Goal: Transaction & Acquisition: Purchase product/service

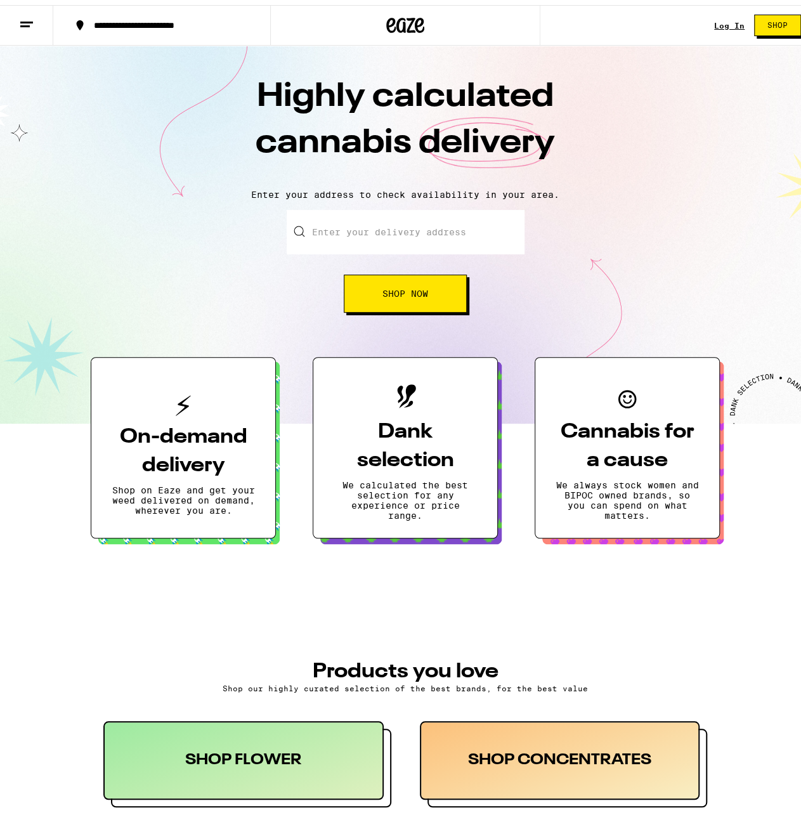
click at [722, 22] on link "Log In" at bounding box center [729, 20] width 30 height 8
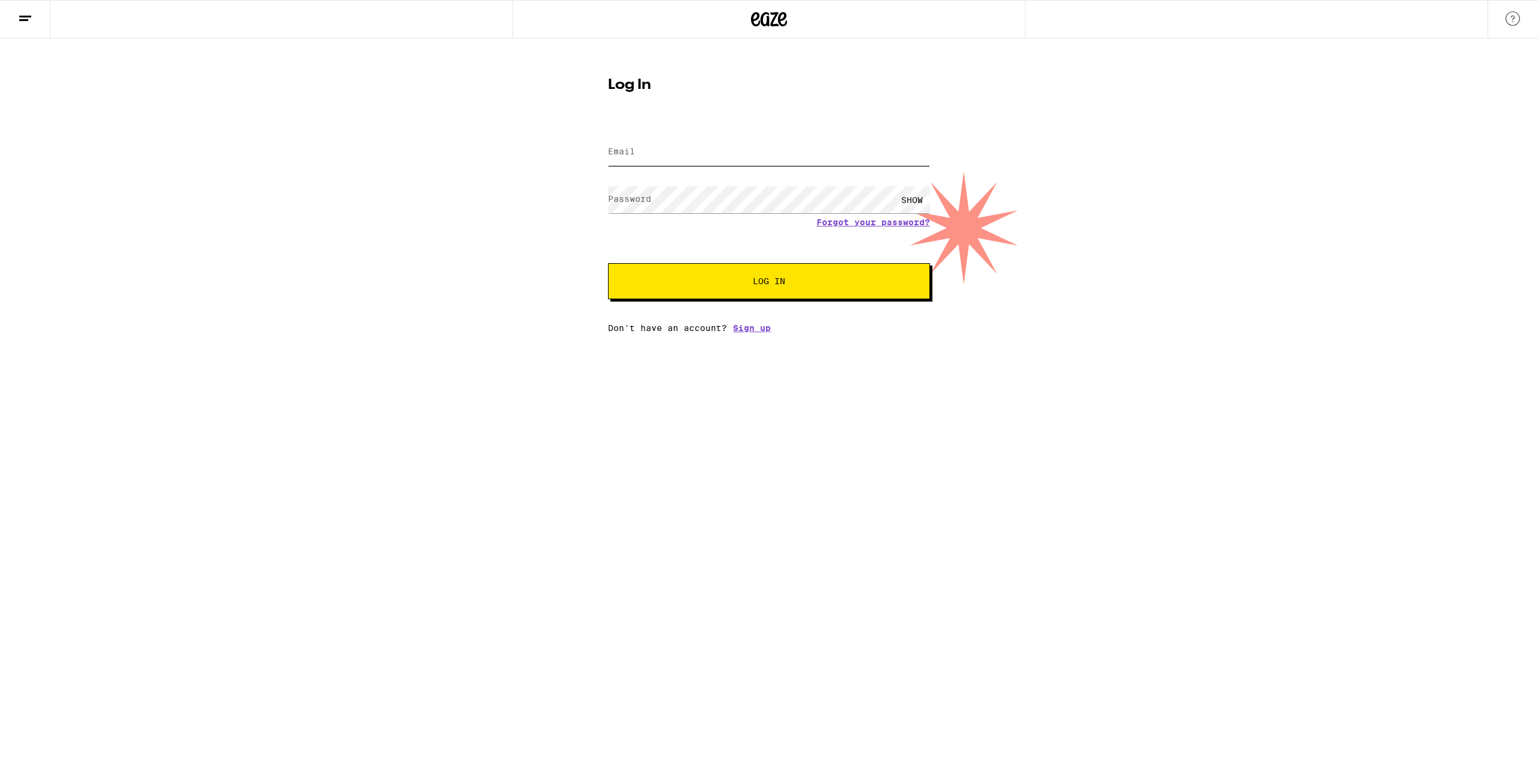
click at [733, 159] on input "Email" at bounding box center [769, 152] width 322 height 27
type input "cgcgcg@protonmail.com"
drag, startPoint x: 733, startPoint y: 159, endPoint x: 1411, endPoint y: 261, distance: 685.6
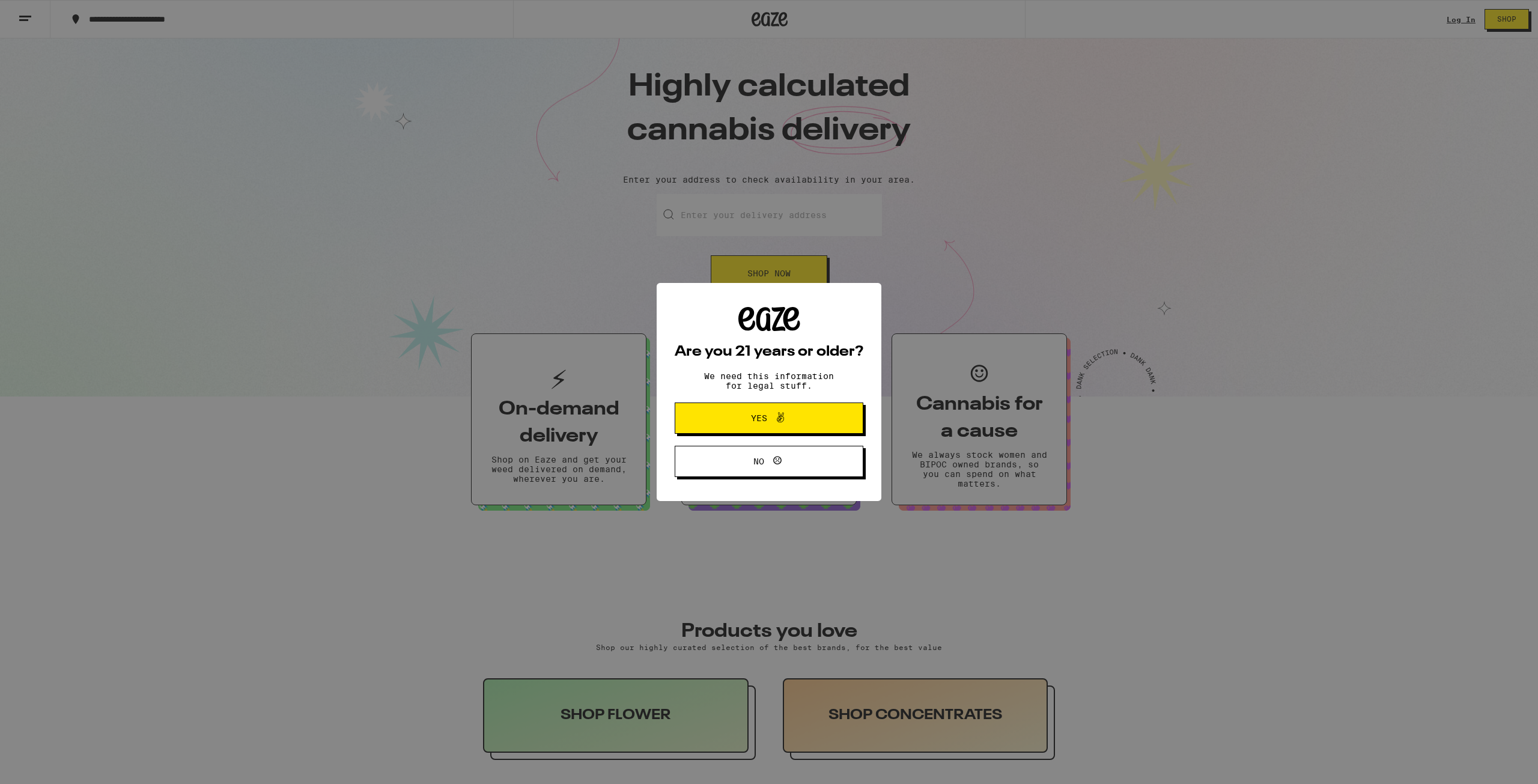
click at [759, 10] on div "Are you 21 years or older? We need this information for legal stuff. Yes No" at bounding box center [769, 392] width 1538 height 784
click at [759, 431] on button "Yes" at bounding box center [768, 418] width 188 height 31
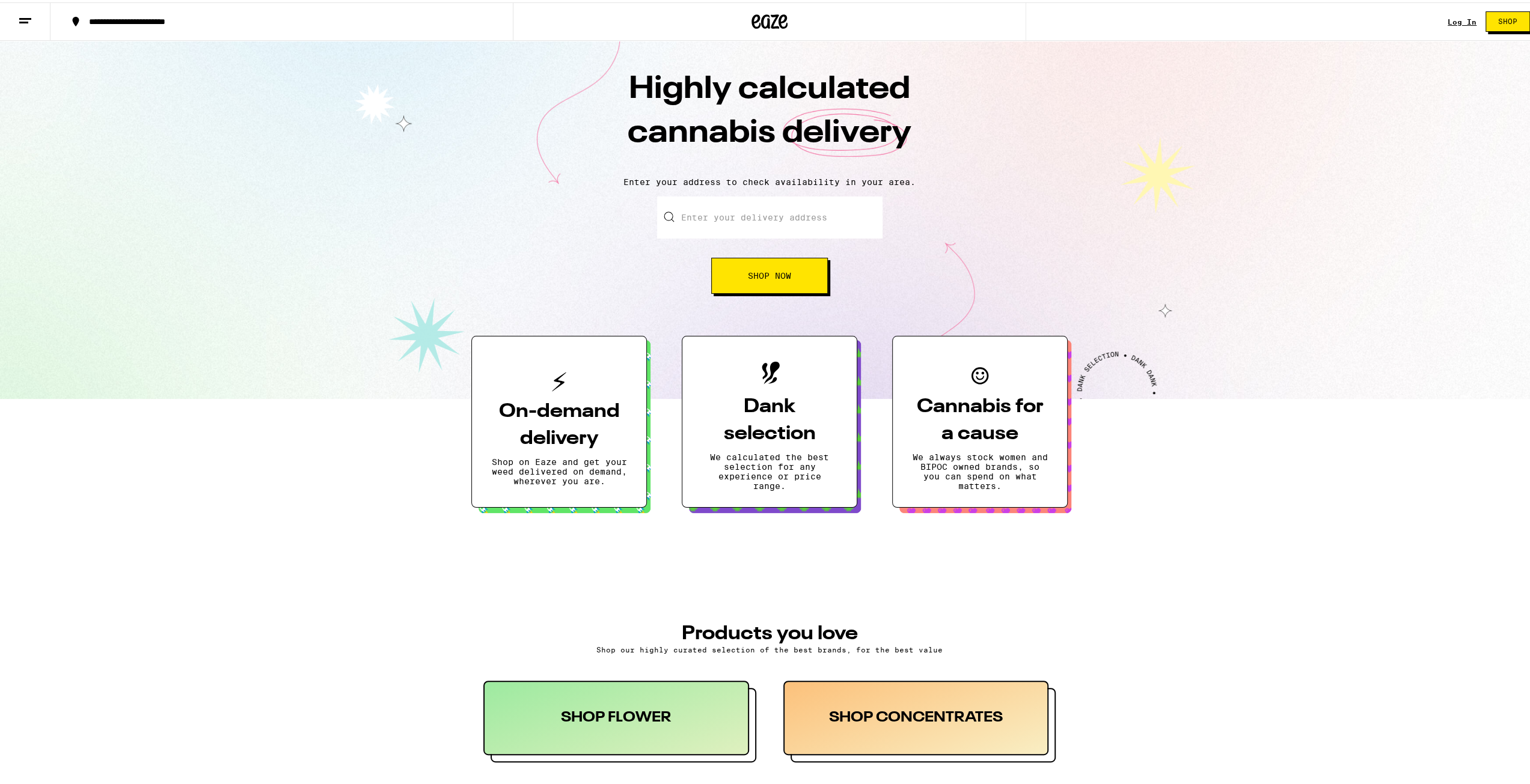
click at [759, 15] on link "Log In" at bounding box center [1462, 19] width 28 height 8
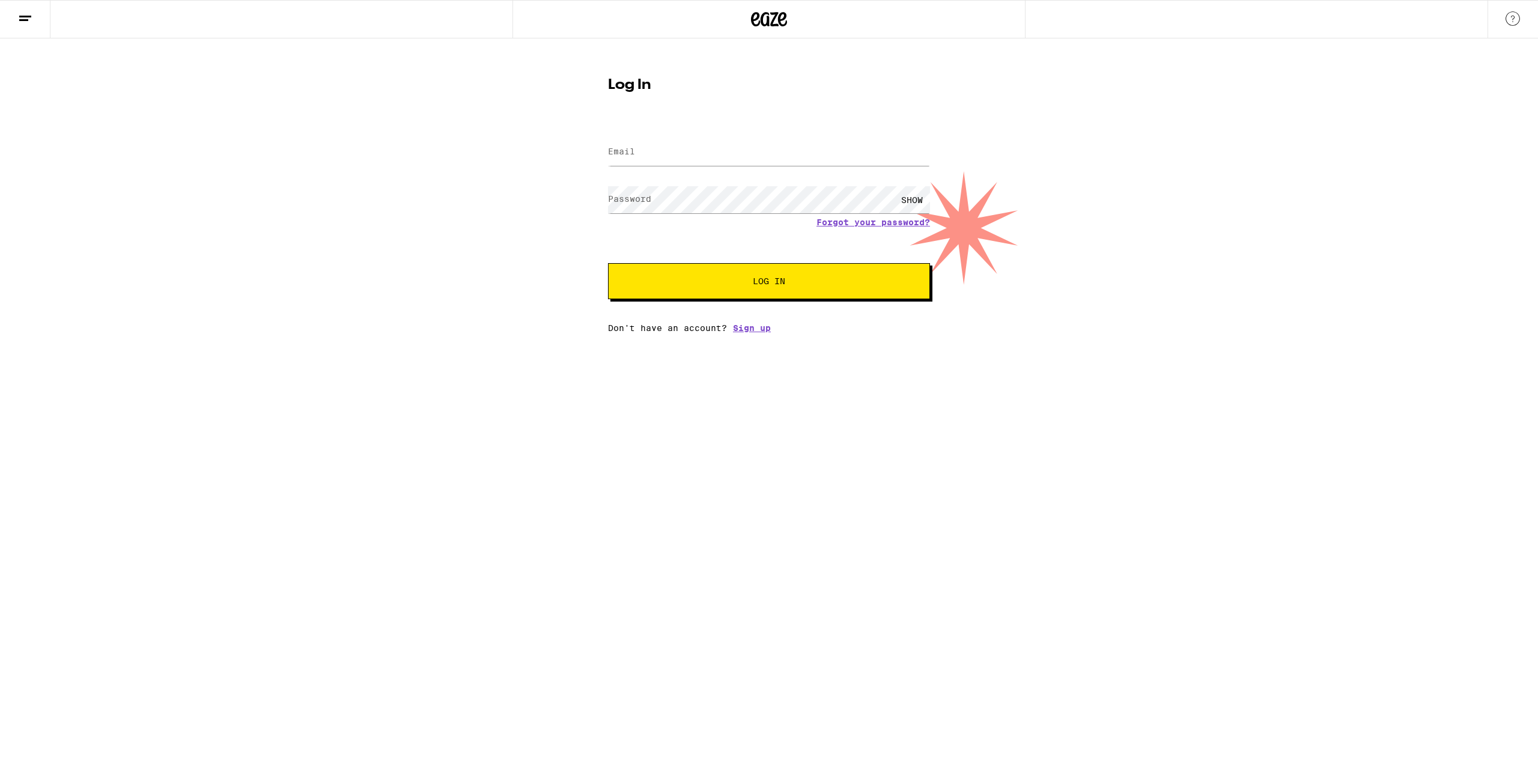
click at [620, 151] on label "Email" at bounding box center [621, 151] width 27 height 9
type input "cgcgcg@protonmail.com"
click at [608, 263] on button "Log In" at bounding box center [769, 281] width 322 height 36
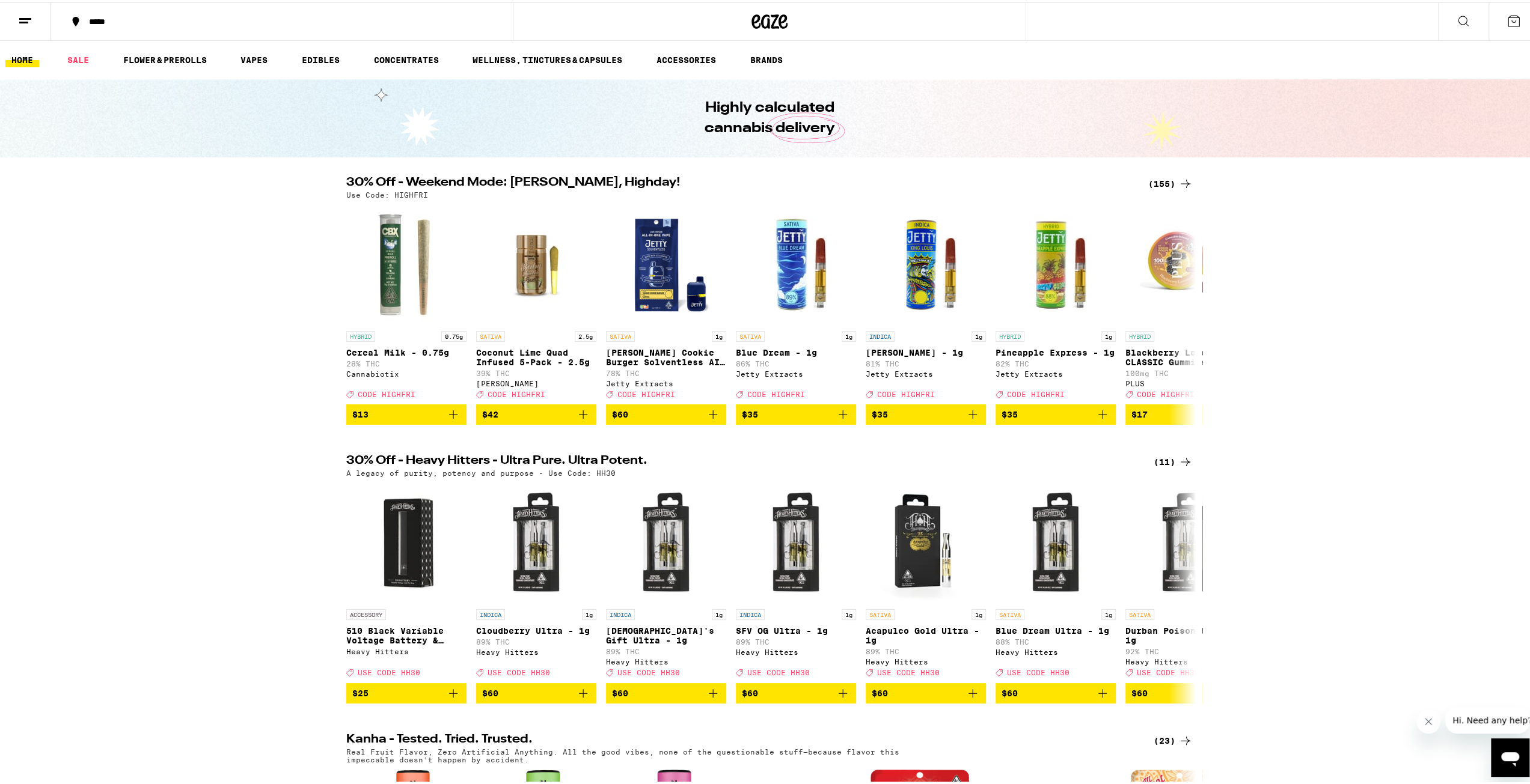
click at [759, 356] on div "30% Off - Weekend Mode: Friyay, Highday! (155) Use Code: HIGHFRI HYBRID 0.75g C…" at bounding box center [769, 298] width 1539 height 248
click at [328, 61] on link "EDIBLES" at bounding box center [320, 57] width 50 height 14
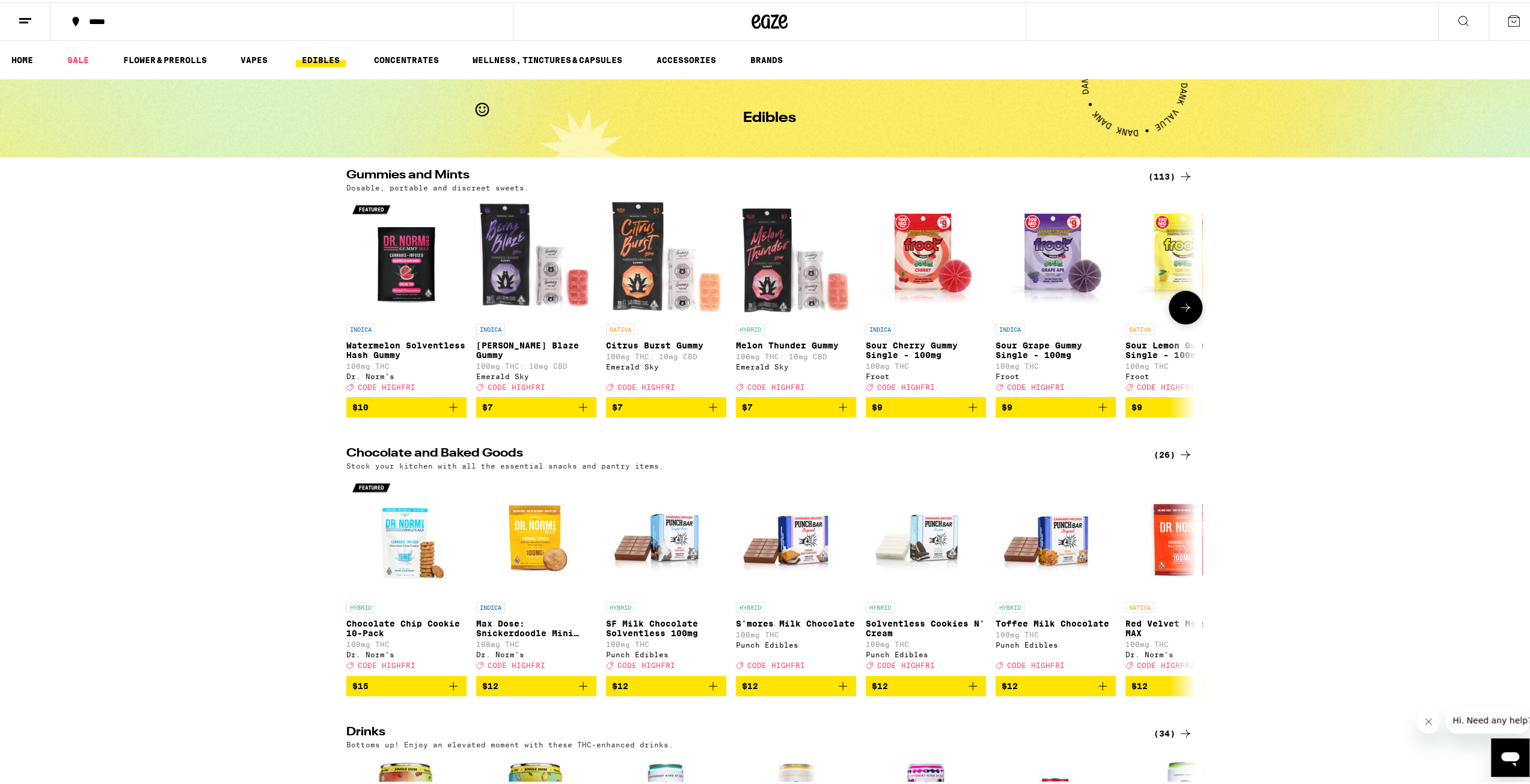
click at [759, 305] on icon at bounding box center [1184, 305] width 14 height 14
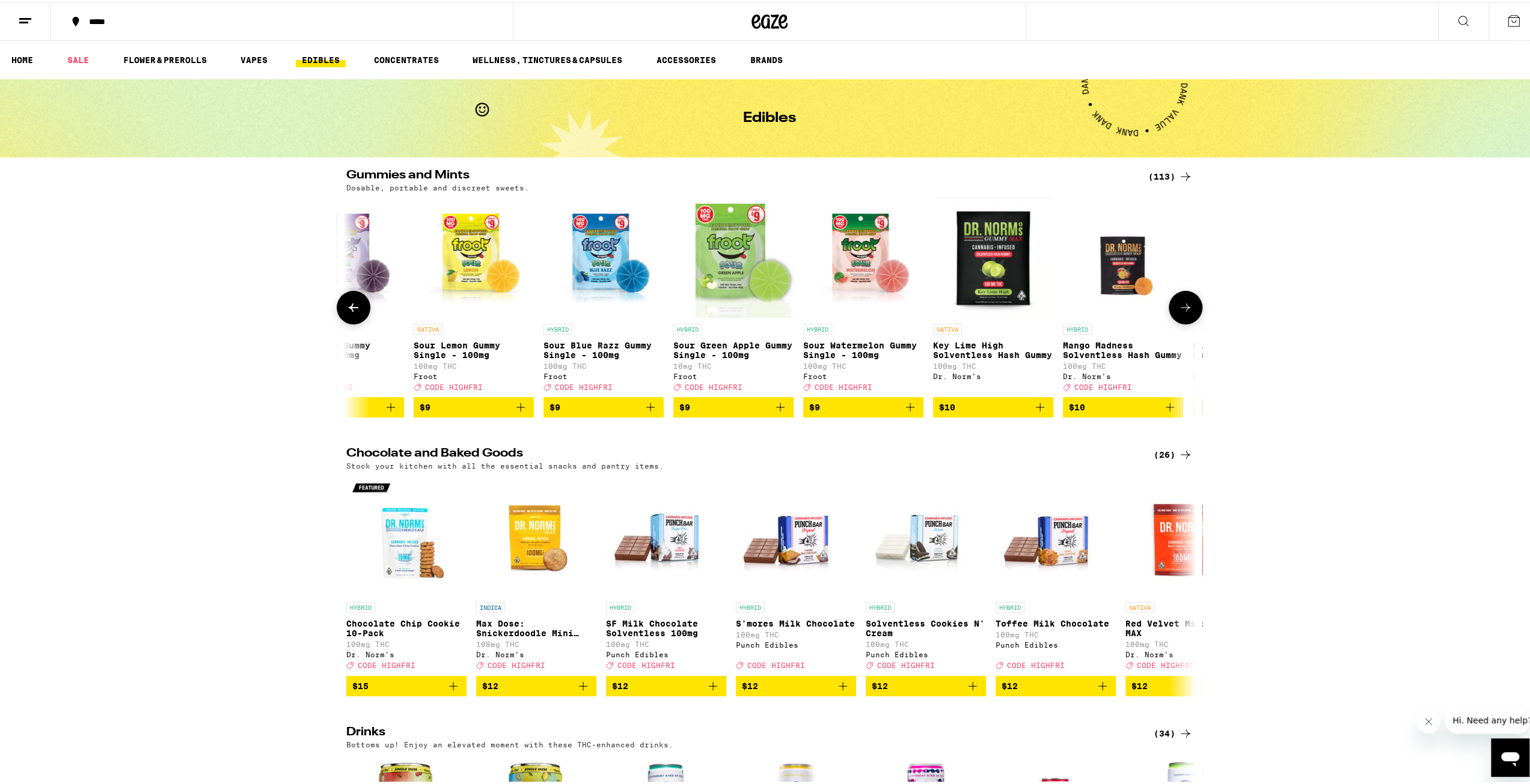
scroll to position [0, 715]
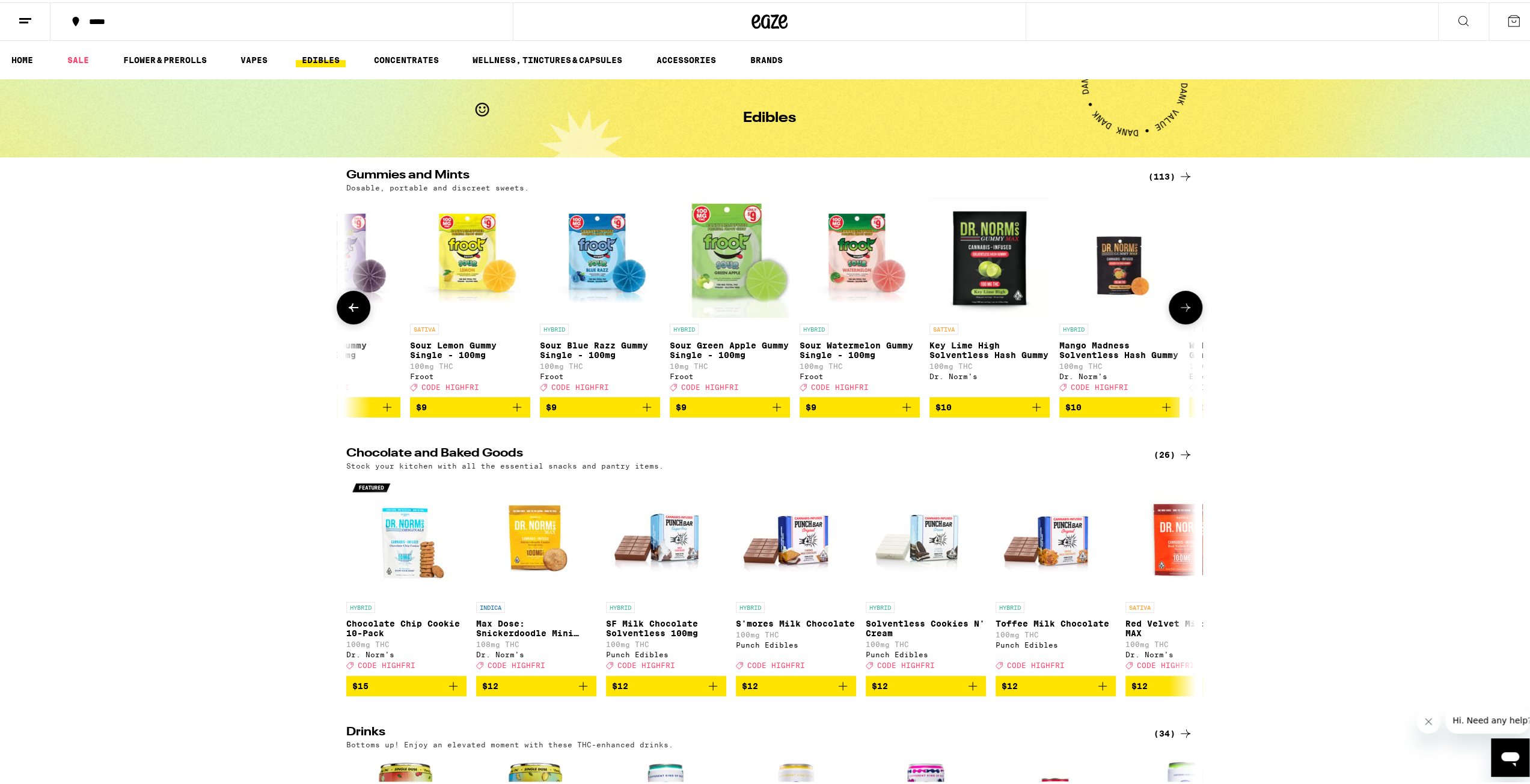
click at [759, 305] on icon at bounding box center [1184, 305] width 14 height 14
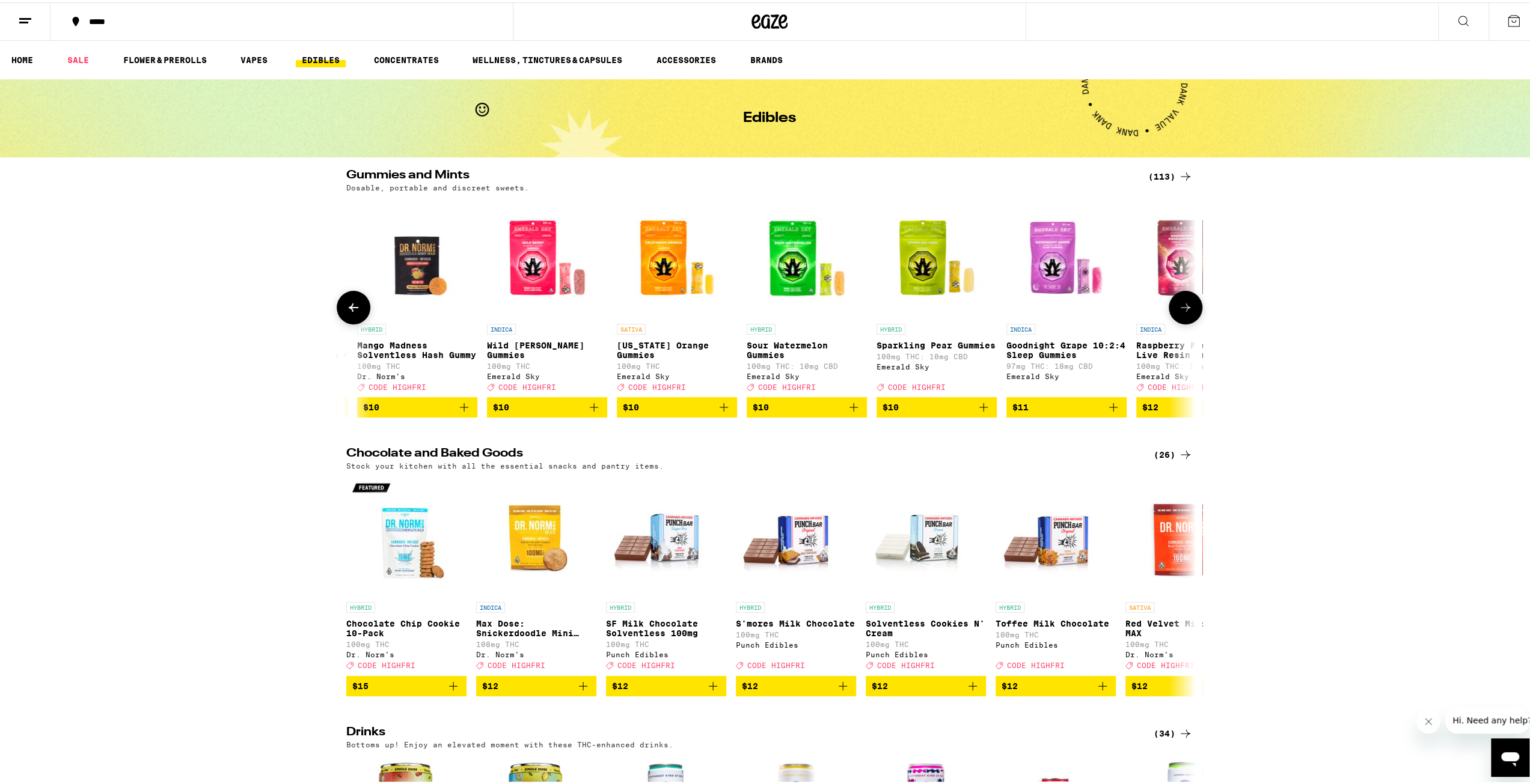
scroll to position [0, 1431]
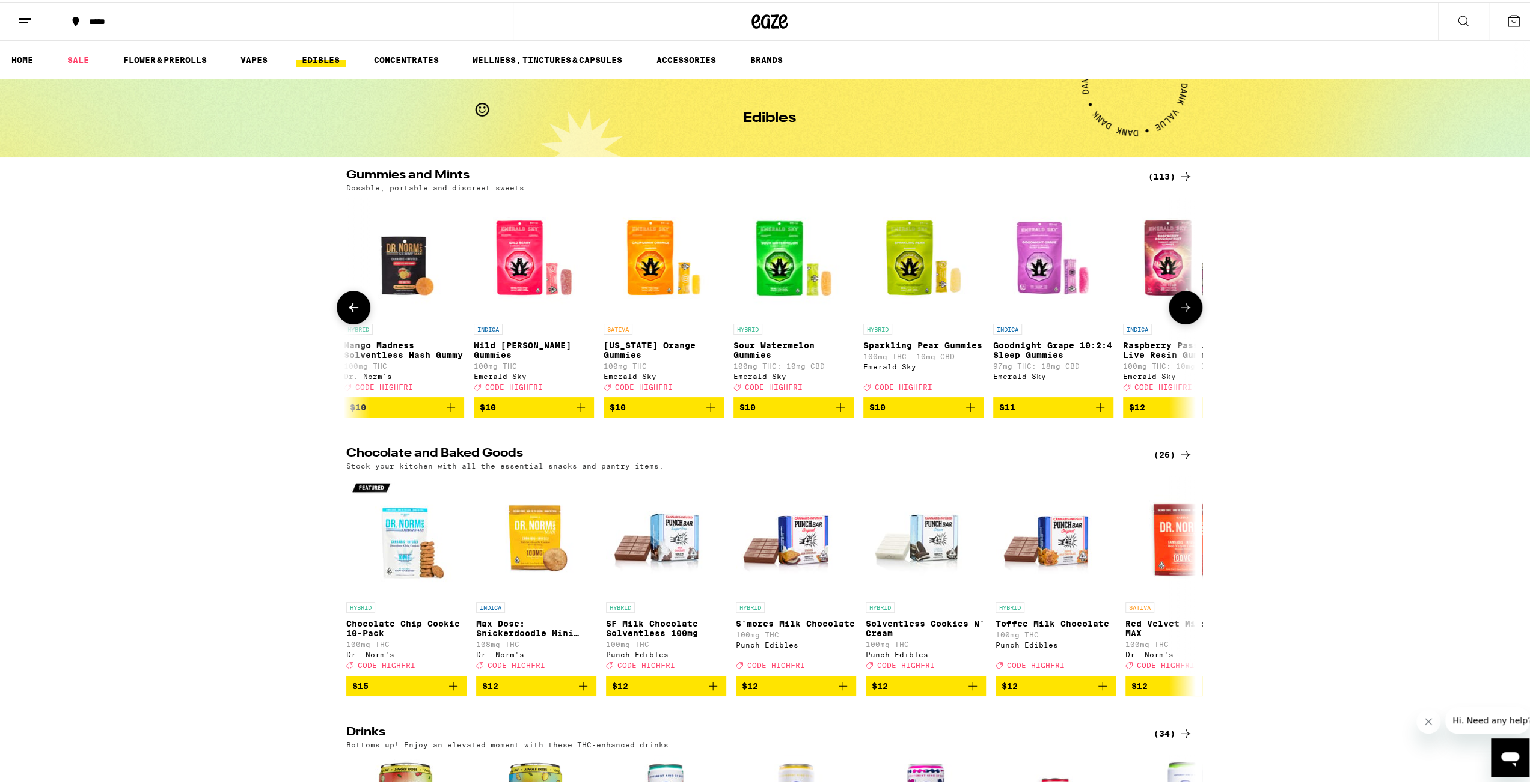
click at [759, 305] on icon at bounding box center [1184, 305] width 14 height 14
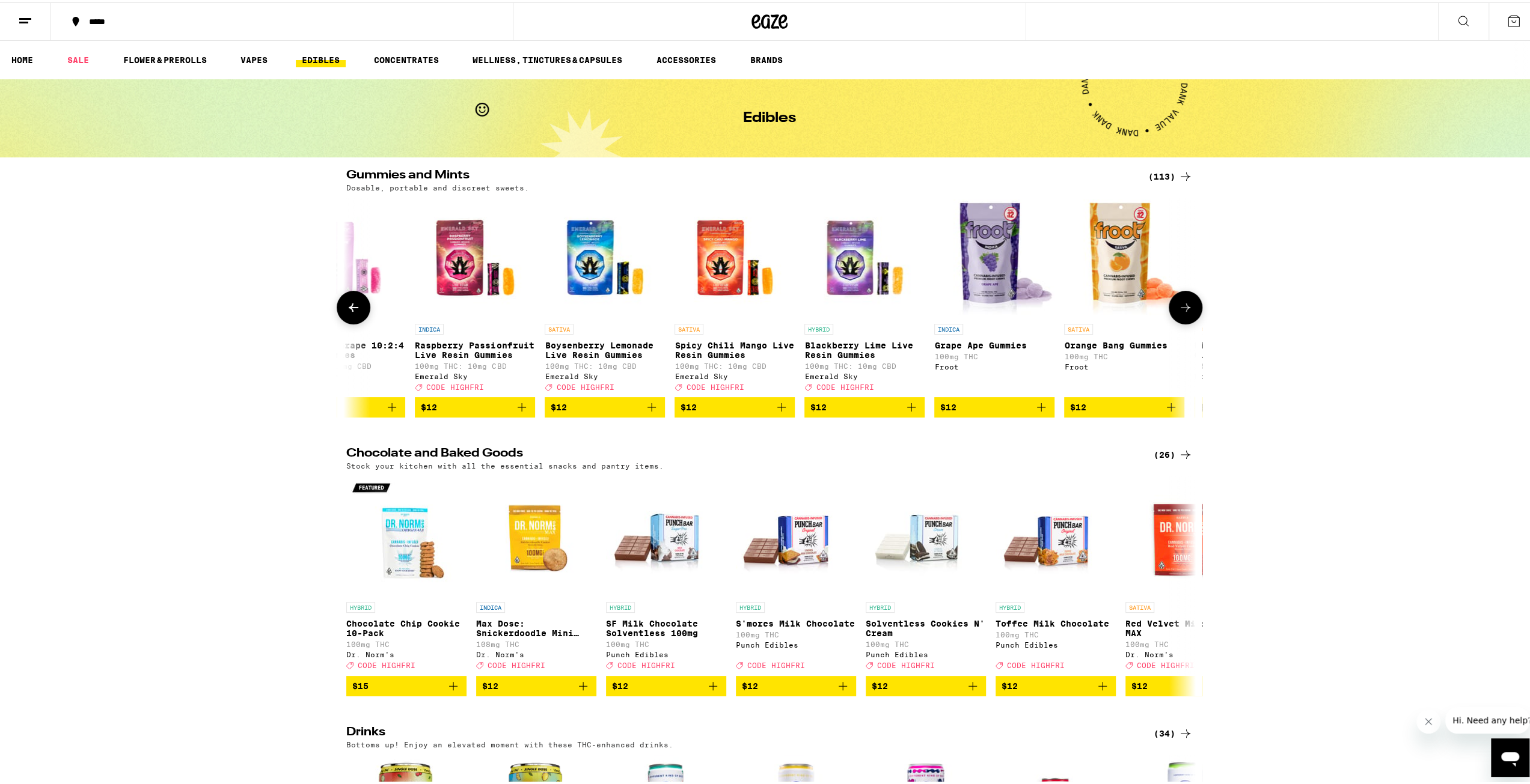
scroll to position [0, 2146]
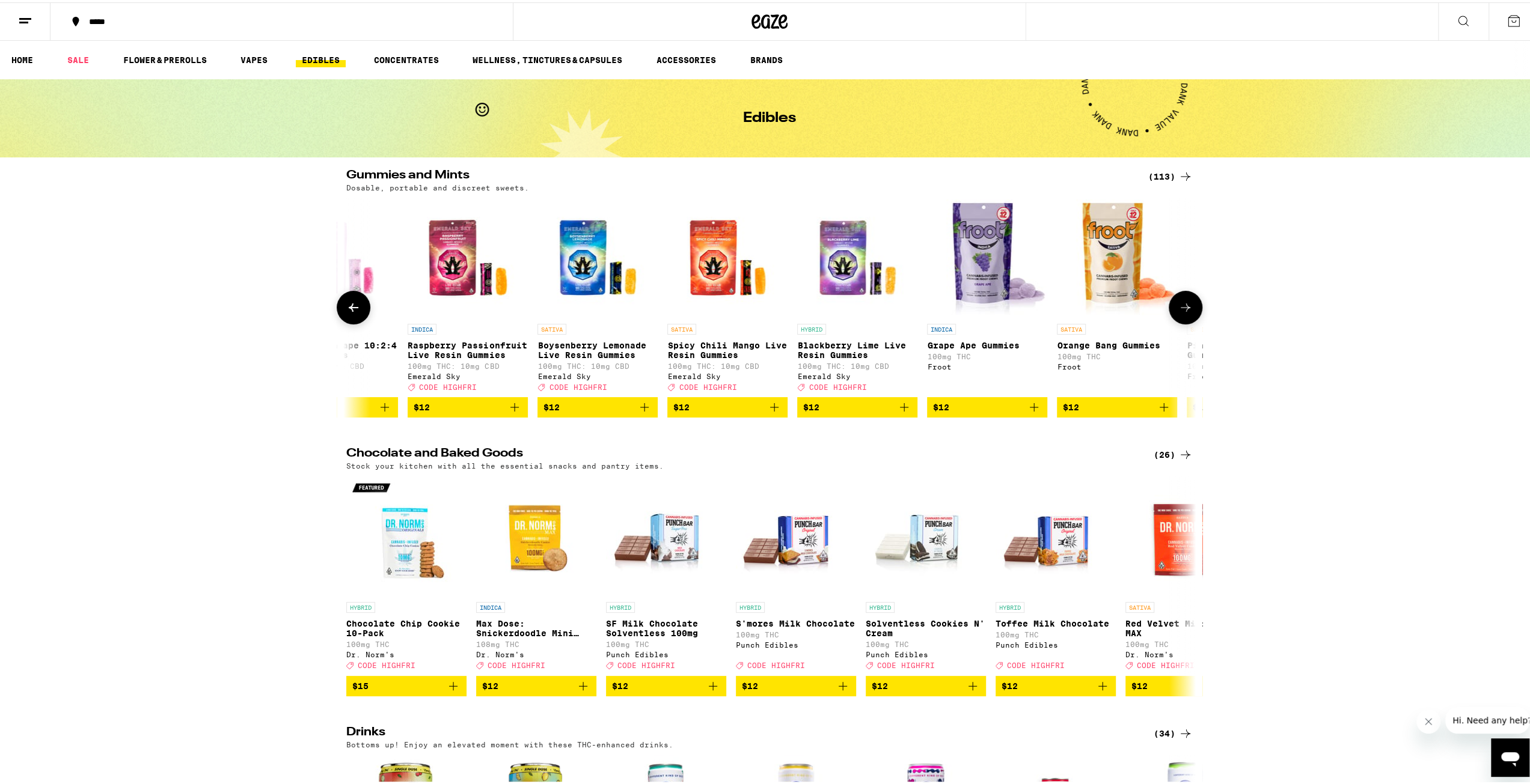
click at [759, 305] on icon at bounding box center [1184, 305] width 14 height 14
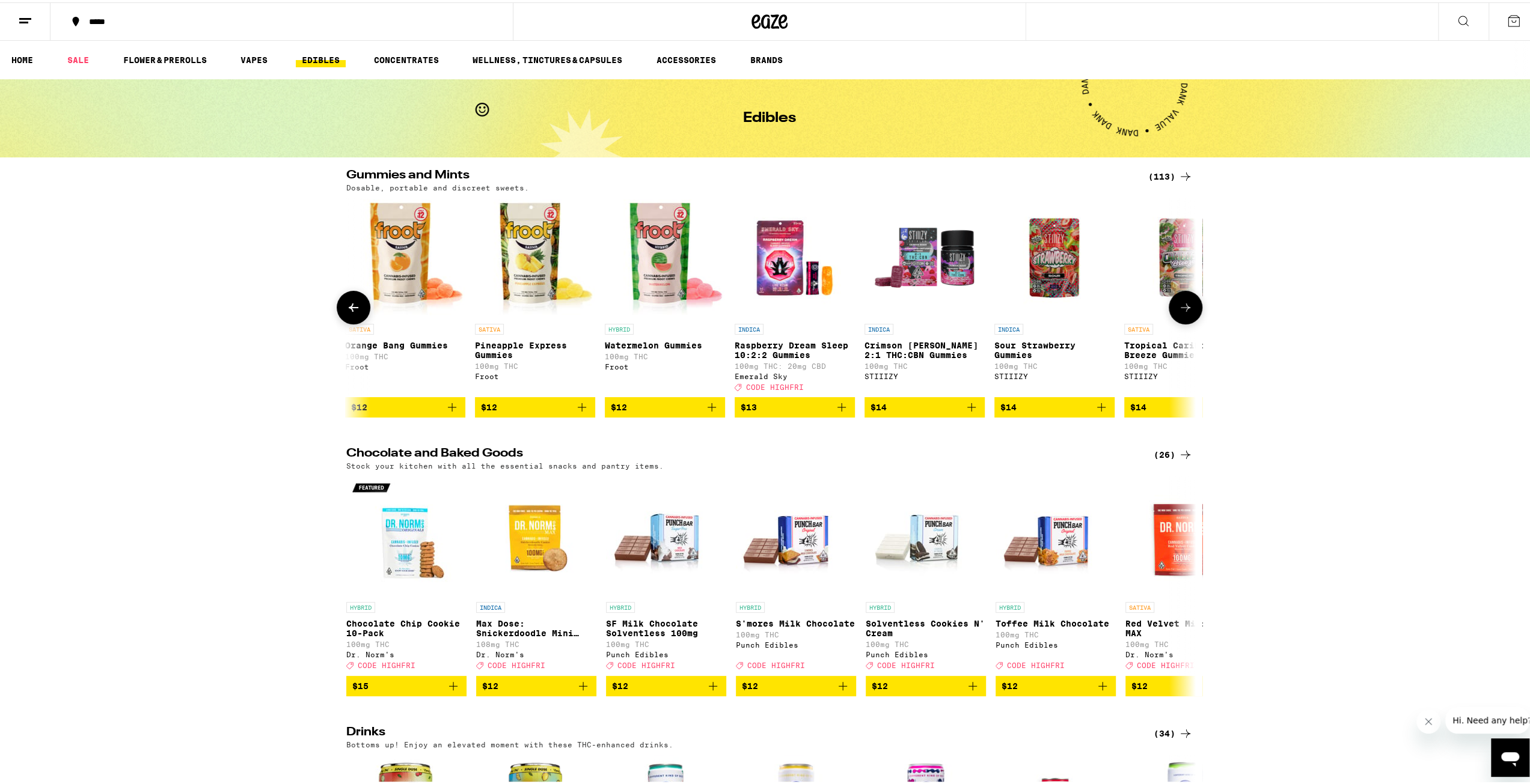
scroll to position [0, 2861]
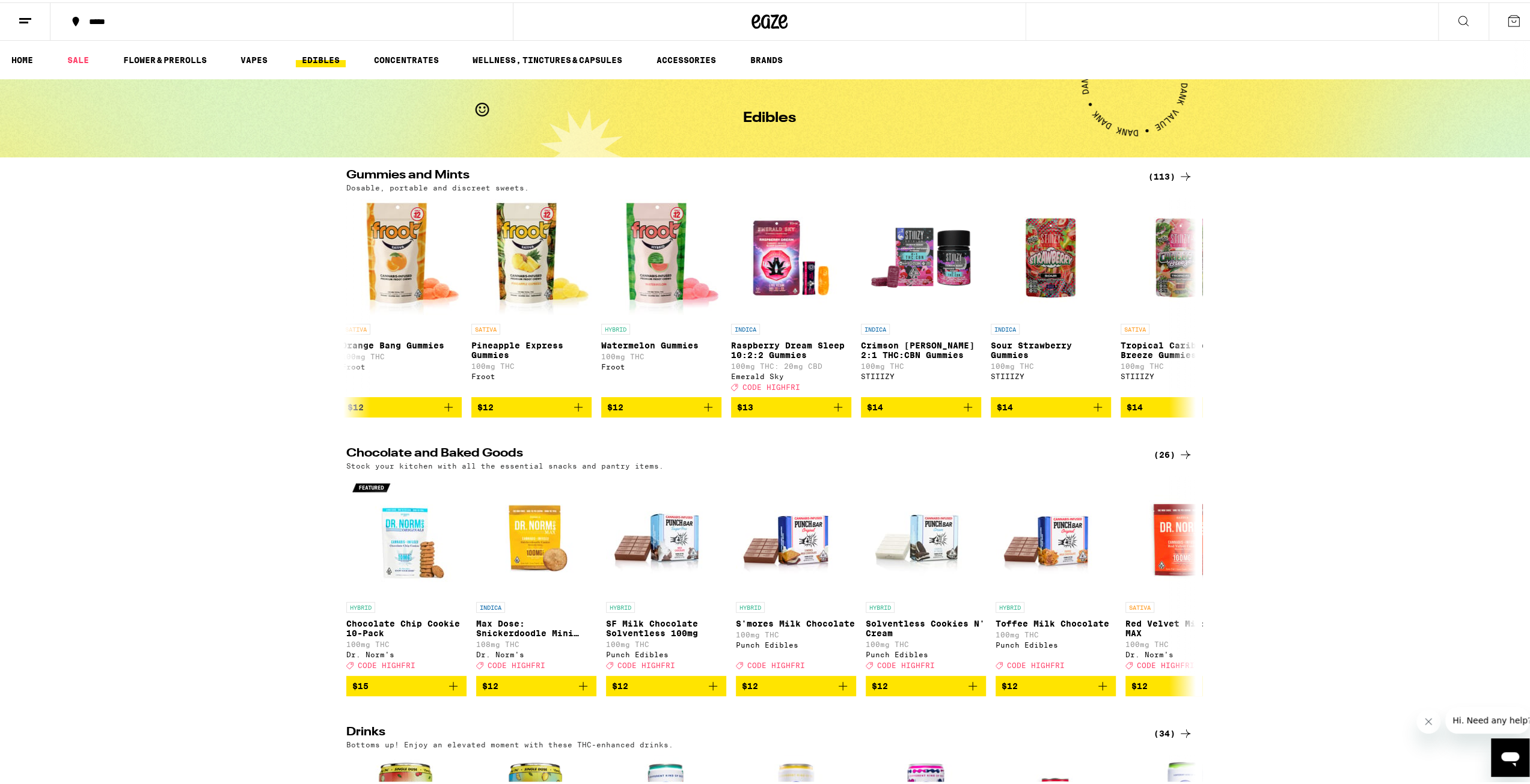
click at [759, 9] on button at bounding box center [1462, 20] width 50 height 38
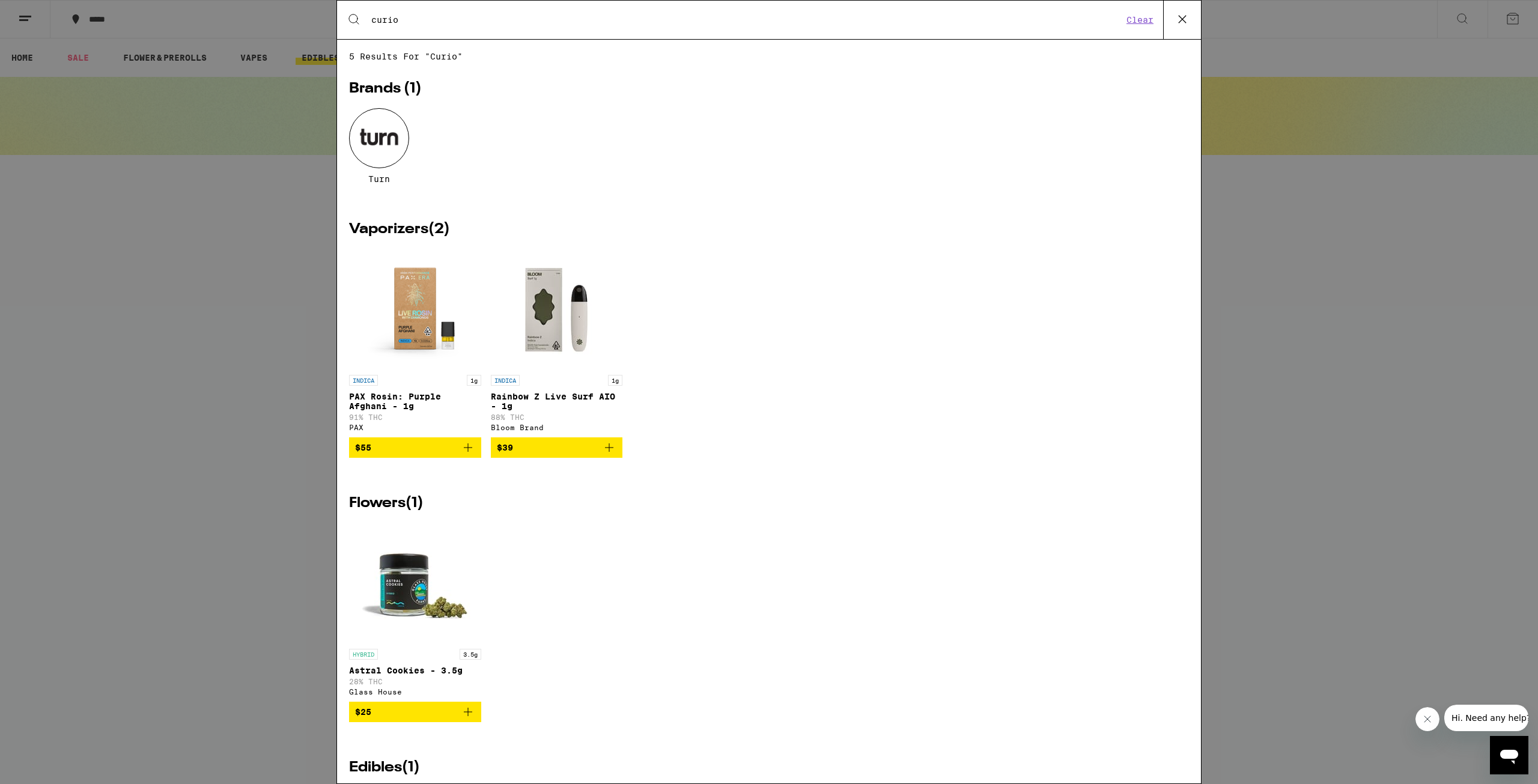
type input "curio"
click at [416, 19] on input "curio" at bounding box center [746, 19] width 752 height 10
click at [264, 169] on div "Search for Products curio Clear 5 results for "curio" Brands ( 1 ) turn Vaporiz…" at bounding box center [769, 392] width 1538 height 784
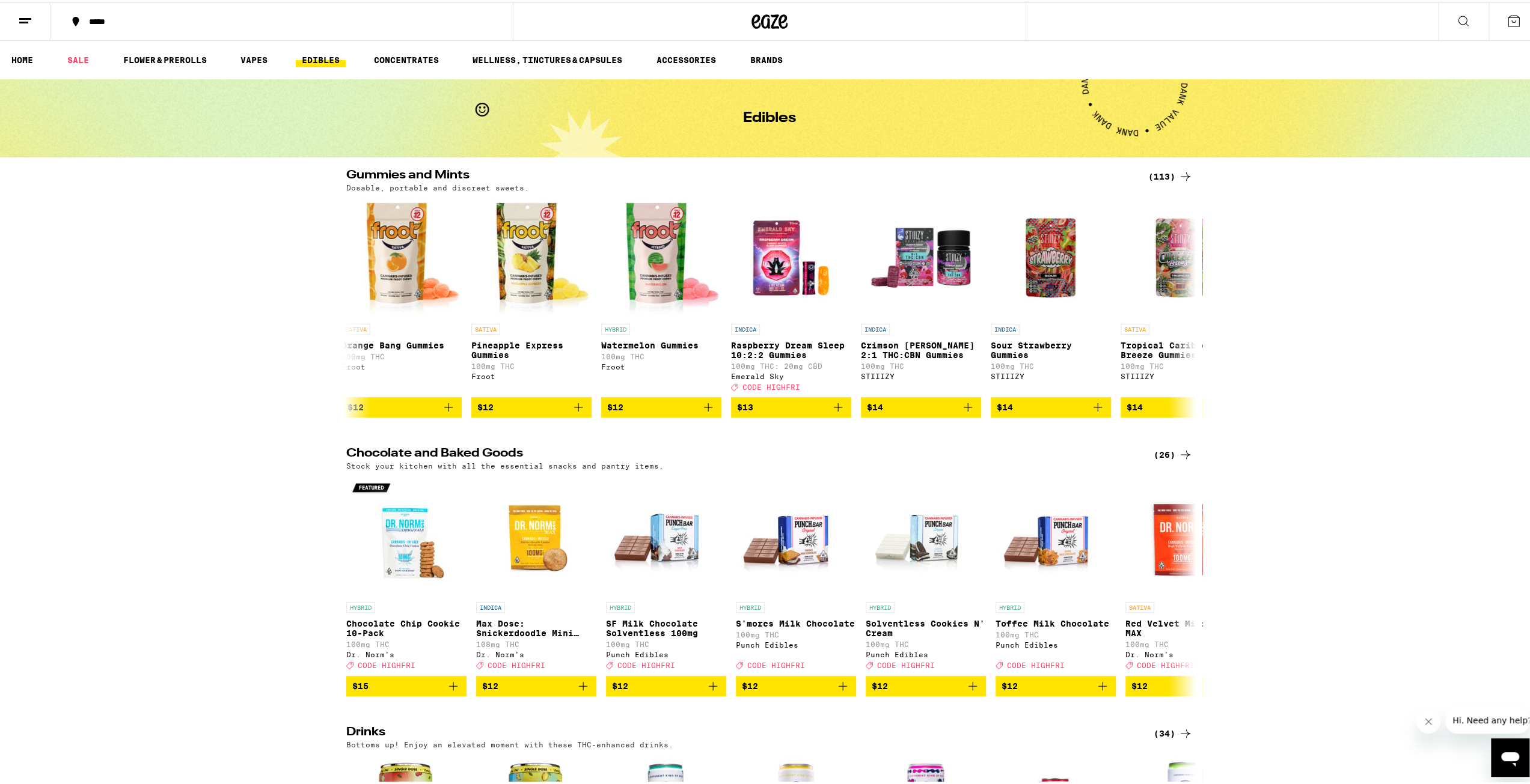
click at [759, 170] on div "(113)" at bounding box center [1170, 173] width 45 height 14
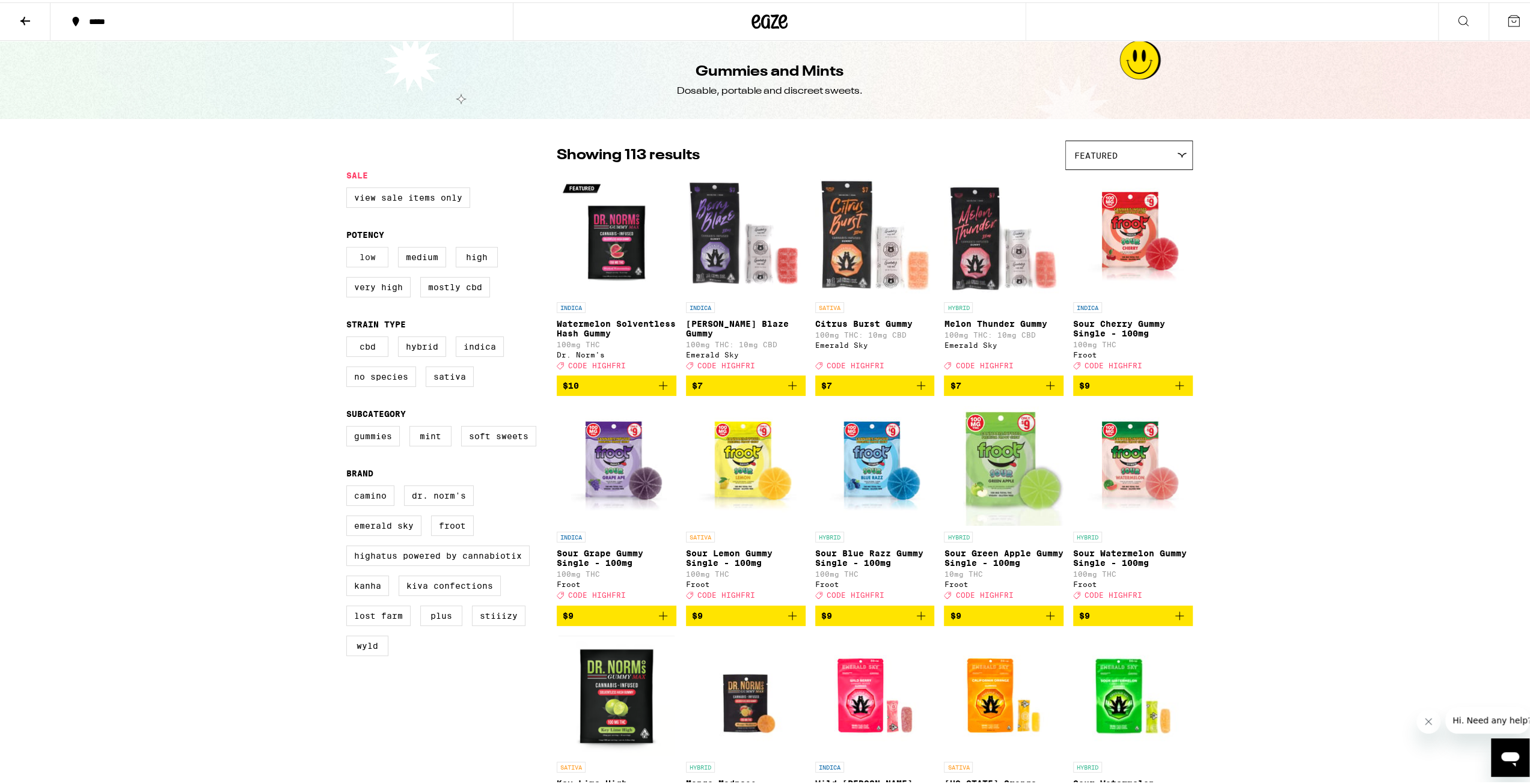
click at [359, 258] on label "Low" at bounding box center [367, 255] width 42 height 21
click at [350, 247] on input "Low" at bounding box center [349, 246] width 1 height 1
checkbox input "true"
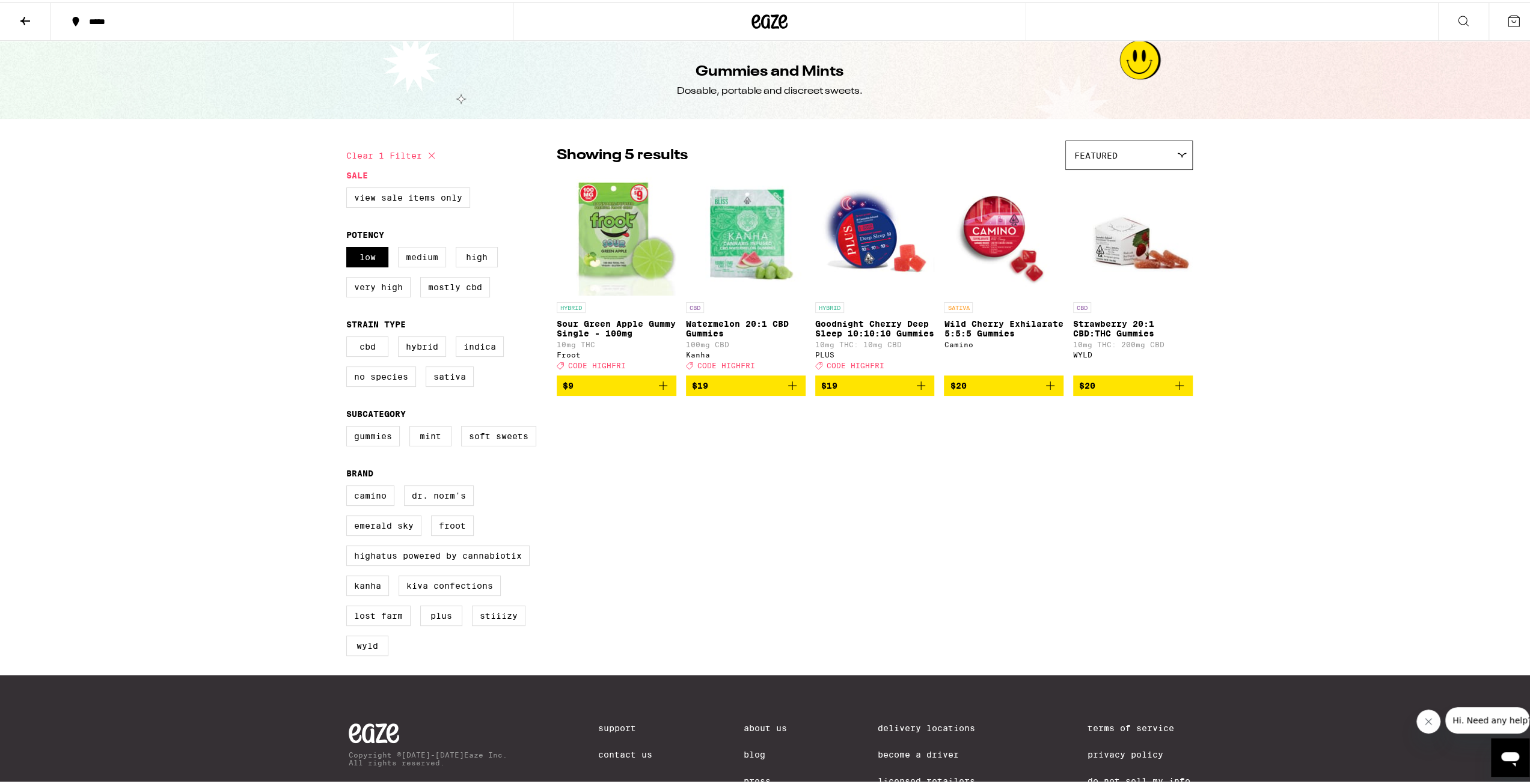
click at [417, 257] on label "Medium" at bounding box center [422, 255] width 48 height 21
click at [350, 247] on input "Medium" at bounding box center [349, 246] width 1 height 1
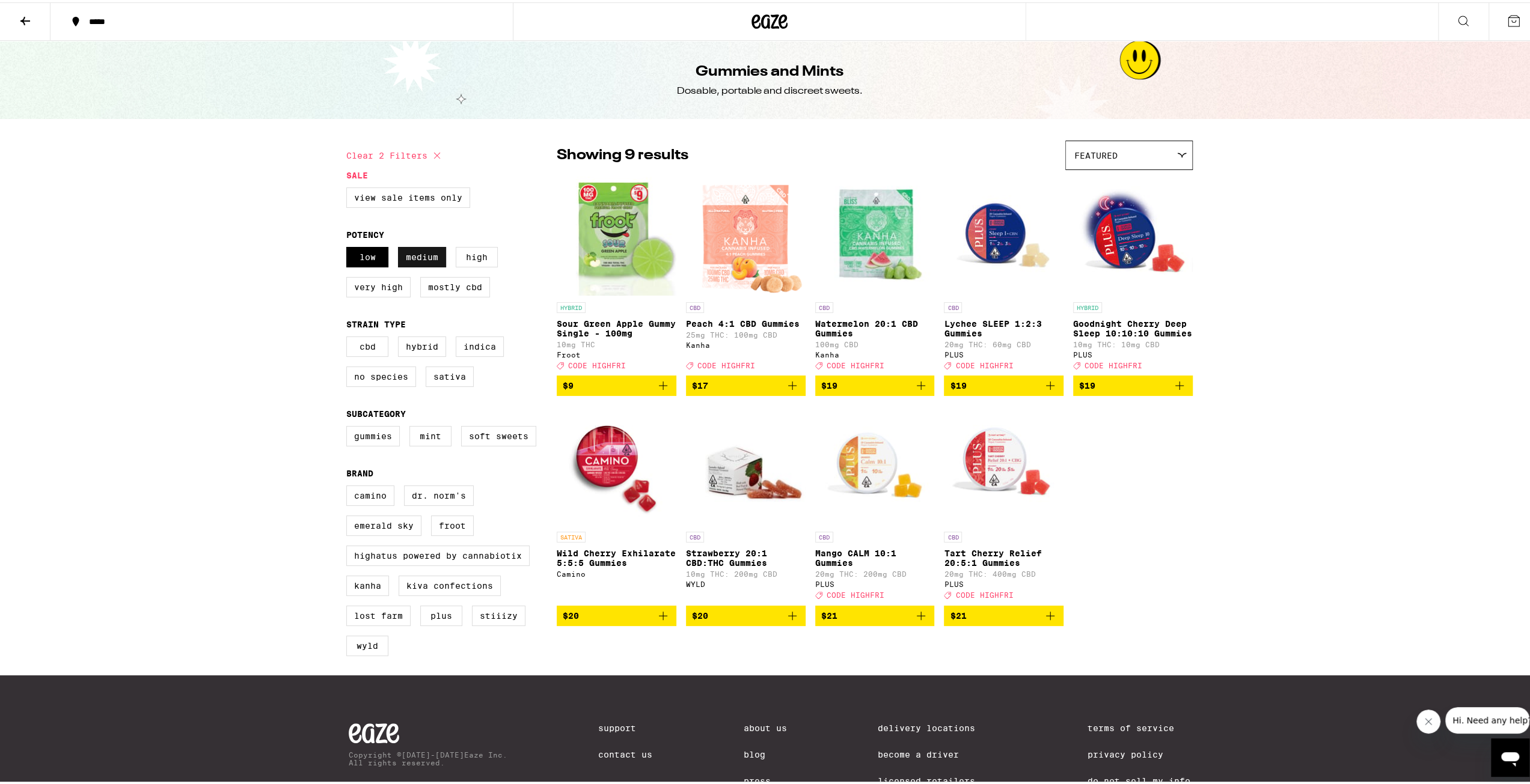
click at [417, 257] on label "Medium" at bounding box center [422, 255] width 48 height 21
click at [350, 247] on input "Medium" at bounding box center [349, 246] width 1 height 1
checkbox input "false"
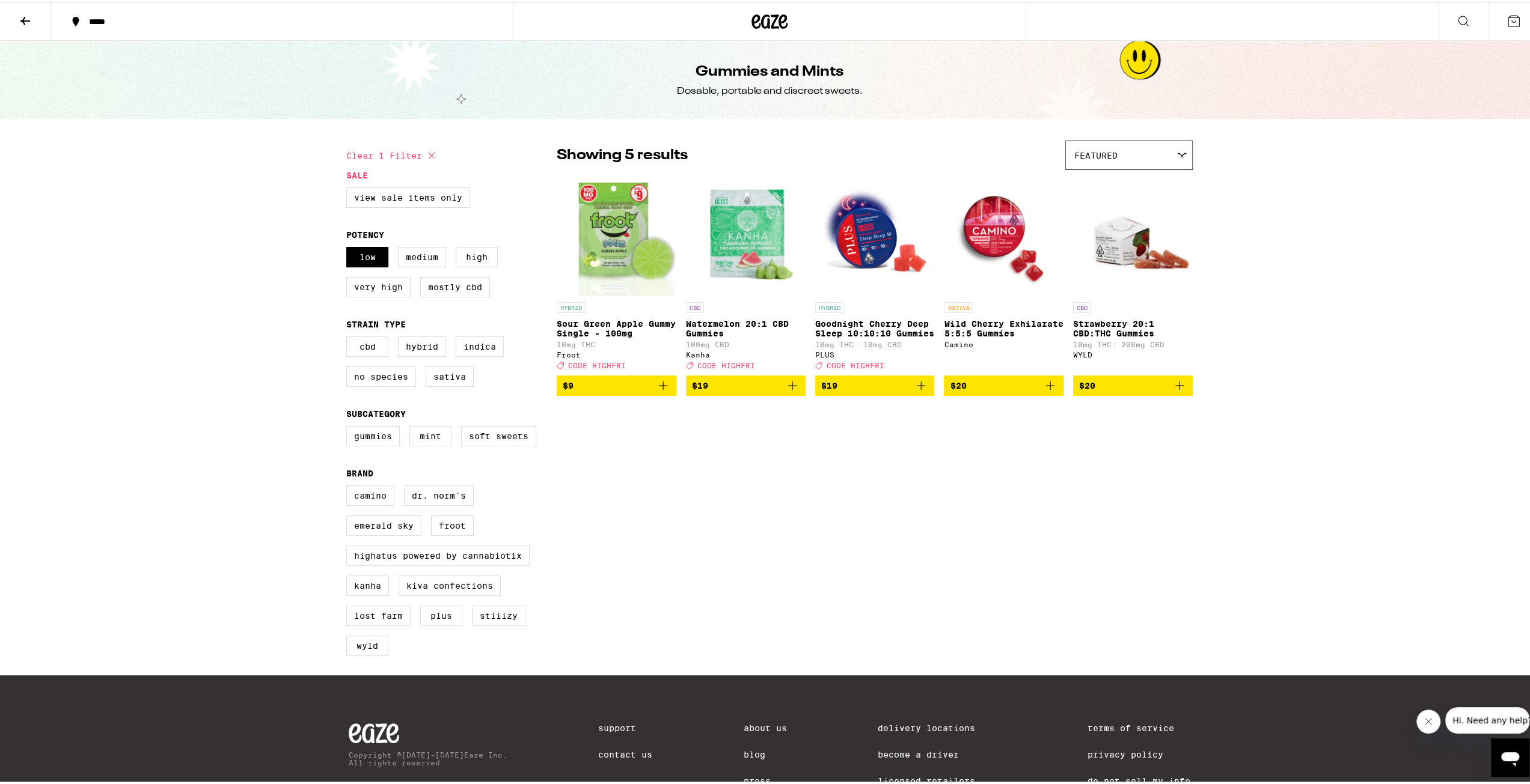
click at [131, 19] on div "*****" at bounding box center [288, 19] width 409 height 9
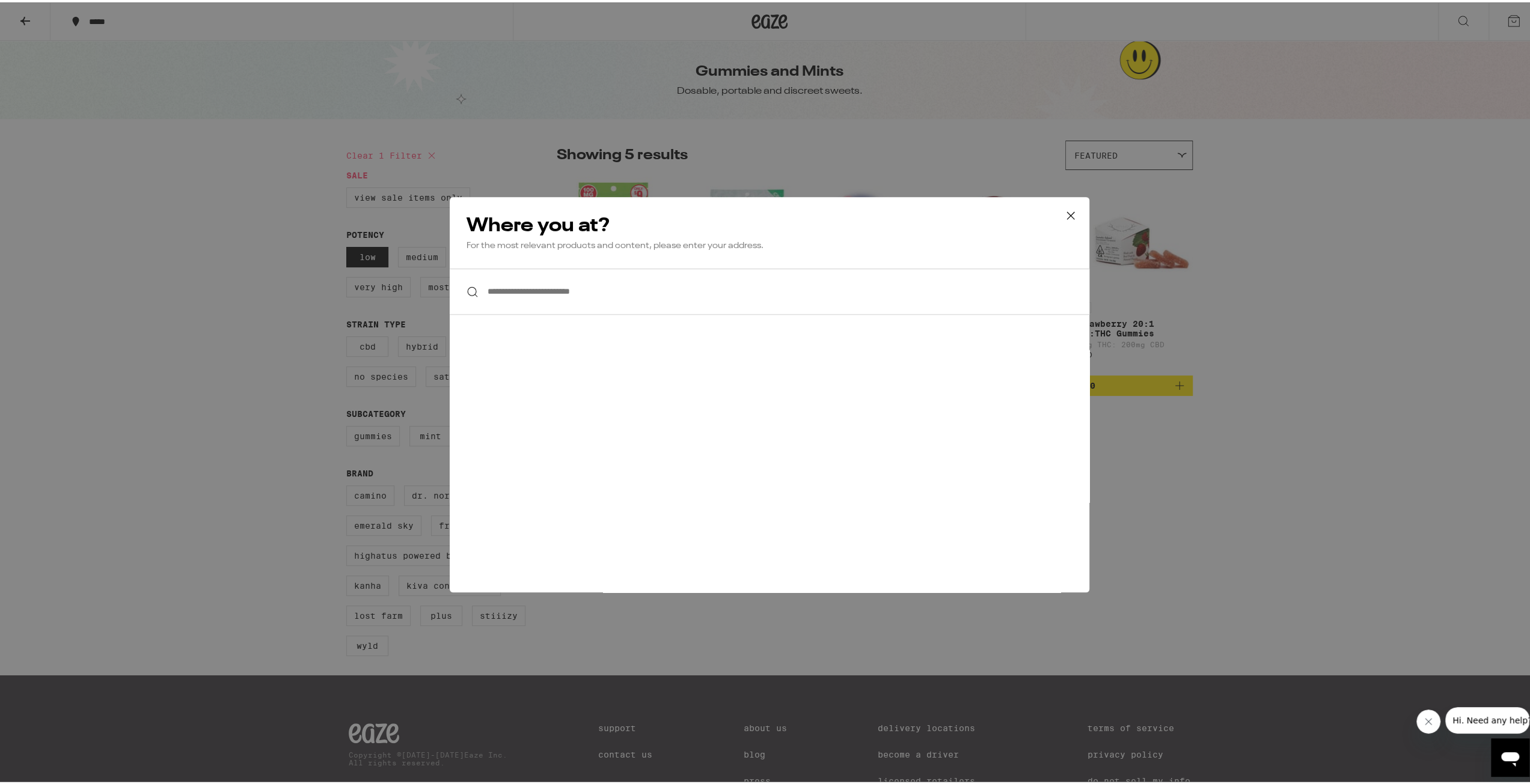
click at [591, 290] on input "**********" at bounding box center [769, 289] width 639 height 46
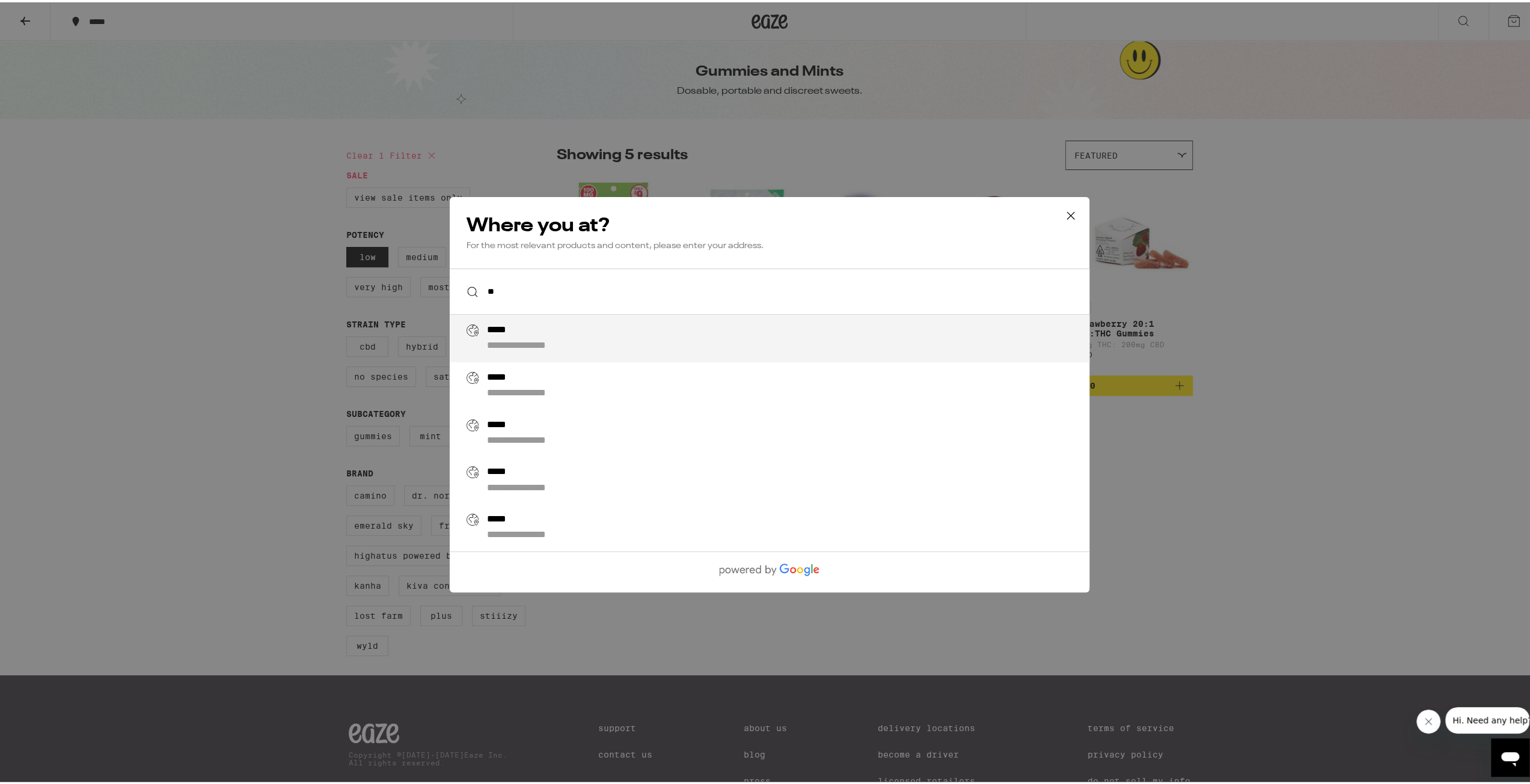
type input "*"
click at [603, 328] on div "**********" at bounding box center [793, 336] width 613 height 28
type input "**********"
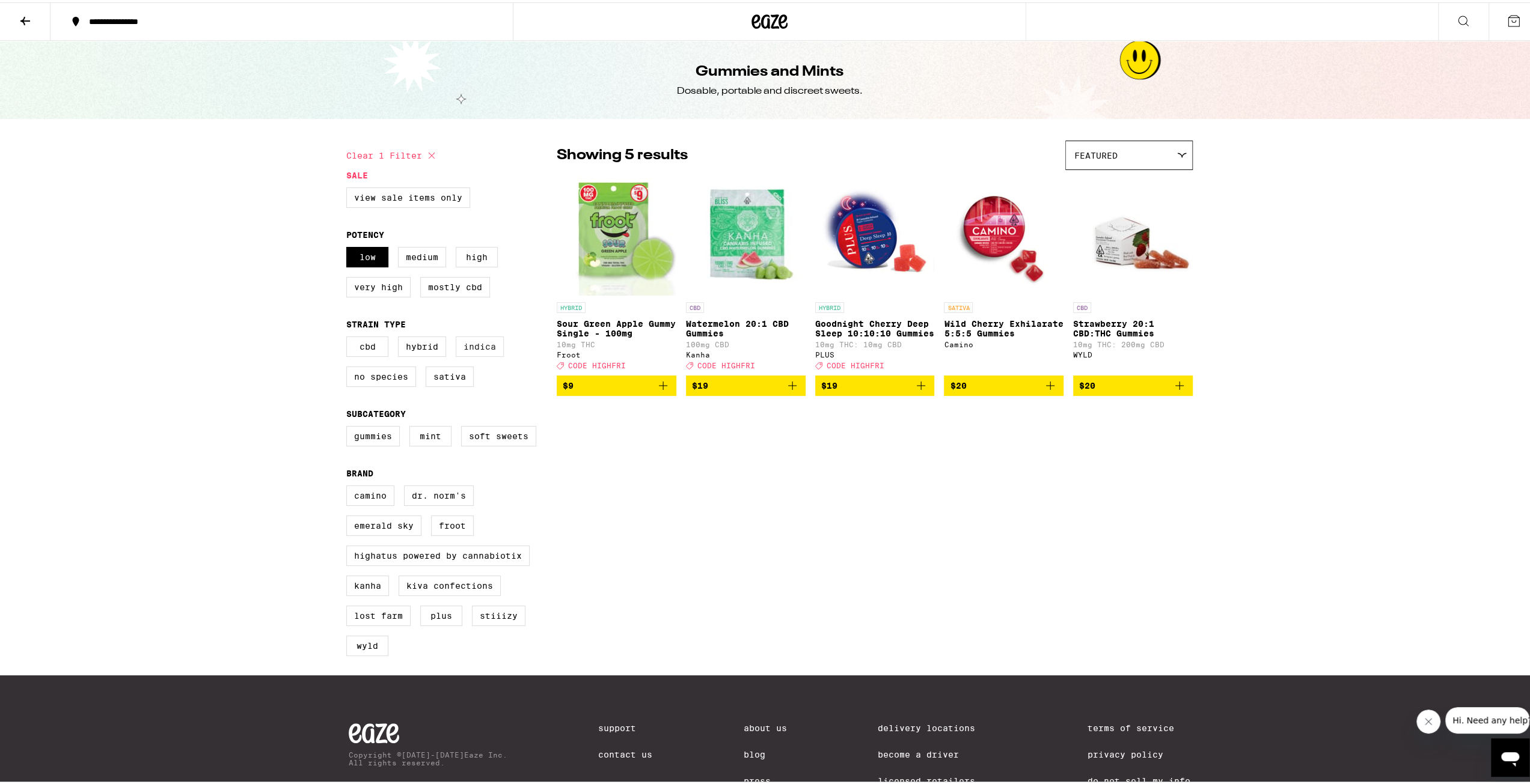
click at [481, 354] on label "Indica" at bounding box center [479, 345] width 48 height 21
click at [350, 336] on input "Indica" at bounding box center [349, 336] width 1 height 1
checkbox input "true"
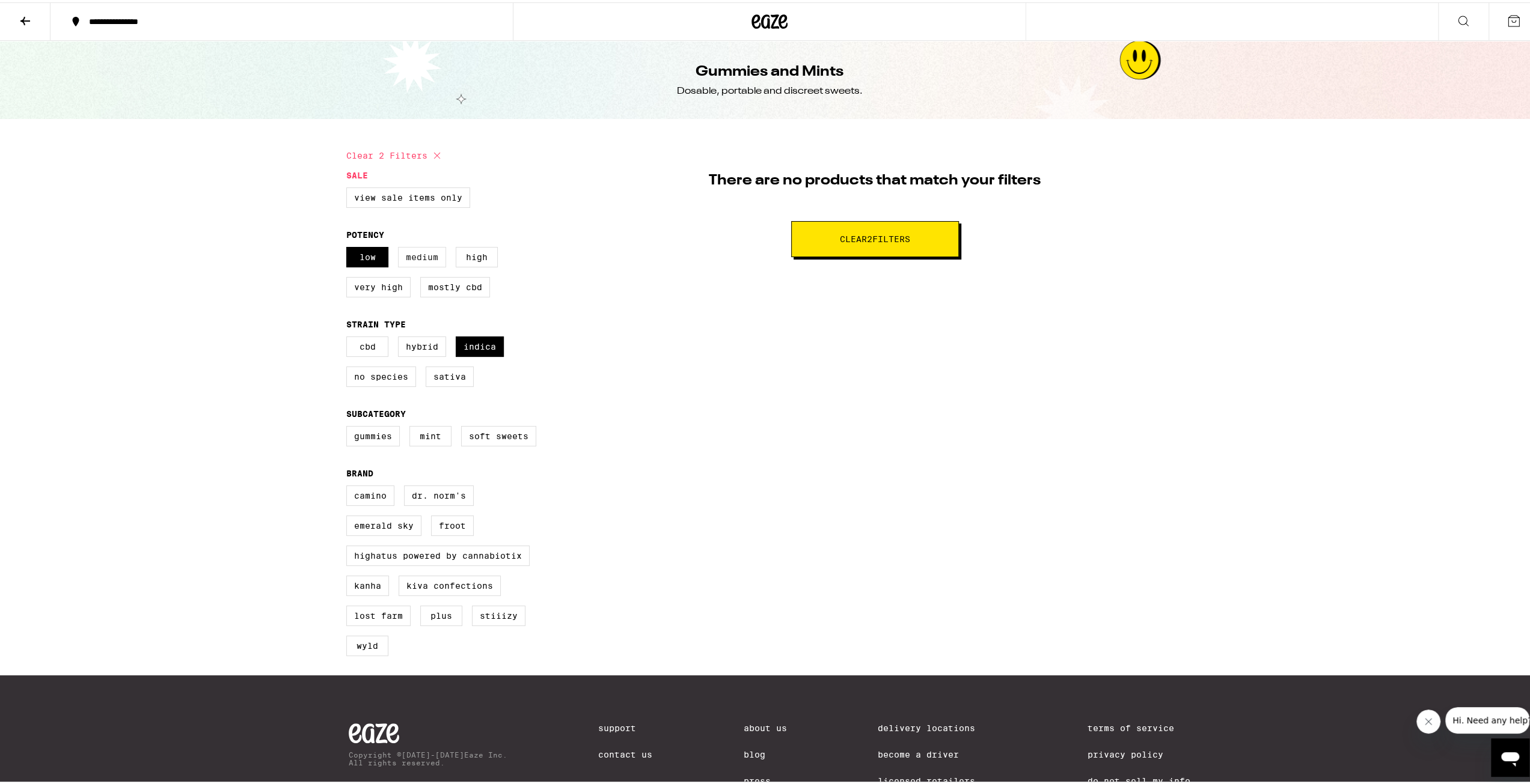
click at [404, 259] on label "Medium" at bounding box center [422, 255] width 48 height 21
click at [350, 247] on input "Medium" at bounding box center [349, 246] width 1 height 1
checkbox input "true"
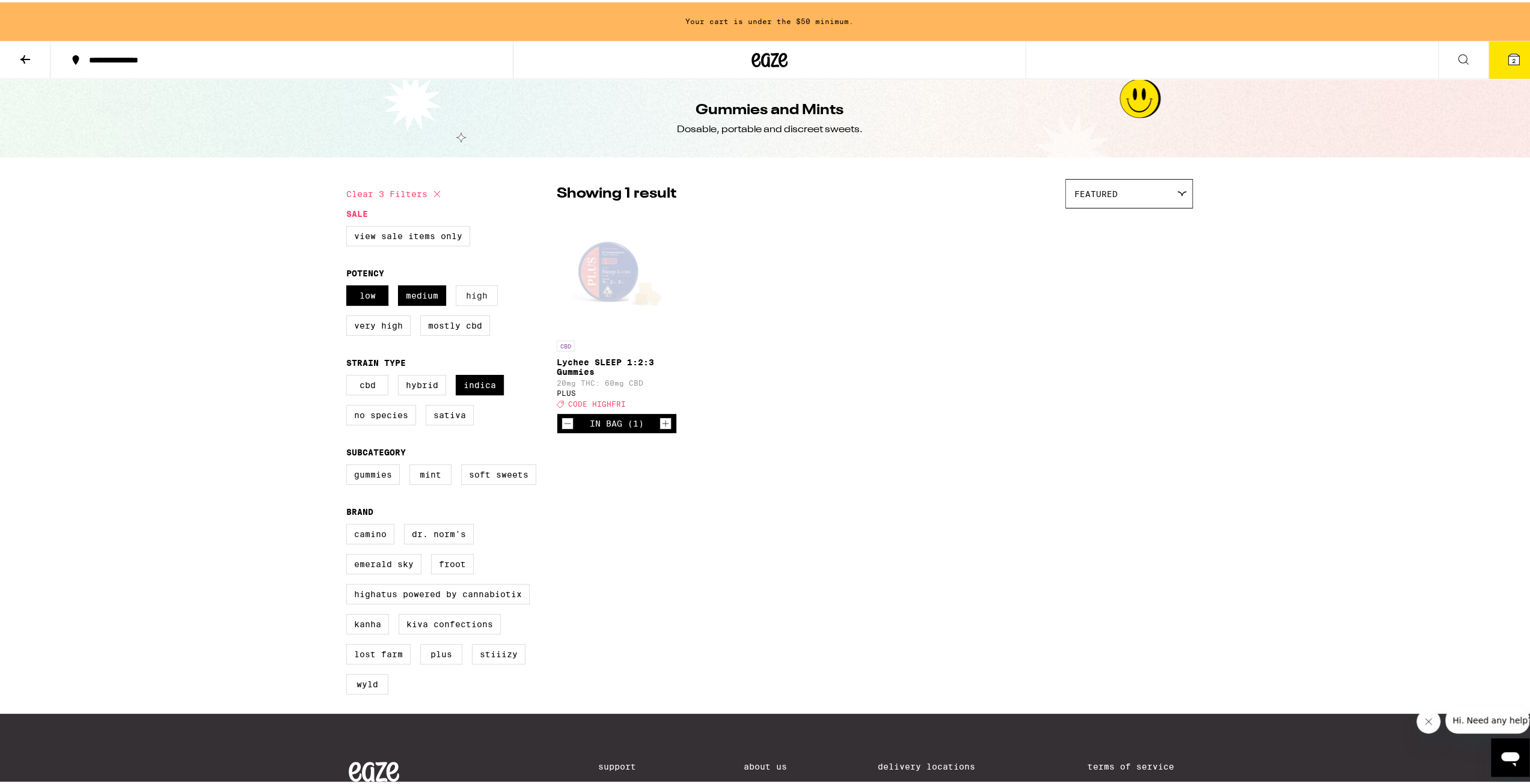
click at [469, 298] on label "High" at bounding box center [477, 294] width 42 height 21
click at [350, 285] on input "High" at bounding box center [349, 285] width 1 height 1
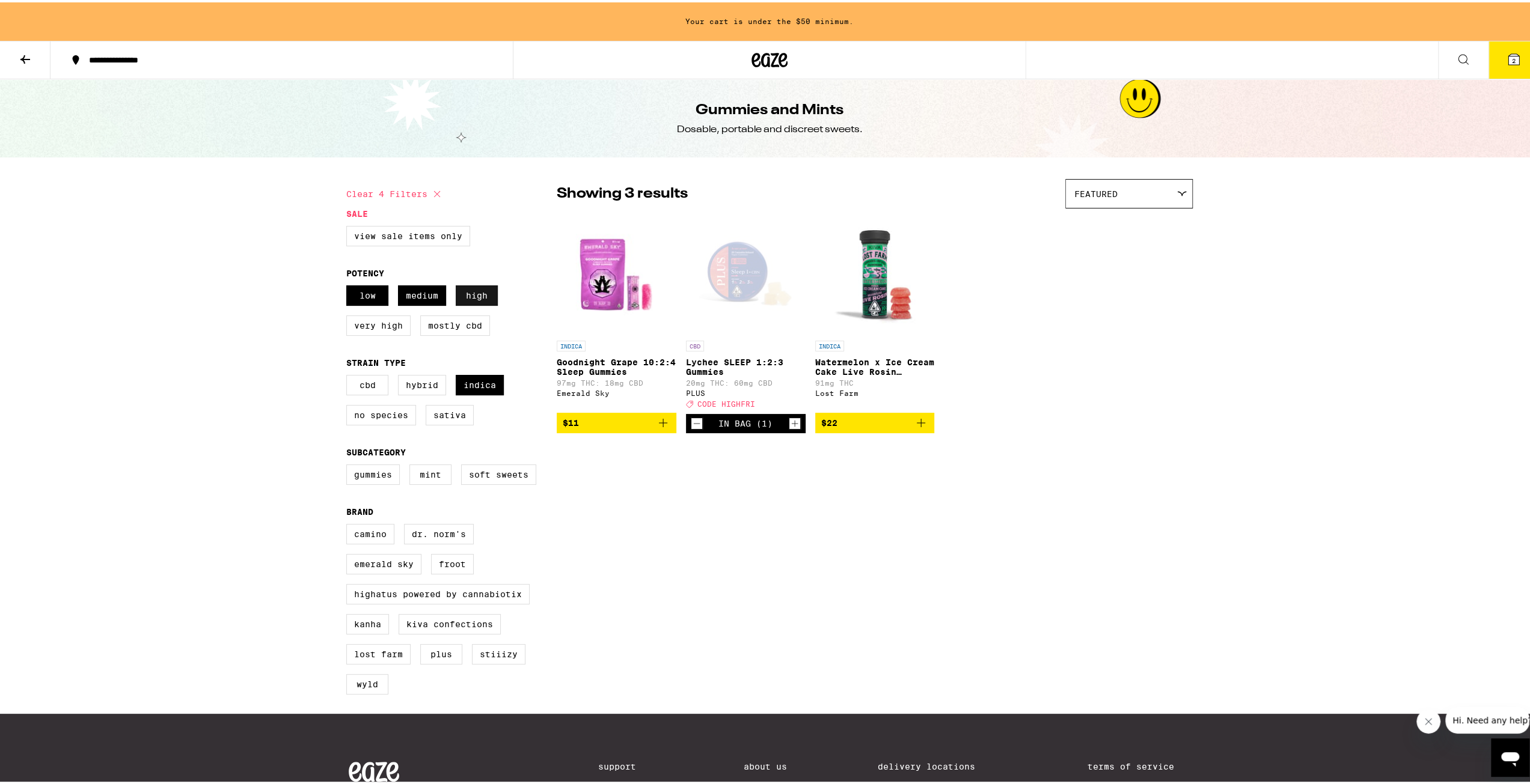
click at [469, 298] on label "High" at bounding box center [477, 294] width 42 height 21
click at [350, 285] on input "High" at bounding box center [349, 285] width 1 height 1
checkbox input "false"
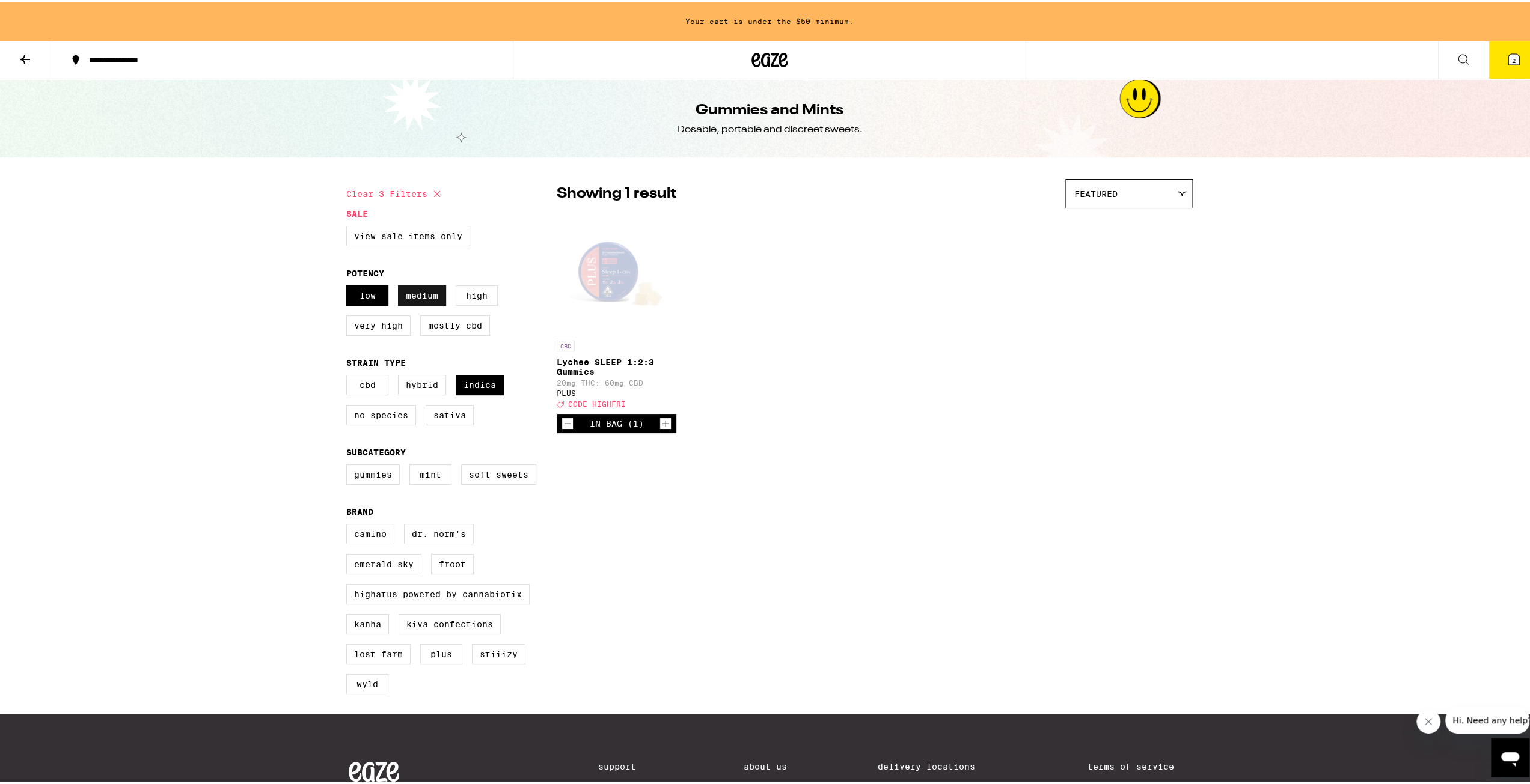
click at [429, 300] on label "Medium" at bounding box center [422, 294] width 48 height 21
click at [350, 285] on input "Medium" at bounding box center [349, 285] width 1 height 1
checkbox input "false"
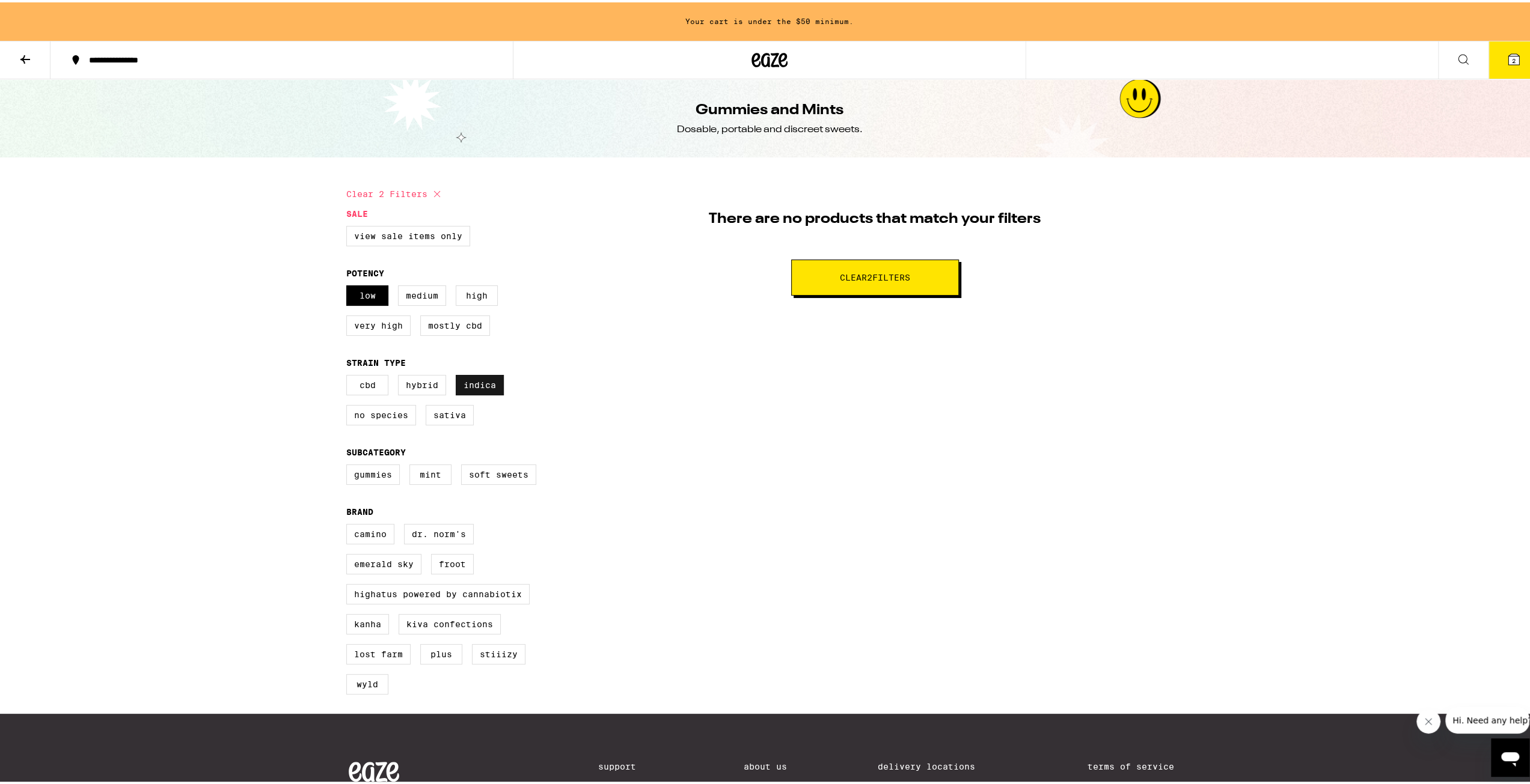
click at [476, 388] on label "Indica" at bounding box center [479, 383] width 48 height 21
click at [350, 375] on input "Indica" at bounding box center [349, 374] width 1 height 1
checkbox input "false"
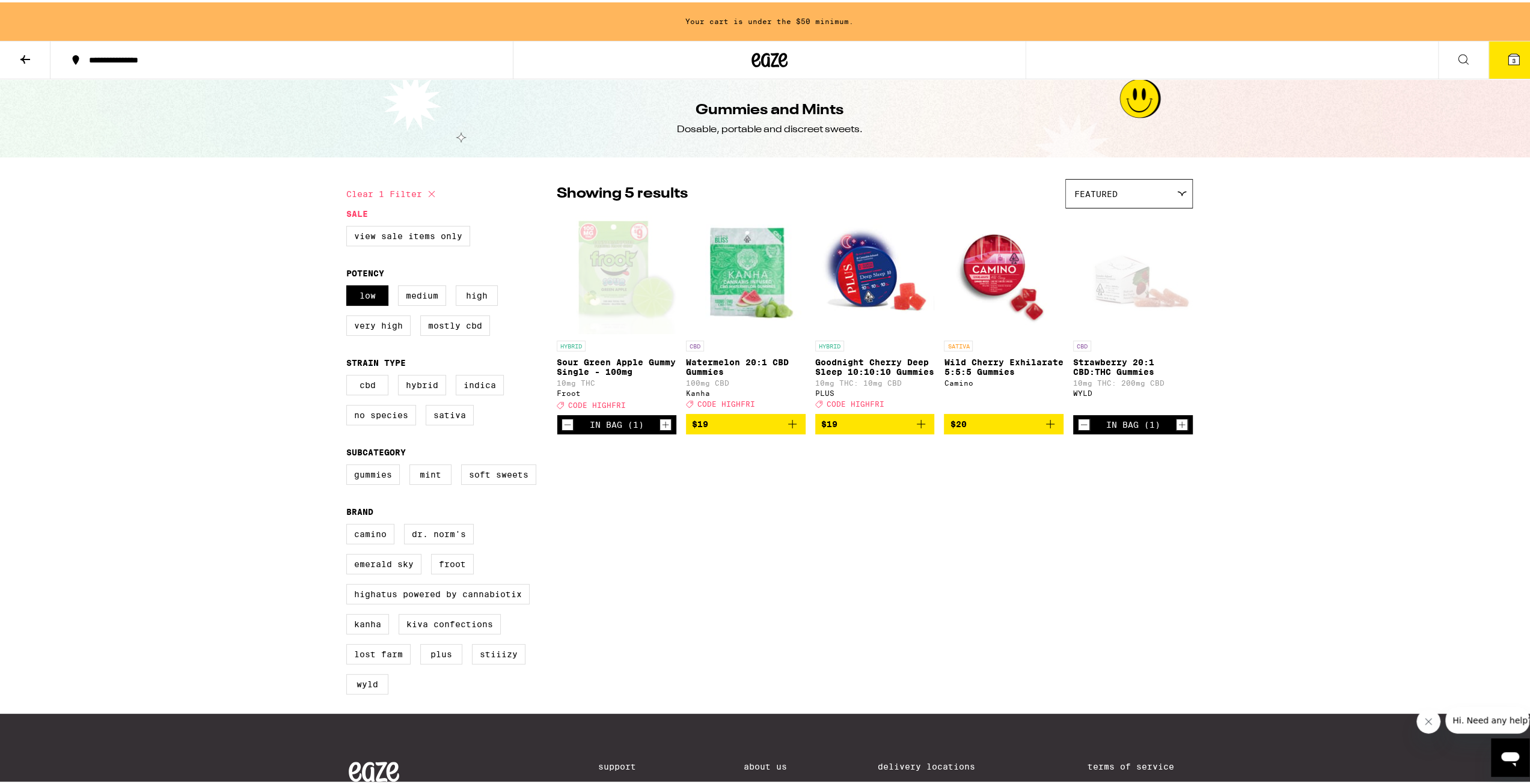
click at [22, 60] on icon at bounding box center [25, 57] width 14 height 14
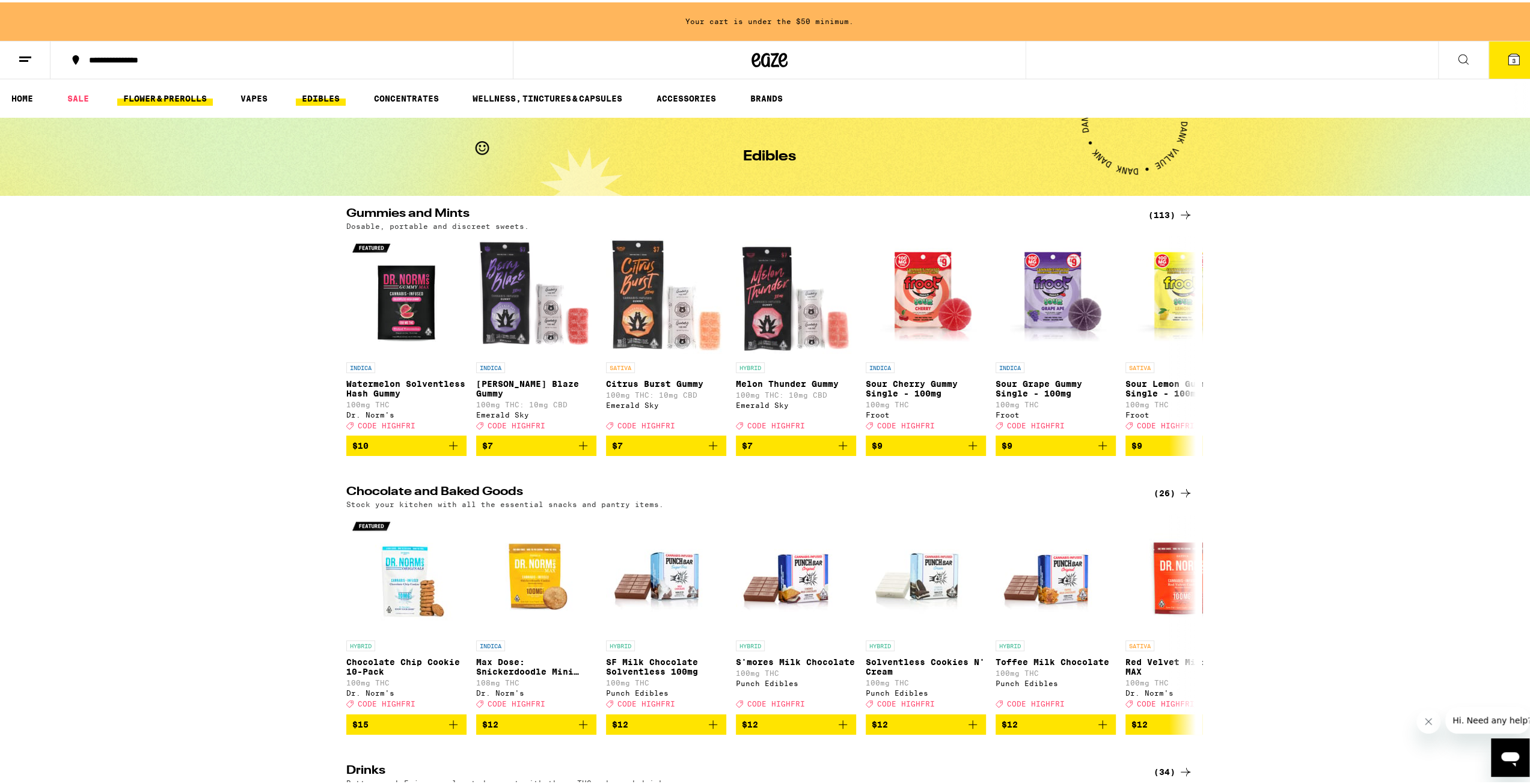
click at [185, 100] on link "FLOWER & PREROLLS" at bounding box center [165, 96] width 96 height 14
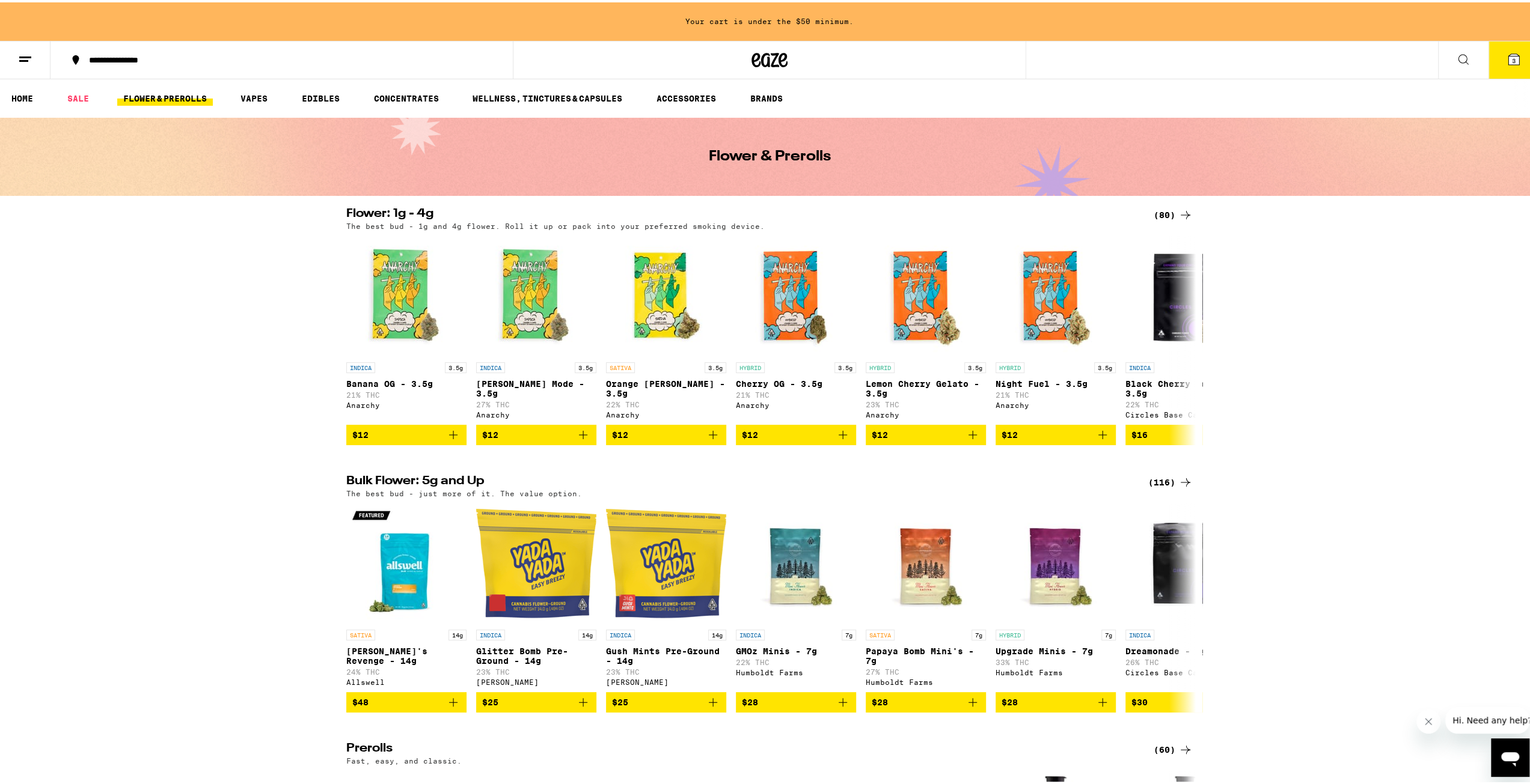
click at [1184, 213] on icon at bounding box center [1184, 212] width 14 height 14
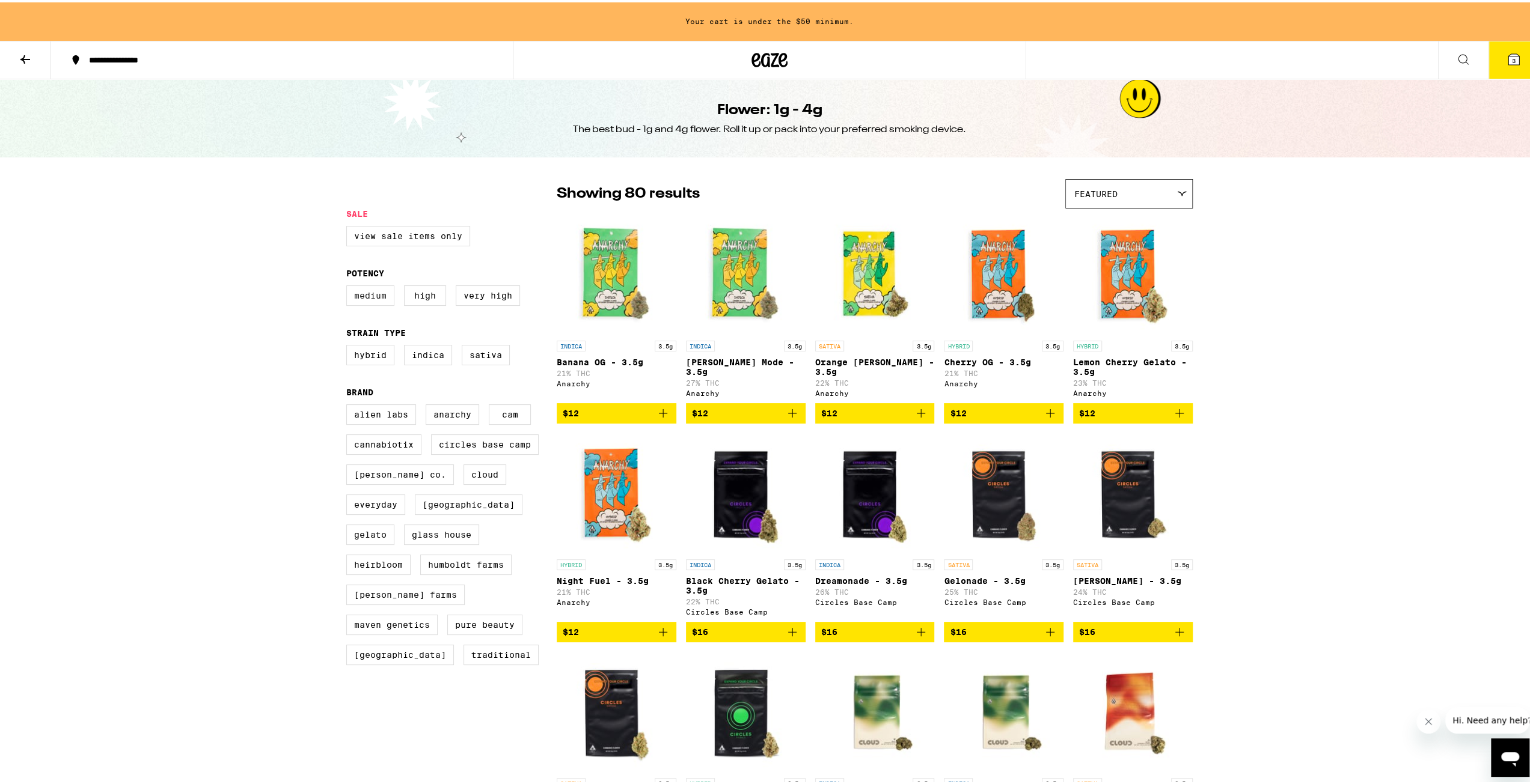
click at [356, 294] on label "Medium" at bounding box center [369, 294] width 48 height 21
click at [350, 285] on input "Medium" at bounding box center [349, 285] width 1 height 1
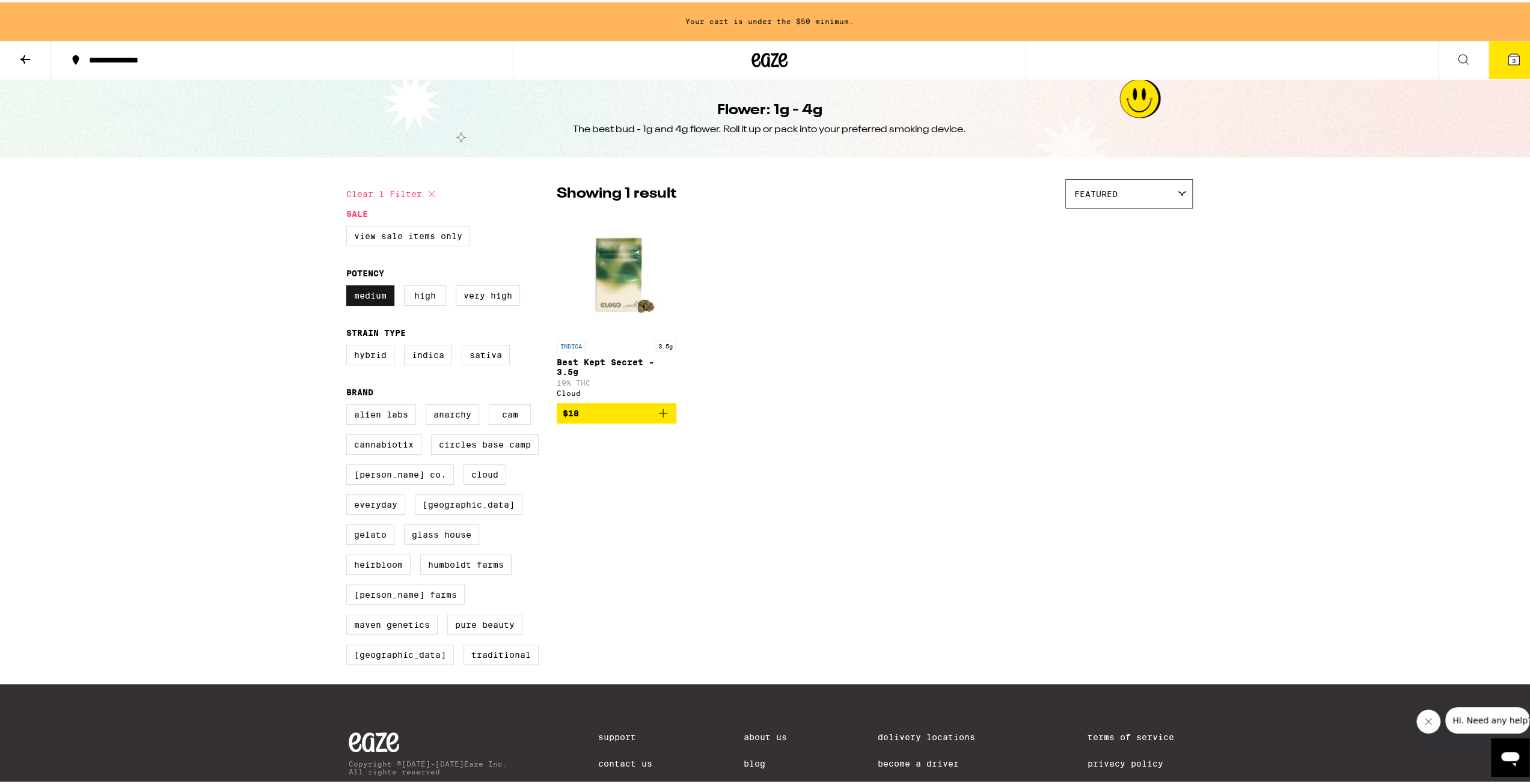
click at [368, 300] on label "Medium" at bounding box center [369, 294] width 48 height 21
click at [350, 285] on input "Medium" at bounding box center [349, 285] width 1 height 1
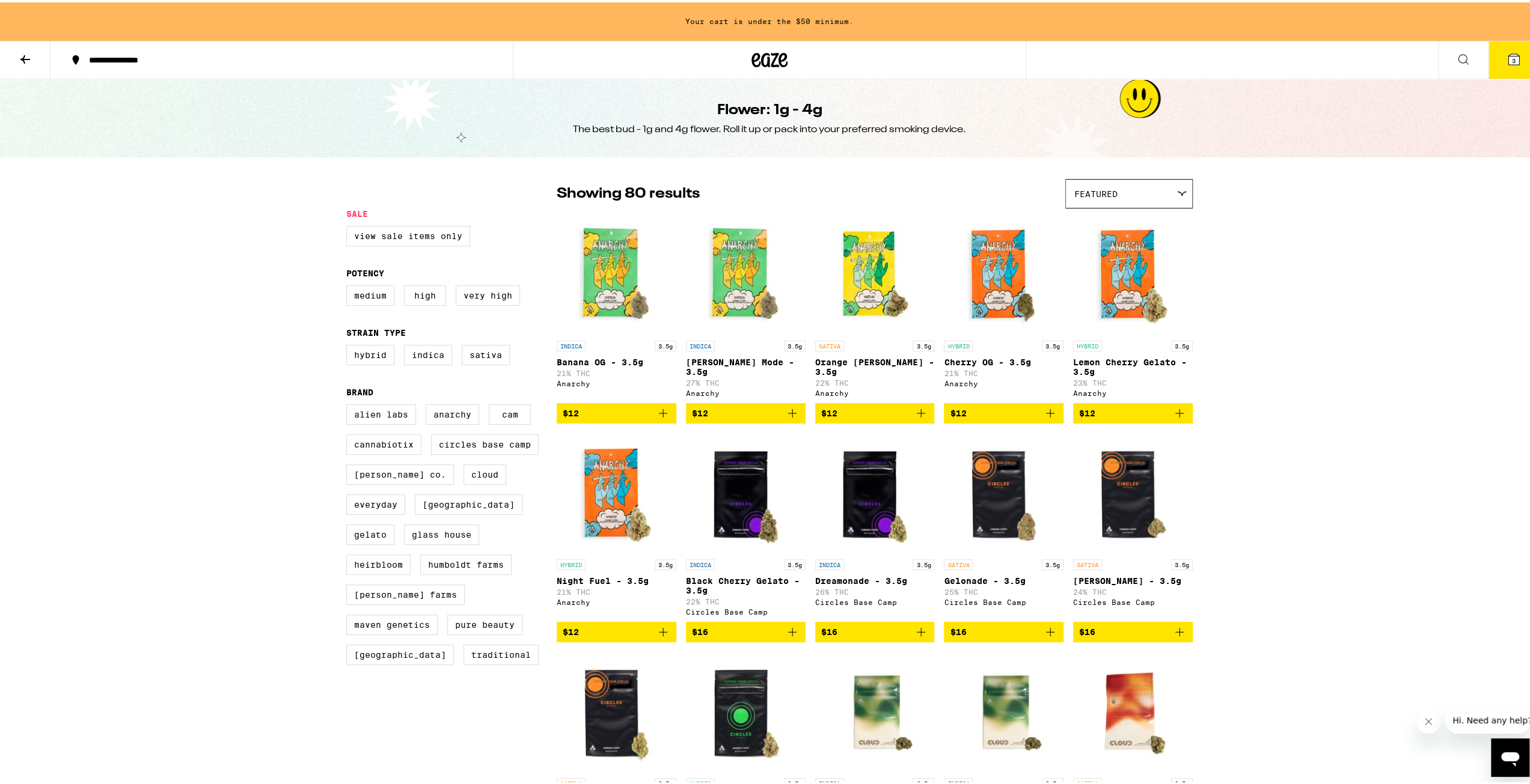
click at [1118, 186] on div "Featured" at bounding box center [1128, 191] width 126 height 28
click at [1114, 247] on span "Price: Low to High" at bounding box center [1128, 246] width 109 height 27
click at [359, 294] on label "Medium" at bounding box center [369, 294] width 48 height 21
click at [350, 285] on input "Medium" at bounding box center [349, 285] width 1 height 1
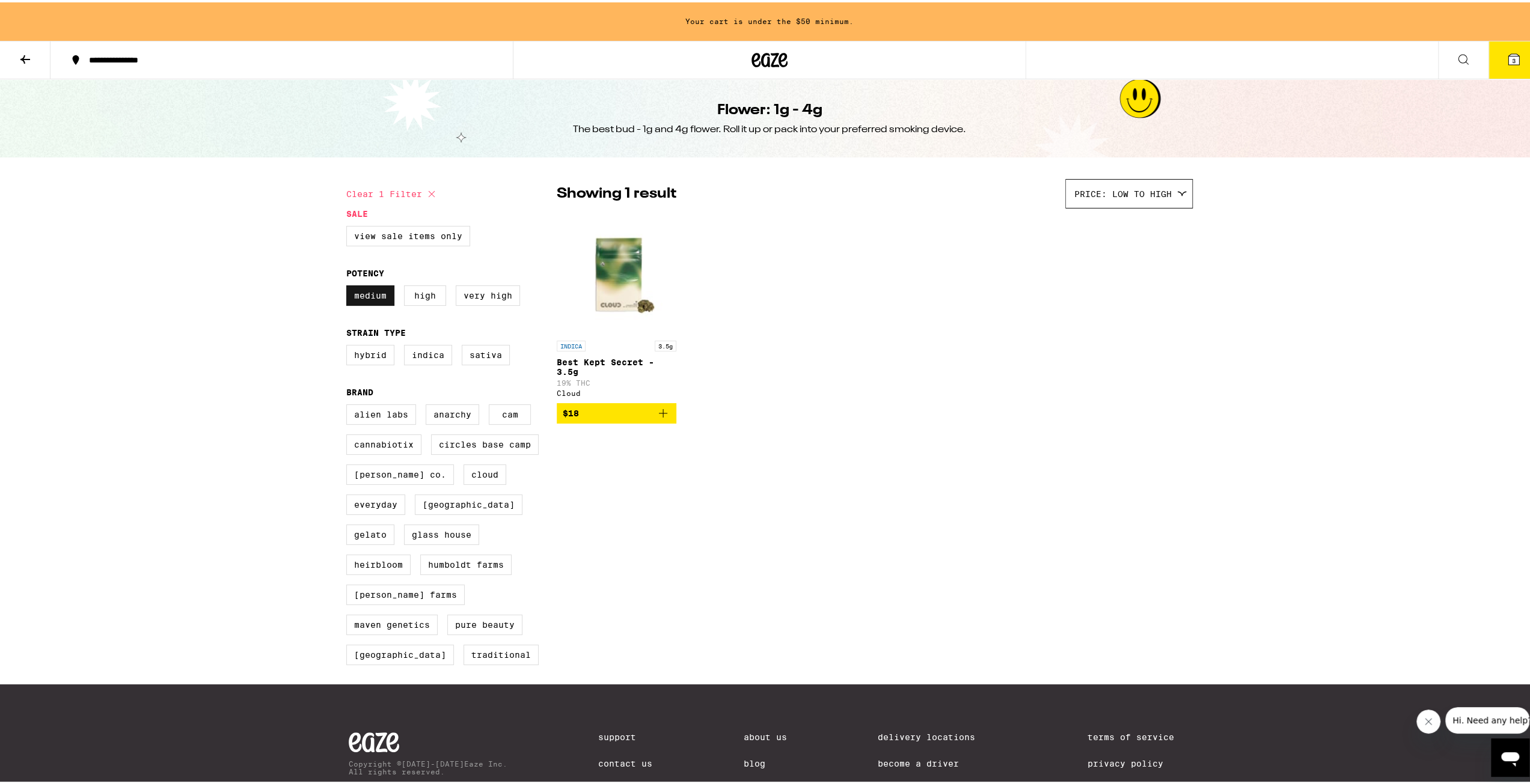
click at [368, 303] on label "Medium" at bounding box center [369, 294] width 48 height 21
click at [350, 285] on input "Medium" at bounding box center [349, 285] width 1 height 1
checkbox input "false"
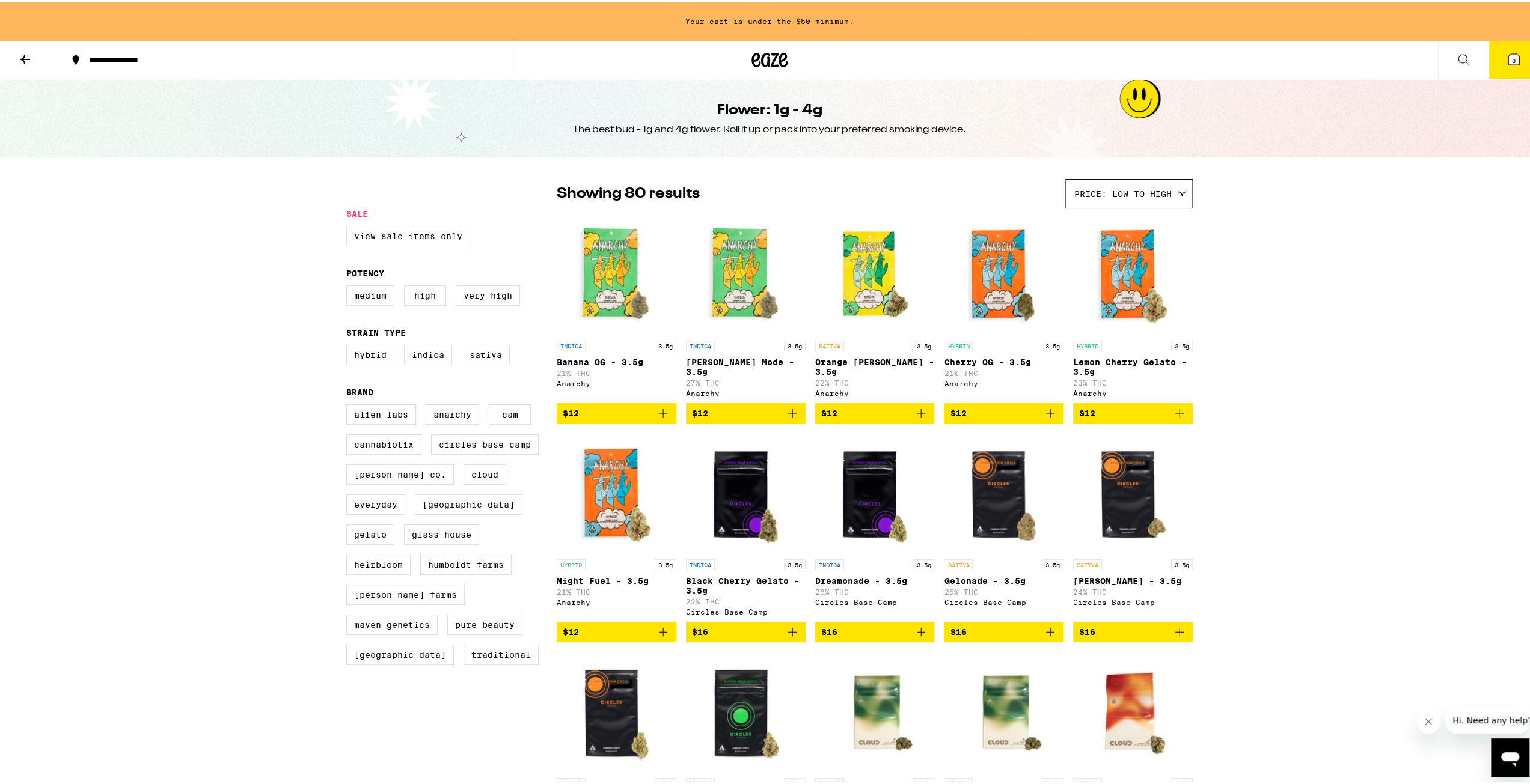
click at [416, 299] on label "High" at bounding box center [424, 294] width 42 height 21
click at [350, 285] on input "High" at bounding box center [349, 285] width 1 height 1
checkbox input "true"
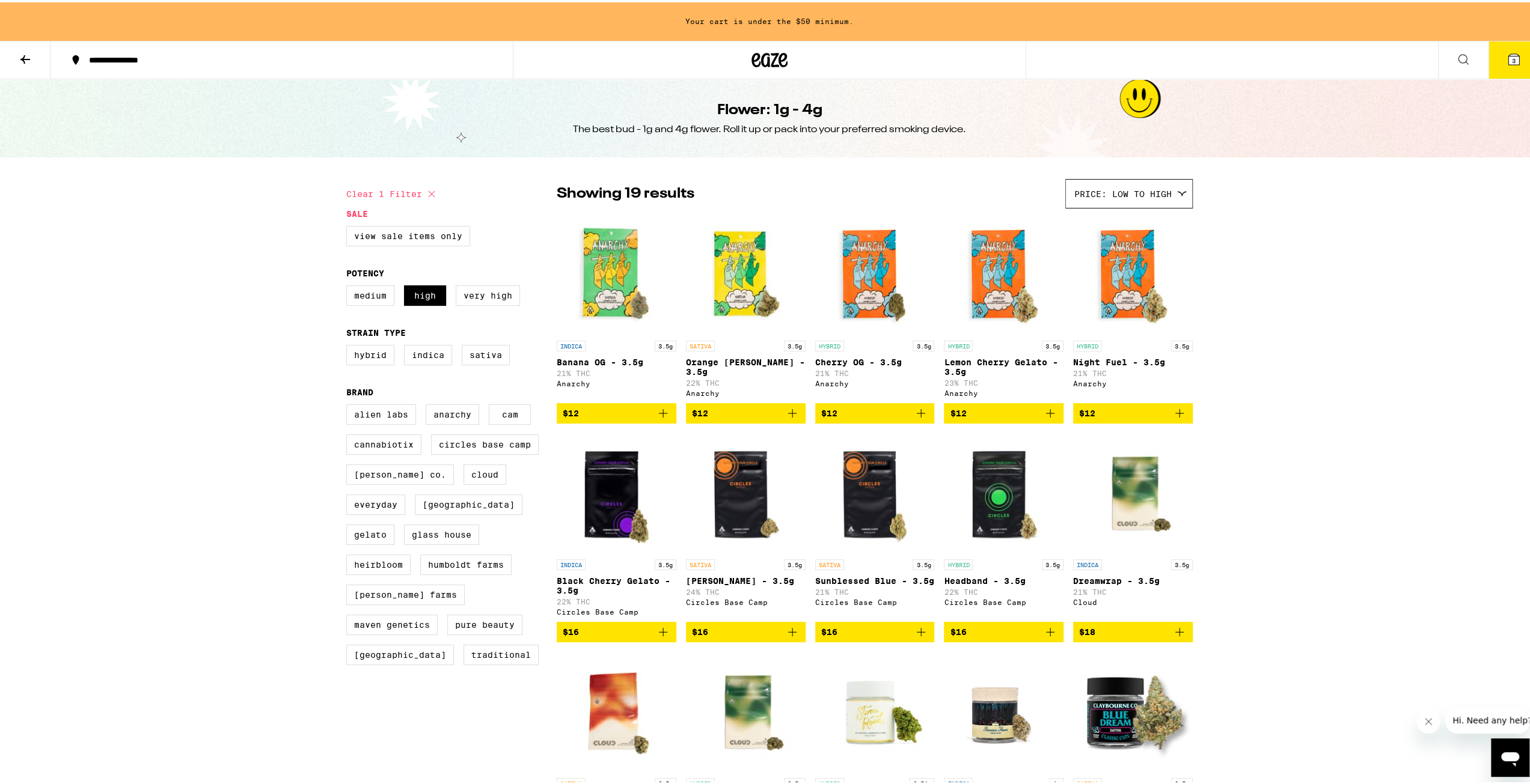
click at [1157, 204] on div "Price: Low to High" at bounding box center [1128, 191] width 126 height 28
click at [1135, 270] on span "Price: High to Low" at bounding box center [1128, 273] width 109 height 27
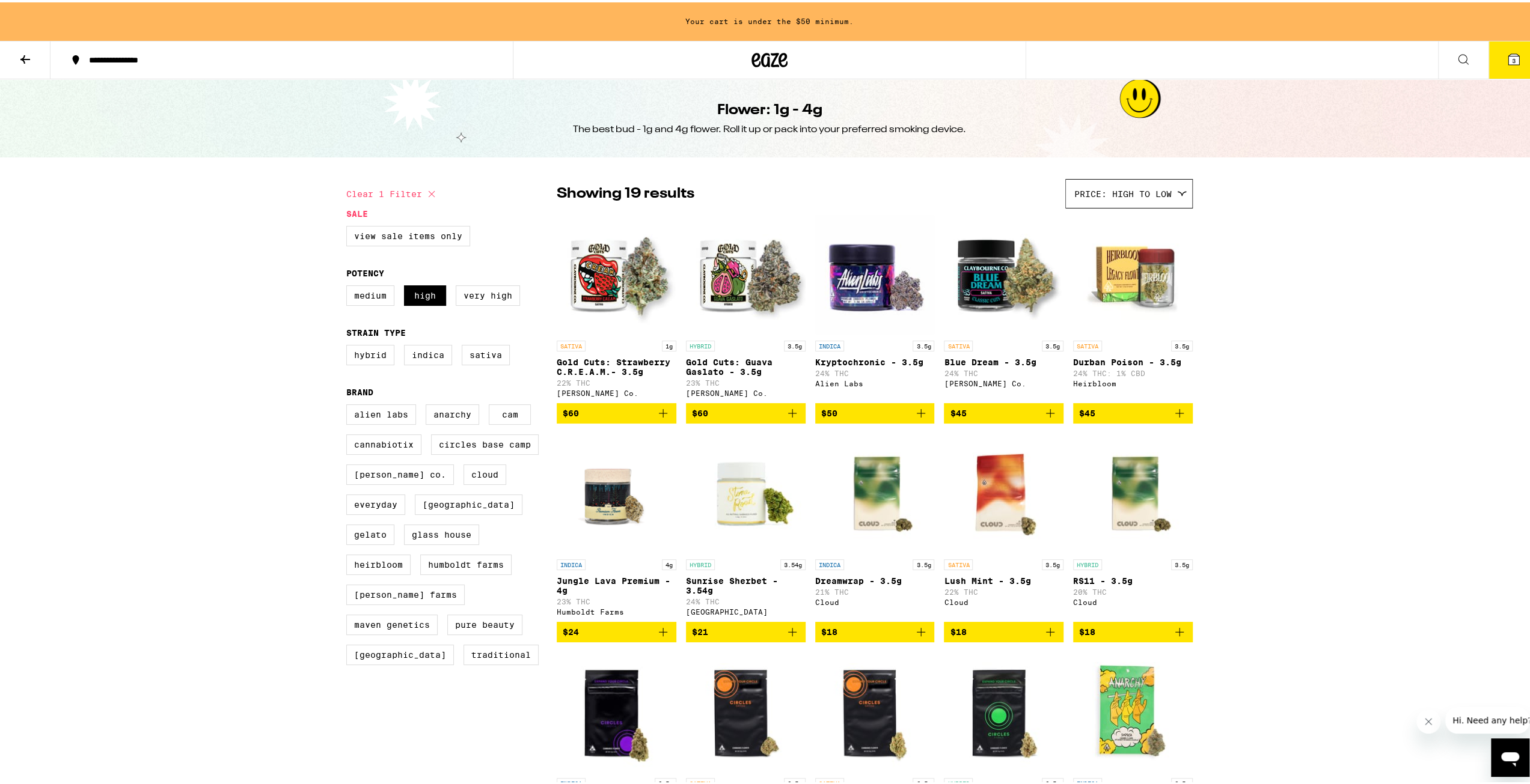
click at [1164, 198] on div "Price: High to Low" at bounding box center [1128, 191] width 126 height 28
click at [1140, 245] on span "Price: Low to High" at bounding box center [1128, 246] width 109 height 27
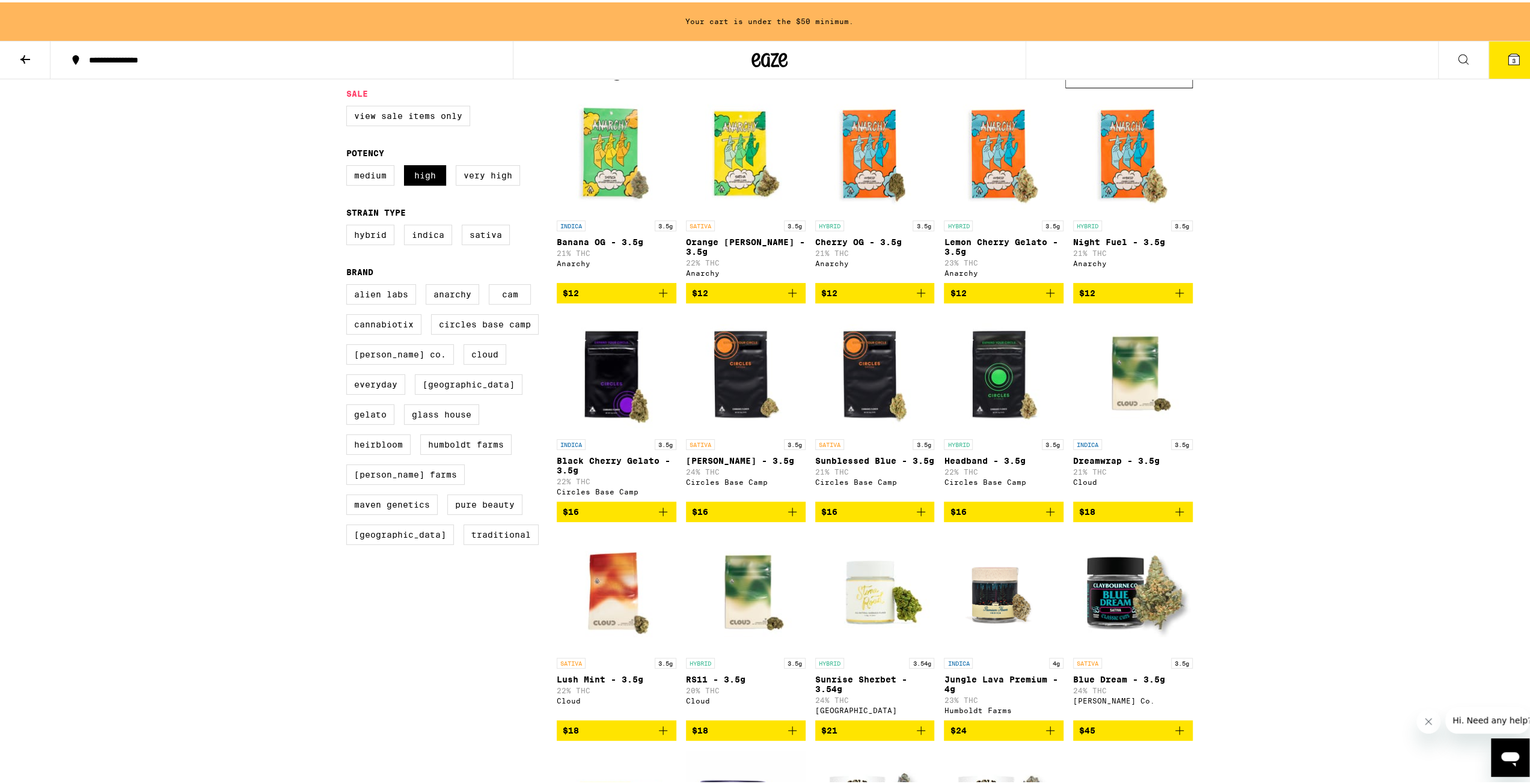
scroll to position [60, 0]
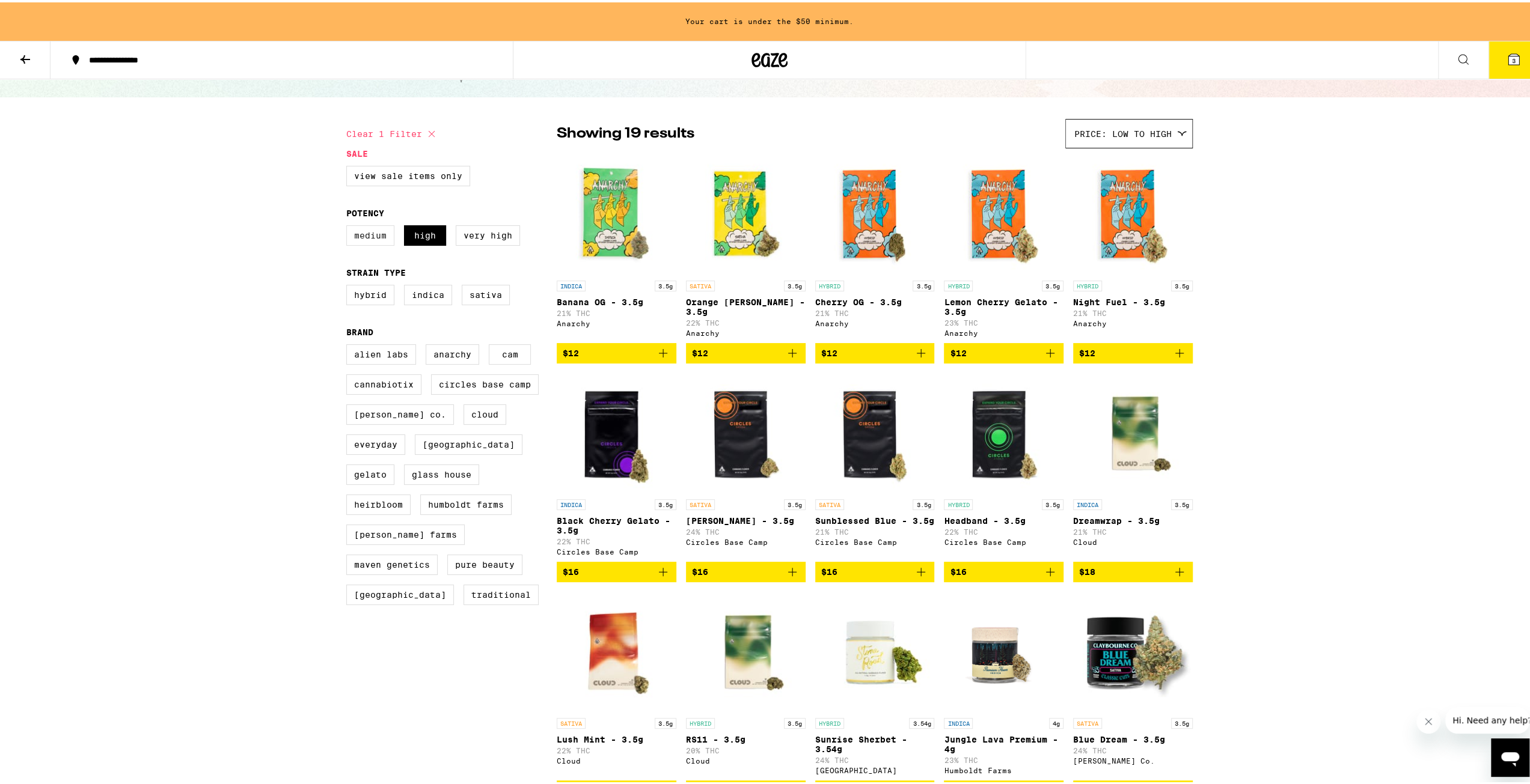
click at [356, 239] on label "Medium" at bounding box center [369, 233] width 48 height 21
click at [350, 225] on input "Medium" at bounding box center [349, 224] width 1 height 1
checkbox input "true"
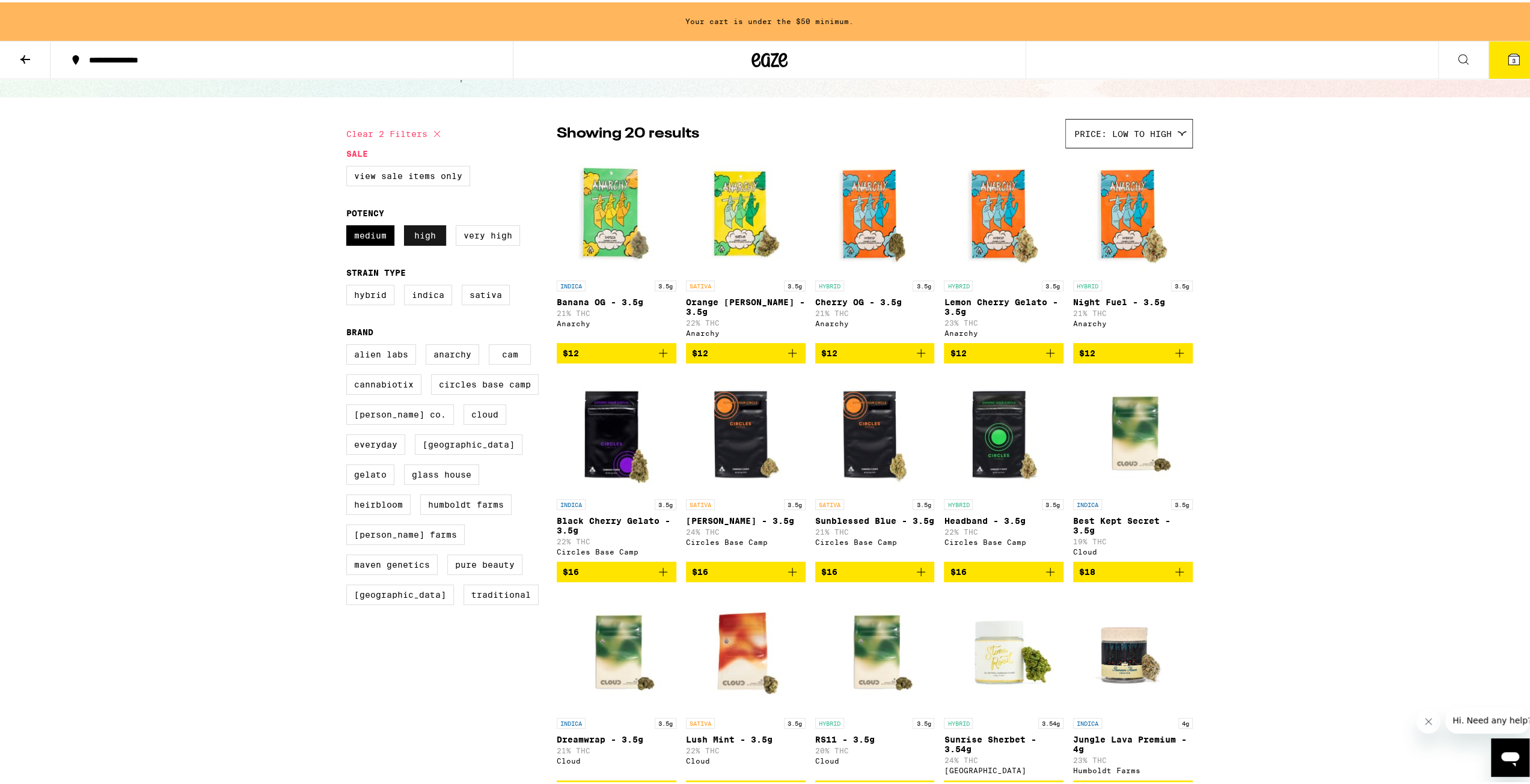
click at [411, 235] on label "High" at bounding box center [424, 233] width 42 height 21
click at [350, 225] on input "High" at bounding box center [349, 224] width 1 height 1
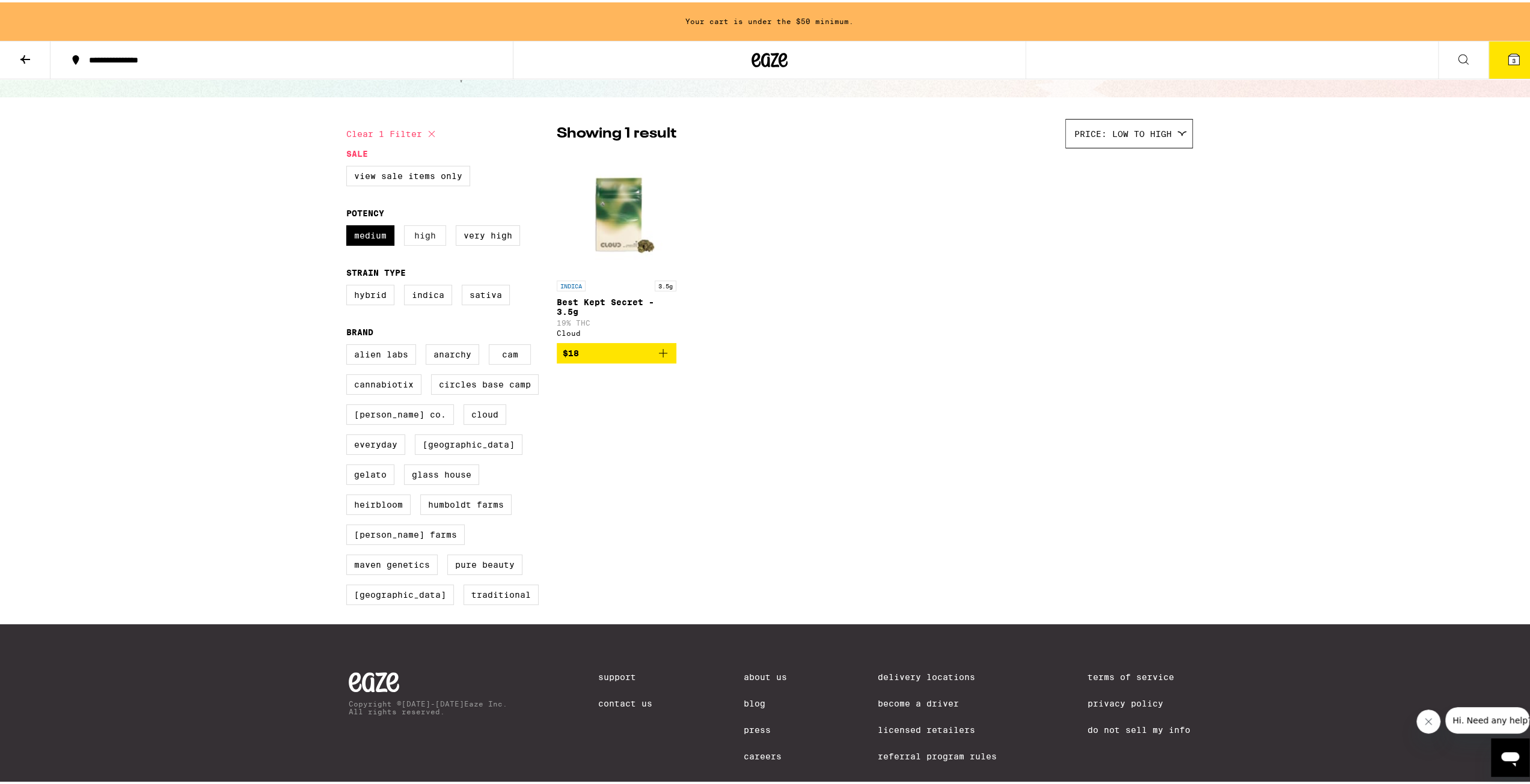
click at [422, 238] on label "High" at bounding box center [424, 233] width 42 height 21
click at [350, 225] on input "High" at bounding box center [349, 224] width 1 height 1
checkbox input "true"
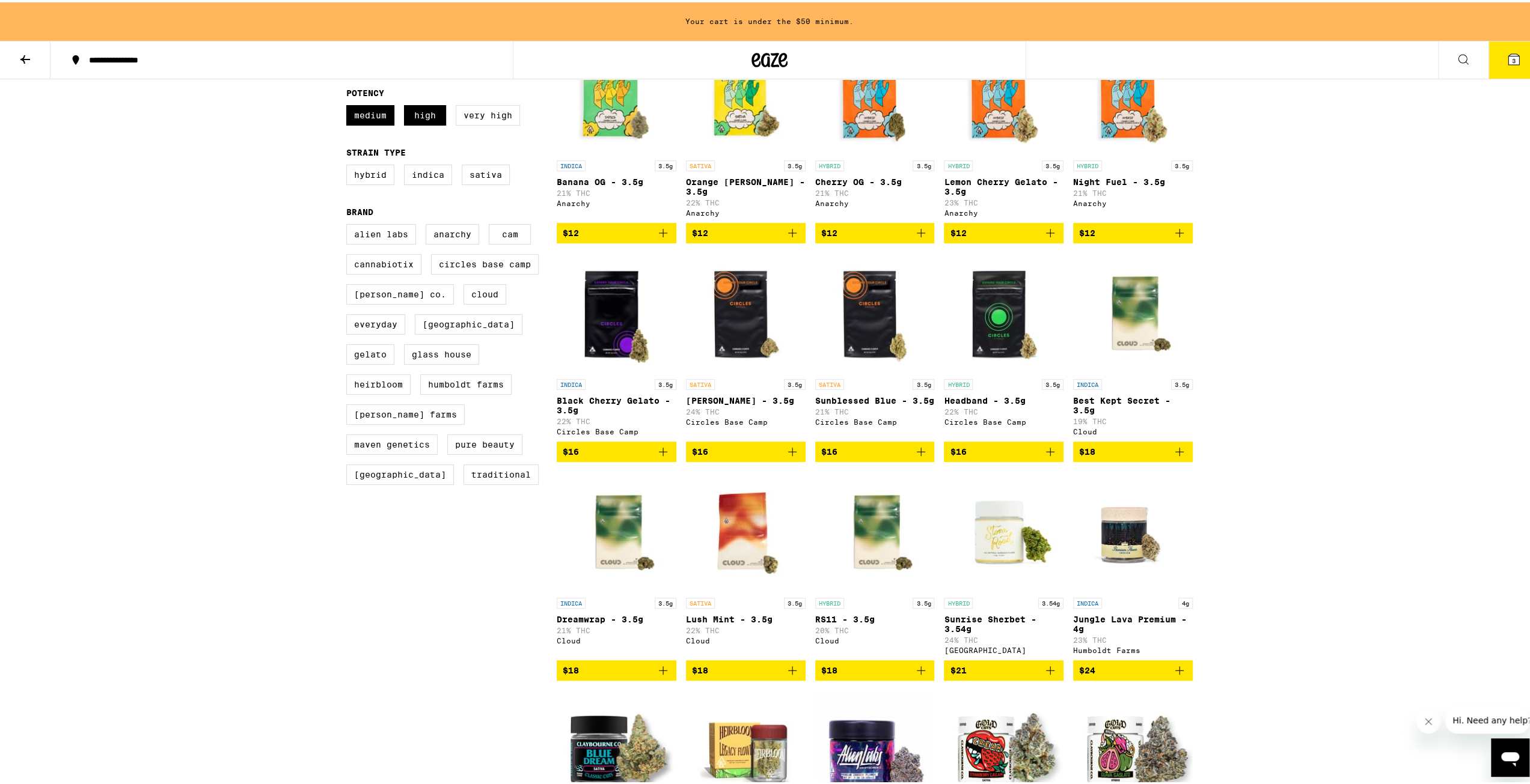
scroll to position [120, 0]
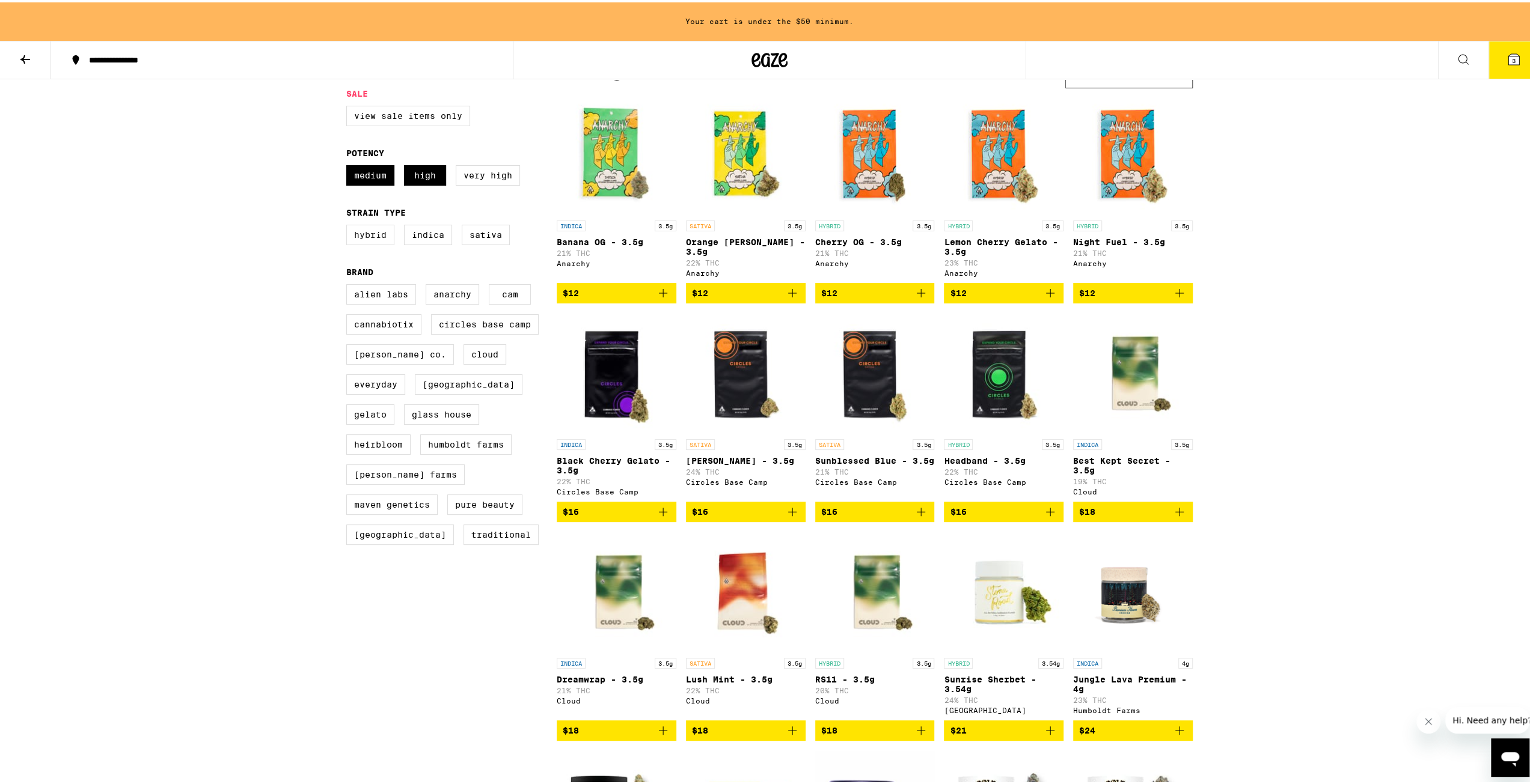
click at [377, 241] on label "Hybrid" at bounding box center [369, 233] width 48 height 21
click at [350, 224] on input "Hybrid" at bounding box center [349, 224] width 1 height 1
checkbox input "true"
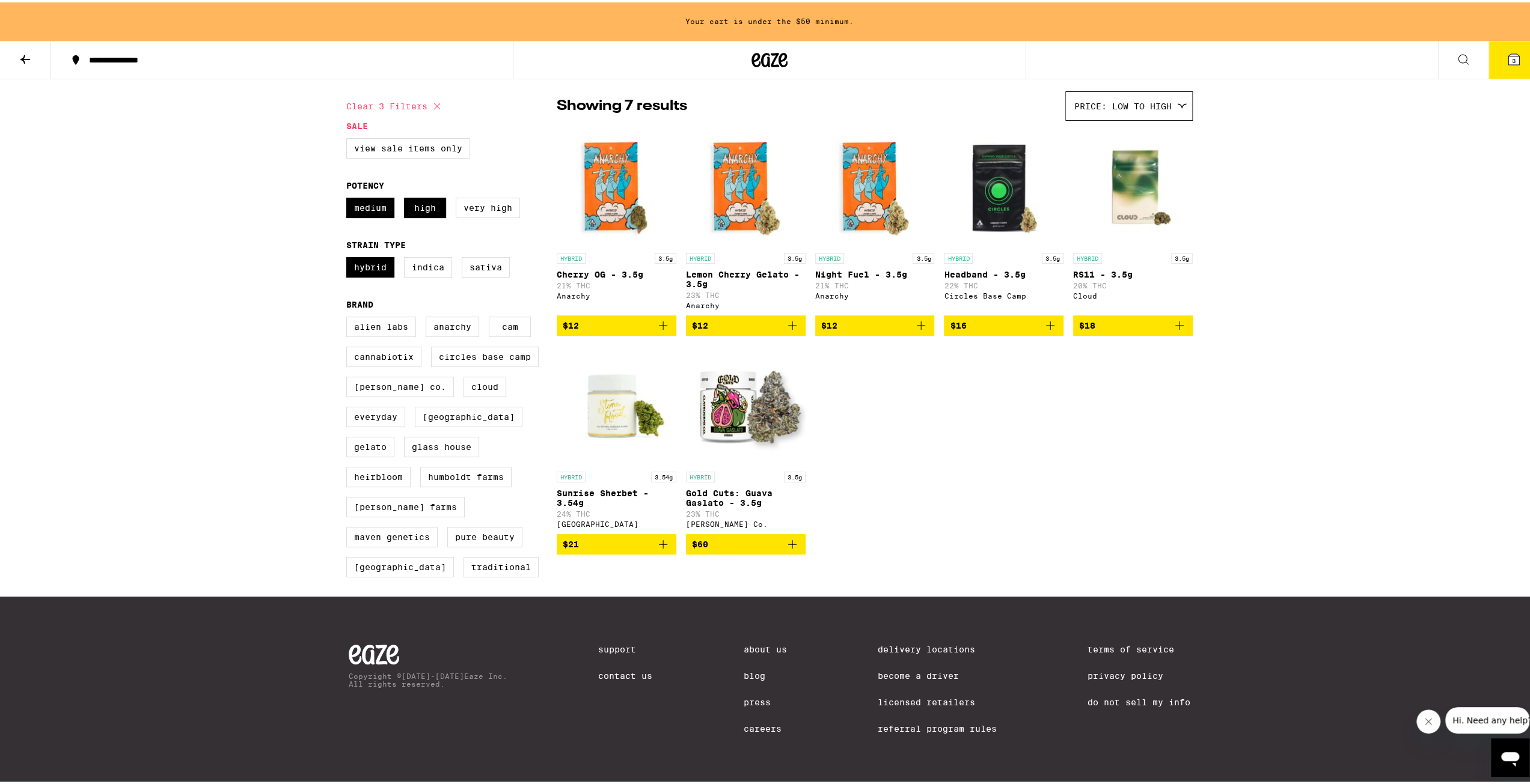
scroll to position [115, 0]
click at [417, 195] on label "High" at bounding box center [424, 205] width 42 height 21
click at [350, 197] on input "High" at bounding box center [349, 197] width 1 height 1
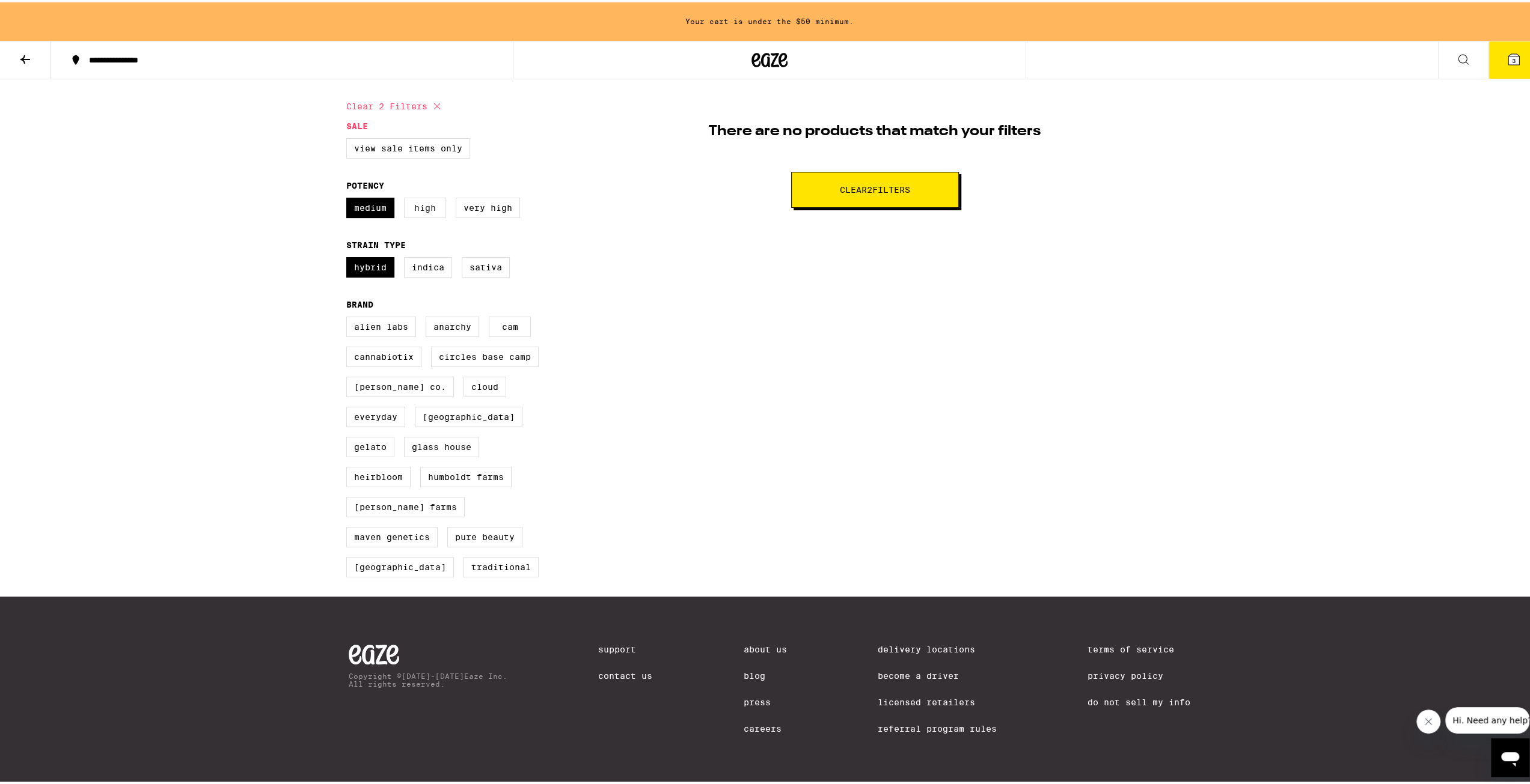
click at [415, 195] on label "High" at bounding box center [424, 205] width 42 height 21
click at [350, 197] on input "High" at bounding box center [349, 197] width 1 height 1
checkbox input "true"
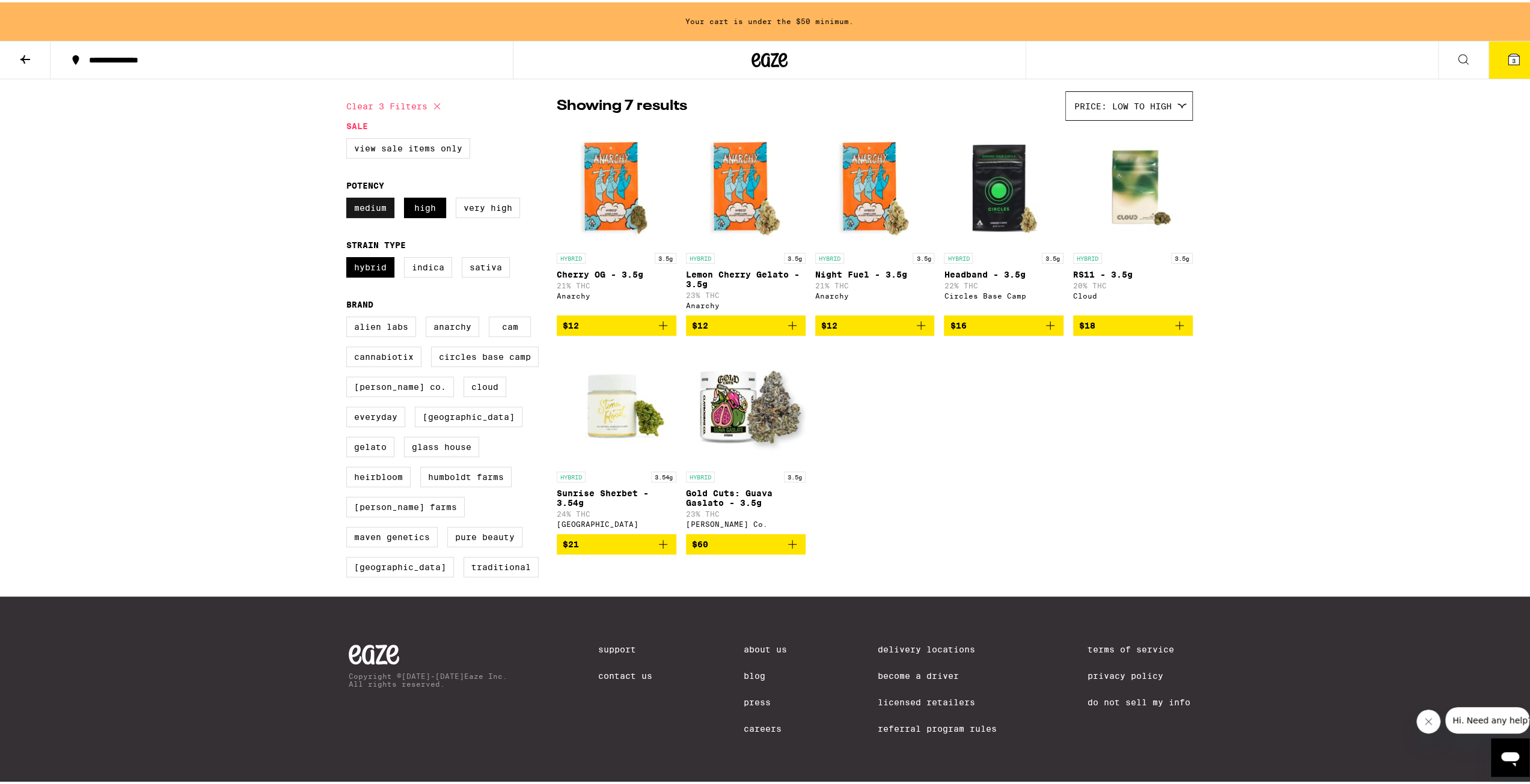
click at [377, 195] on label "Medium" at bounding box center [369, 205] width 48 height 21
click at [350, 197] on input "Medium" at bounding box center [349, 197] width 1 height 1
checkbox input "false"
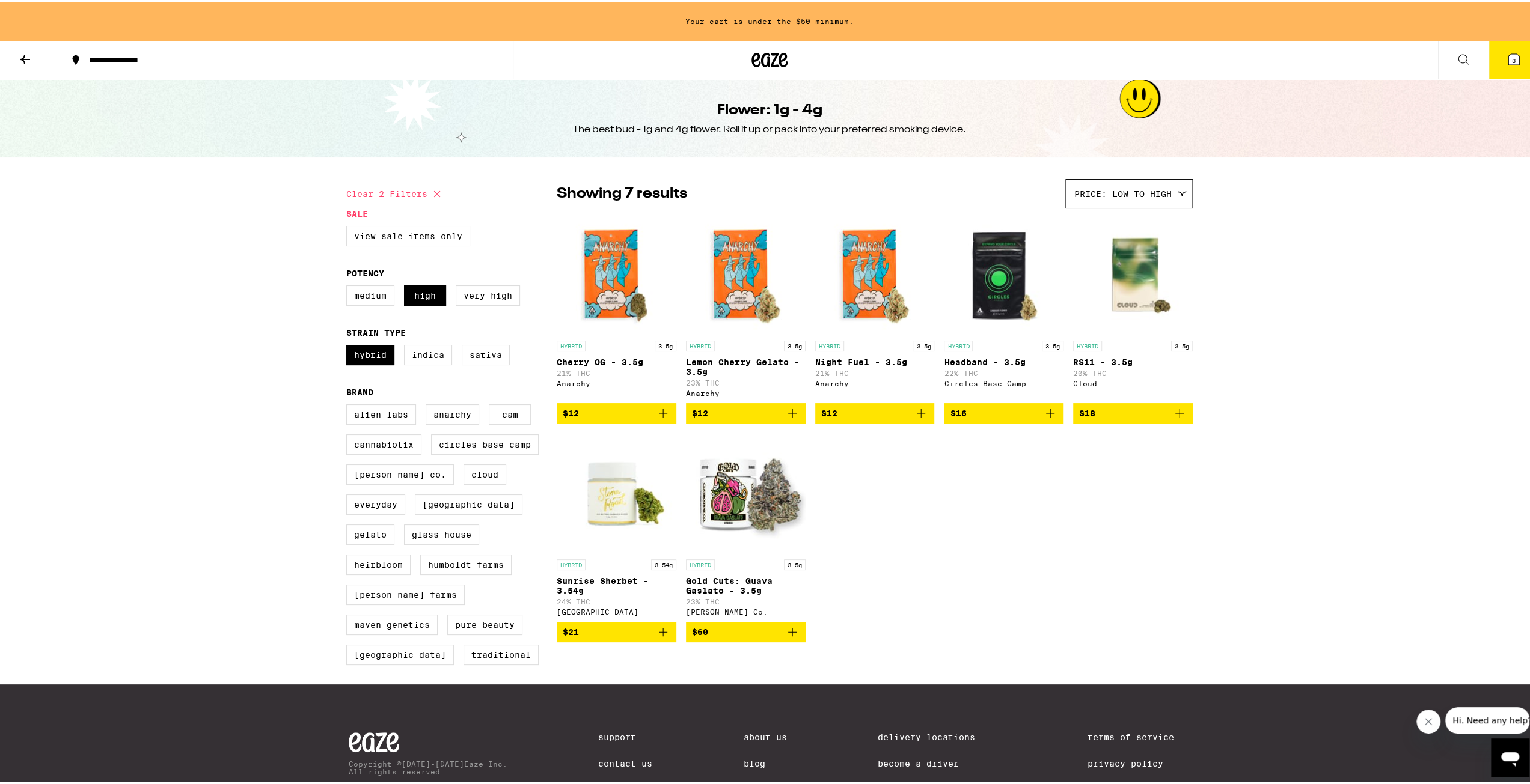
click at [1176, 419] on icon "Add to bag" at bounding box center [1179, 410] width 14 height 14
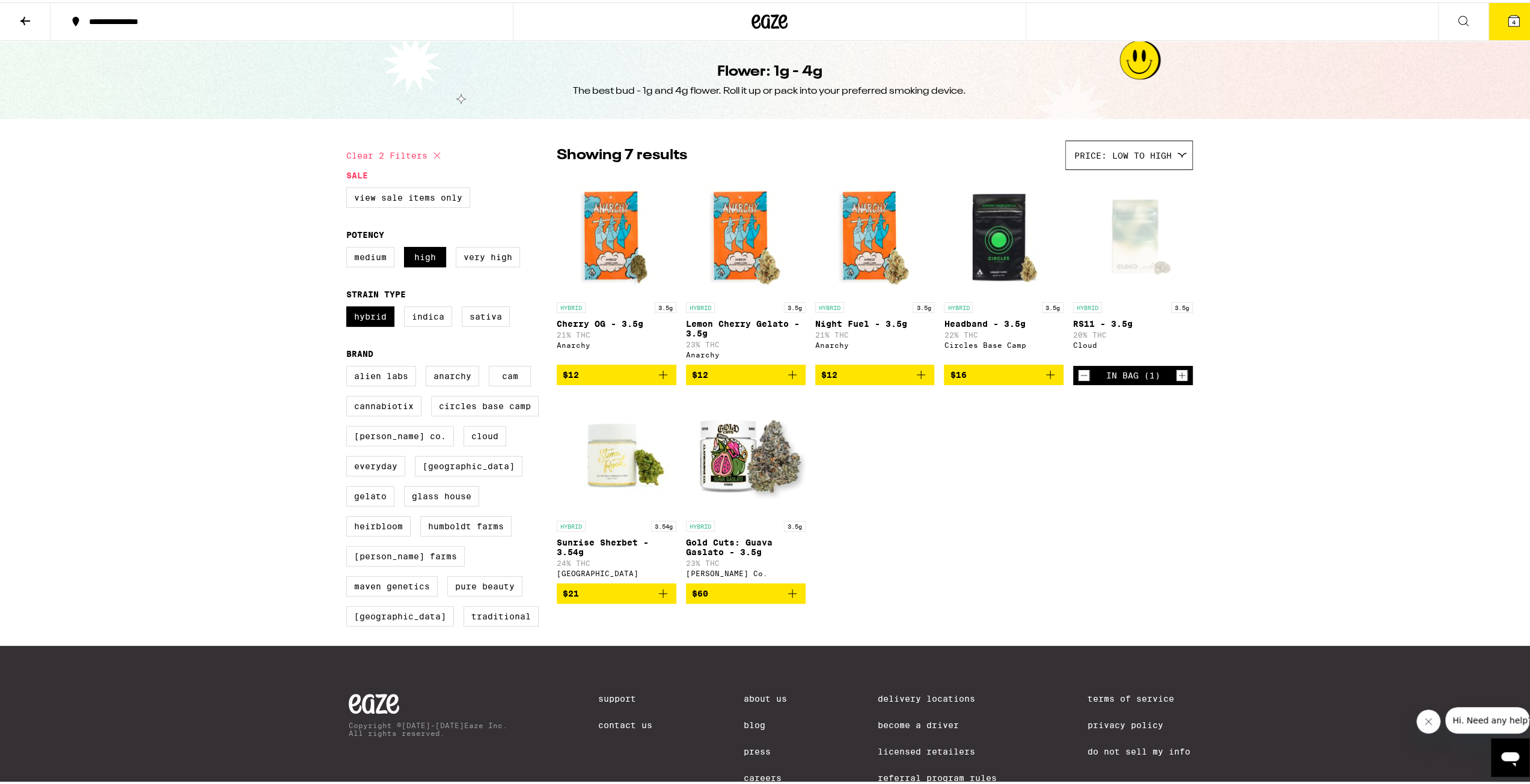
click at [1502, 30] on button "4" at bounding box center [1513, 19] width 50 height 37
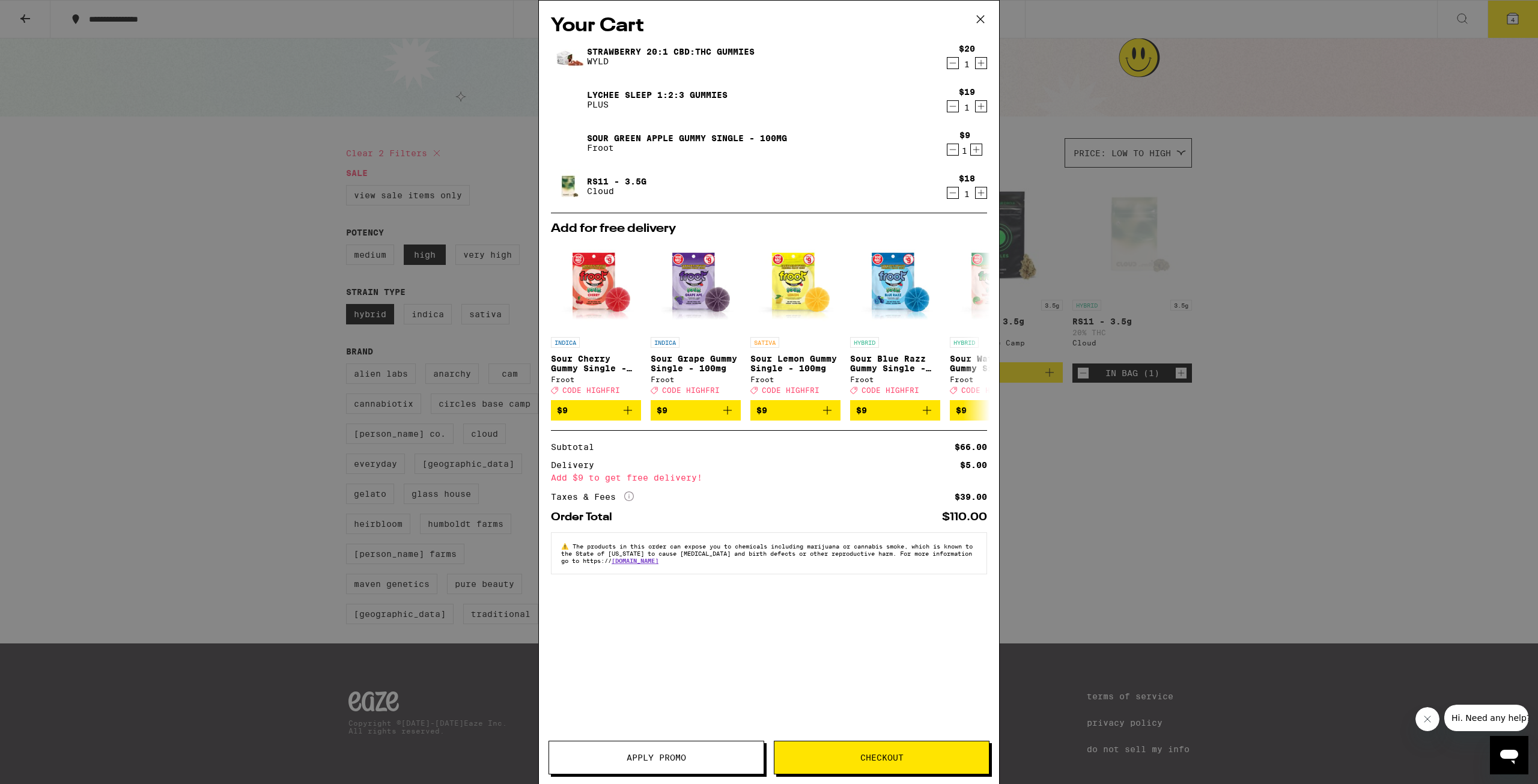
click at [951, 107] on icon "Decrement" at bounding box center [952, 106] width 10 height 14
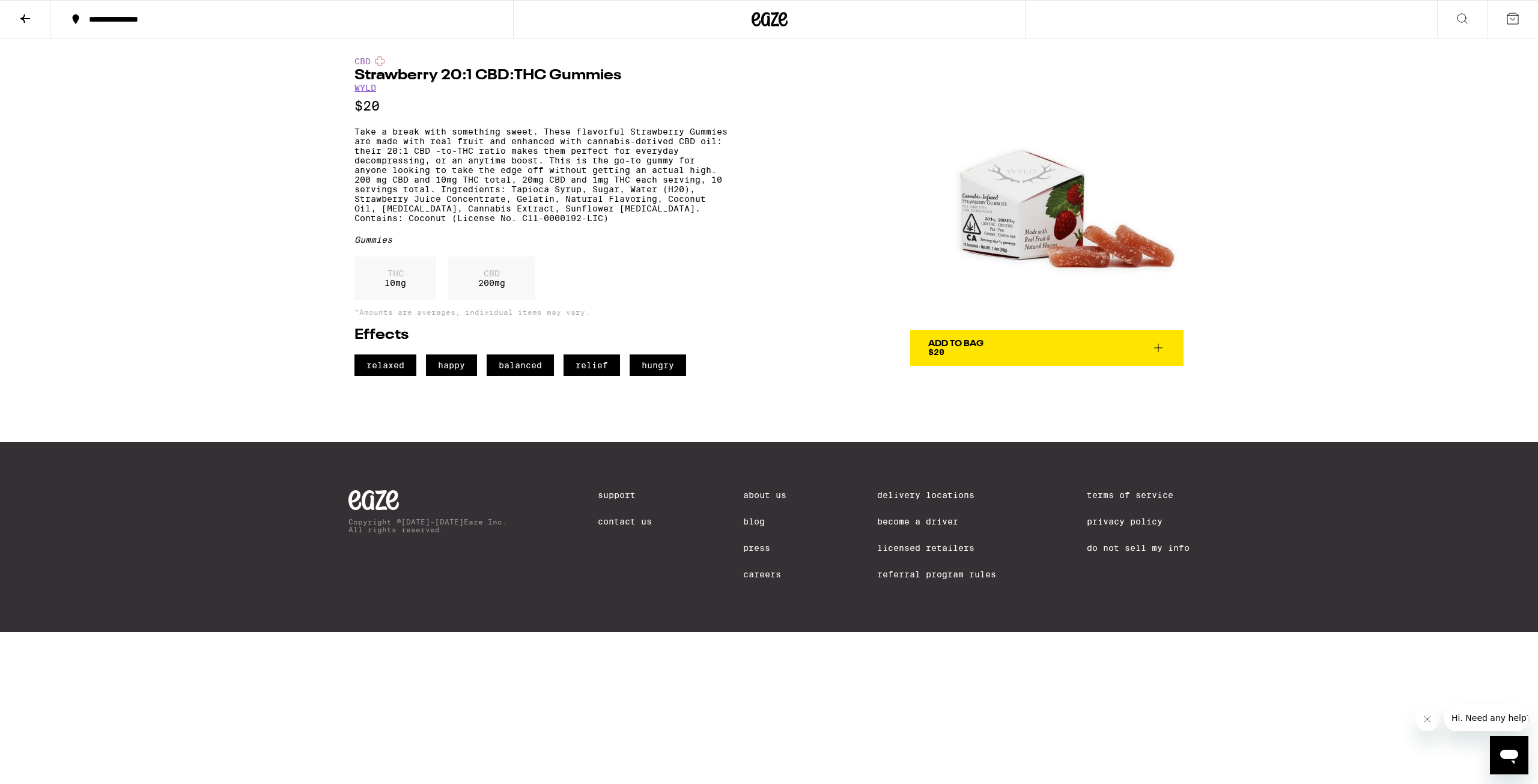
click at [1068, 347] on span "Add To Bag $20" at bounding box center [1046, 347] width 238 height 17
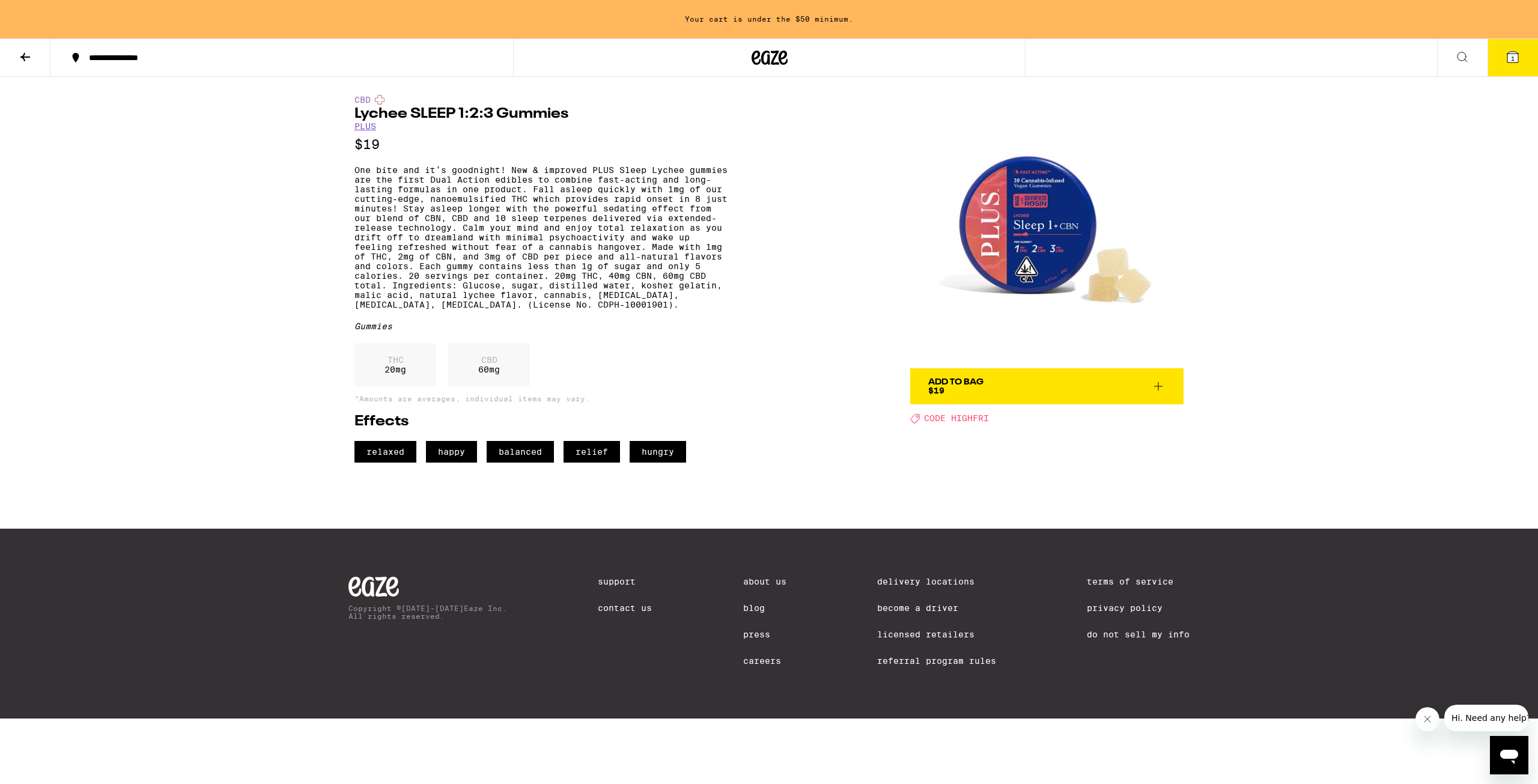
click at [1027, 393] on span "Add To Bag $19" at bounding box center [1046, 386] width 238 height 17
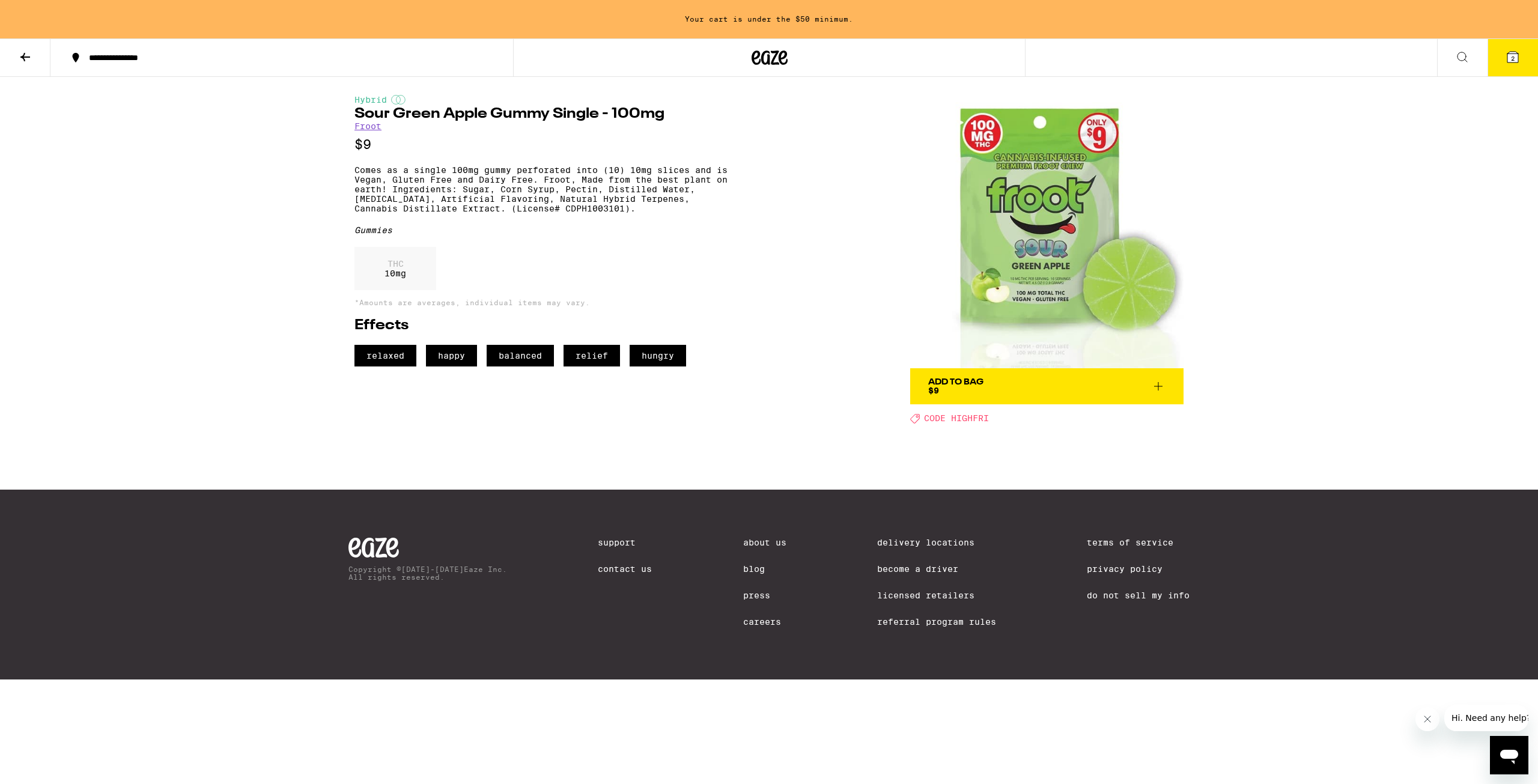
click at [1029, 379] on span "Add To Bag $9" at bounding box center [1046, 386] width 238 height 17
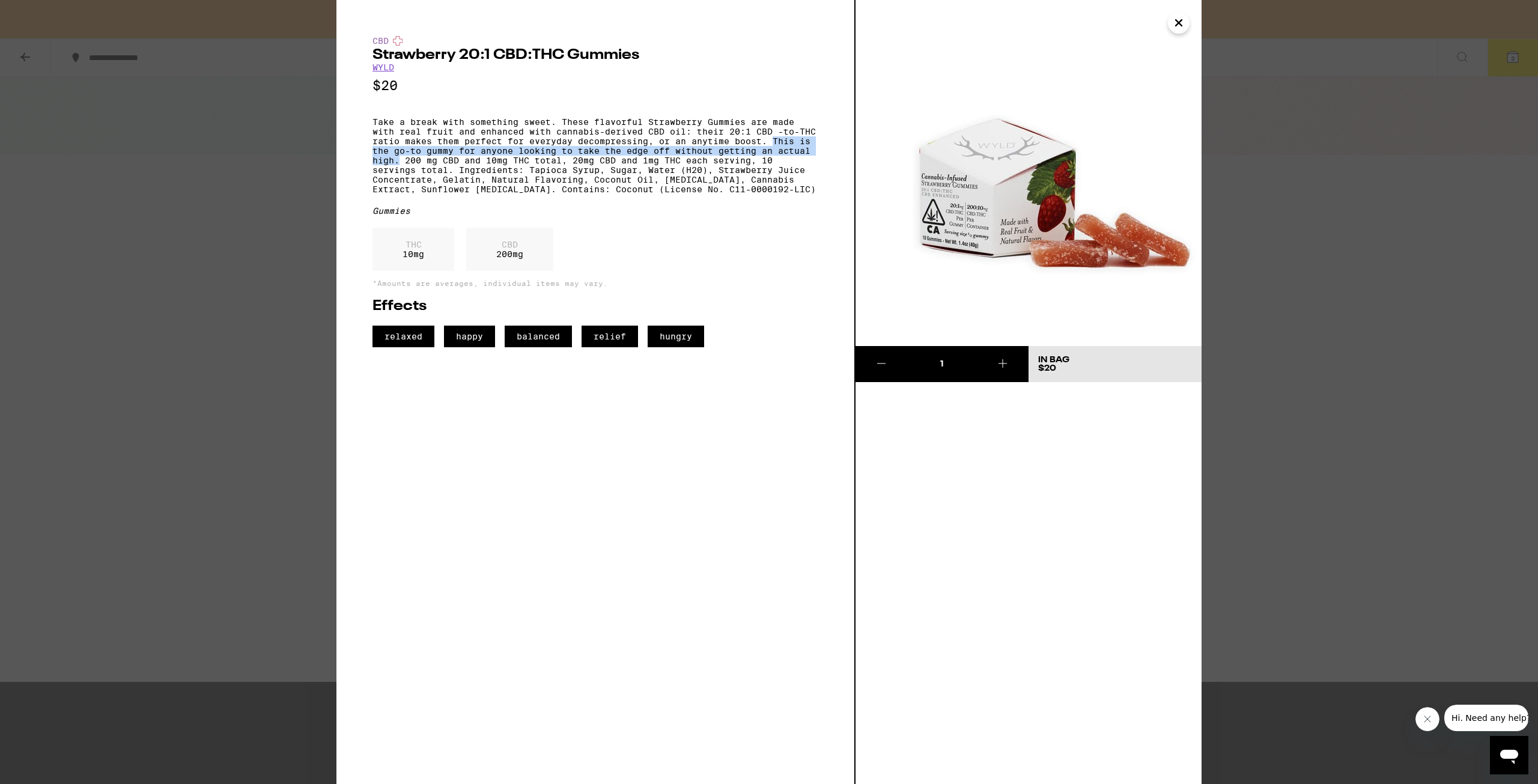
drag, startPoint x: 773, startPoint y: 149, endPoint x: 398, endPoint y: 177, distance: 376.0
click at [398, 177] on p "Take a break with something sweet. These flavorful Strawberry Gummies are made …" at bounding box center [595, 155] width 446 height 77
drag, startPoint x: 400, startPoint y: 264, endPoint x: 384, endPoint y: 276, distance: 20.0
click at [384, 271] on div "THC 10 mg" at bounding box center [413, 249] width 81 height 44
drag, startPoint x: 424, startPoint y: 276, endPoint x: 385, endPoint y: 276, distance: 39.0
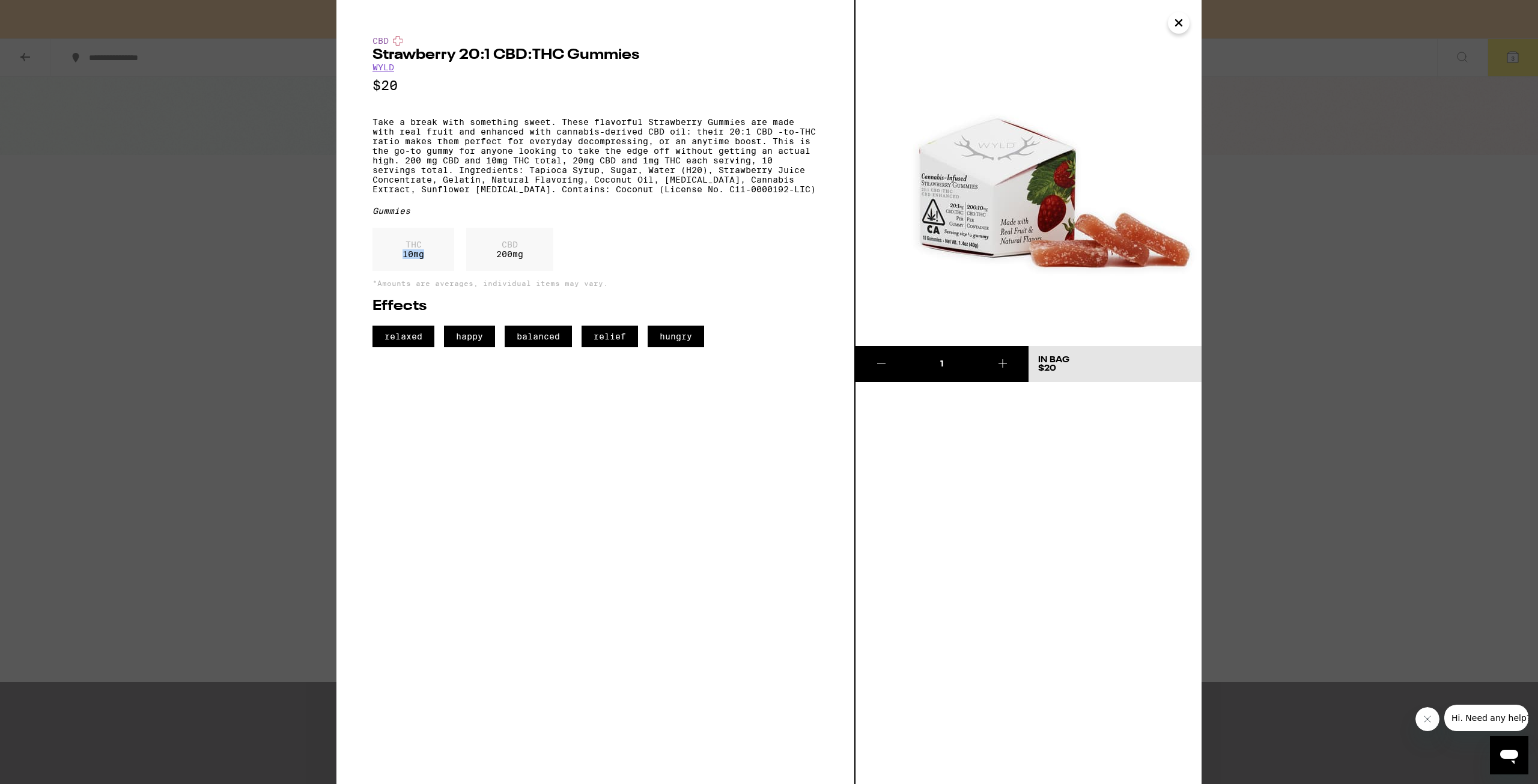
click at [385, 271] on div "THC 10 mg" at bounding box center [413, 249] width 81 height 44
click at [614, 265] on div "THC 10 mg CBD 200 mg" at bounding box center [595, 252] width 446 height 49
click at [1180, 26] on icon "Close" at bounding box center [1179, 23] width 6 height 6
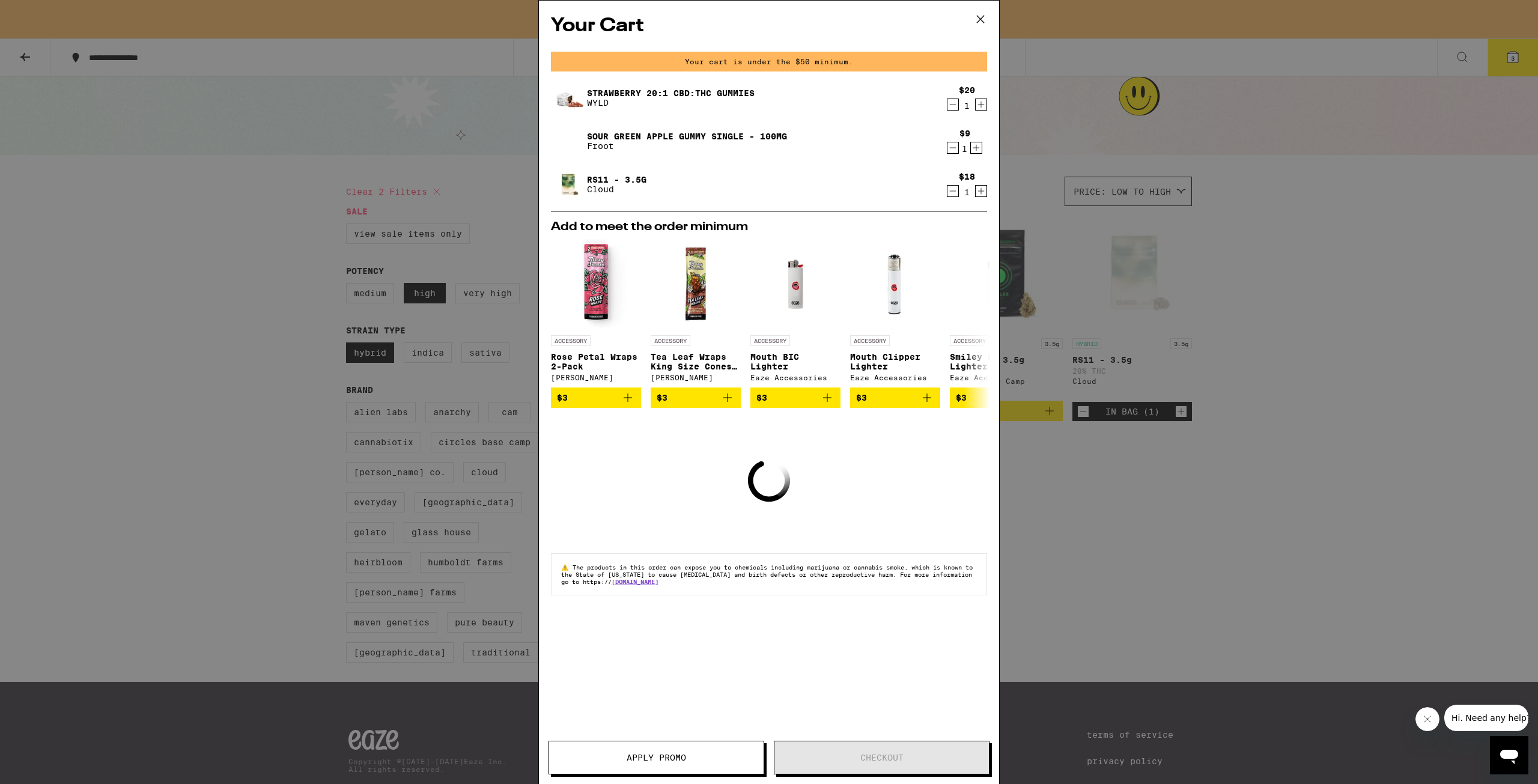
click at [667, 760] on span "Apply Promo" at bounding box center [656, 757] width 60 height 9
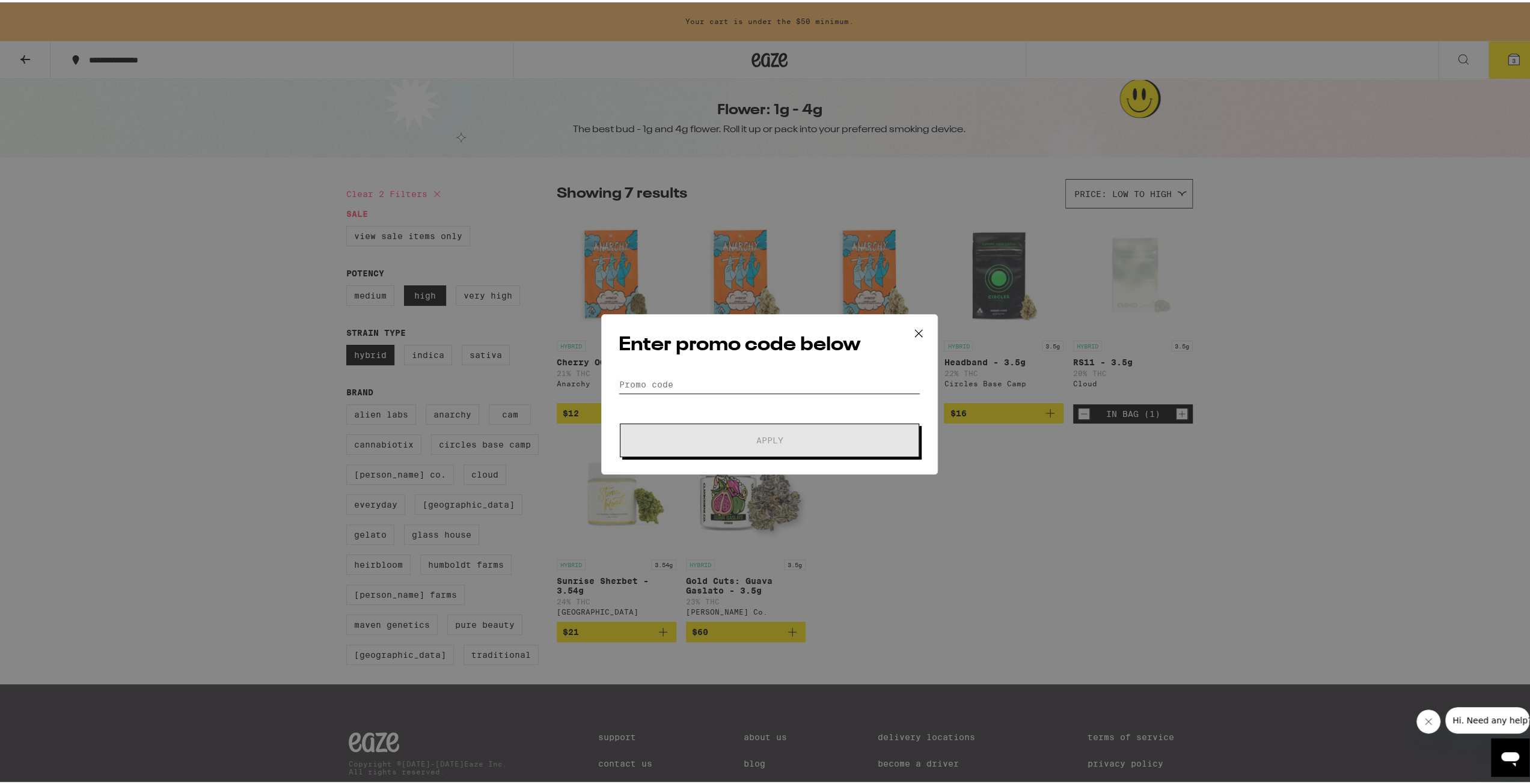
click at [701, 383] on input "Promo Code" at bounding box center [769, 382] width 301 height 18
paste input "HIGHFRI"
type input "HIGHFRI"
click at [708, 445] on button "Apply" at bounding box center [769, 438] width 299 height 34
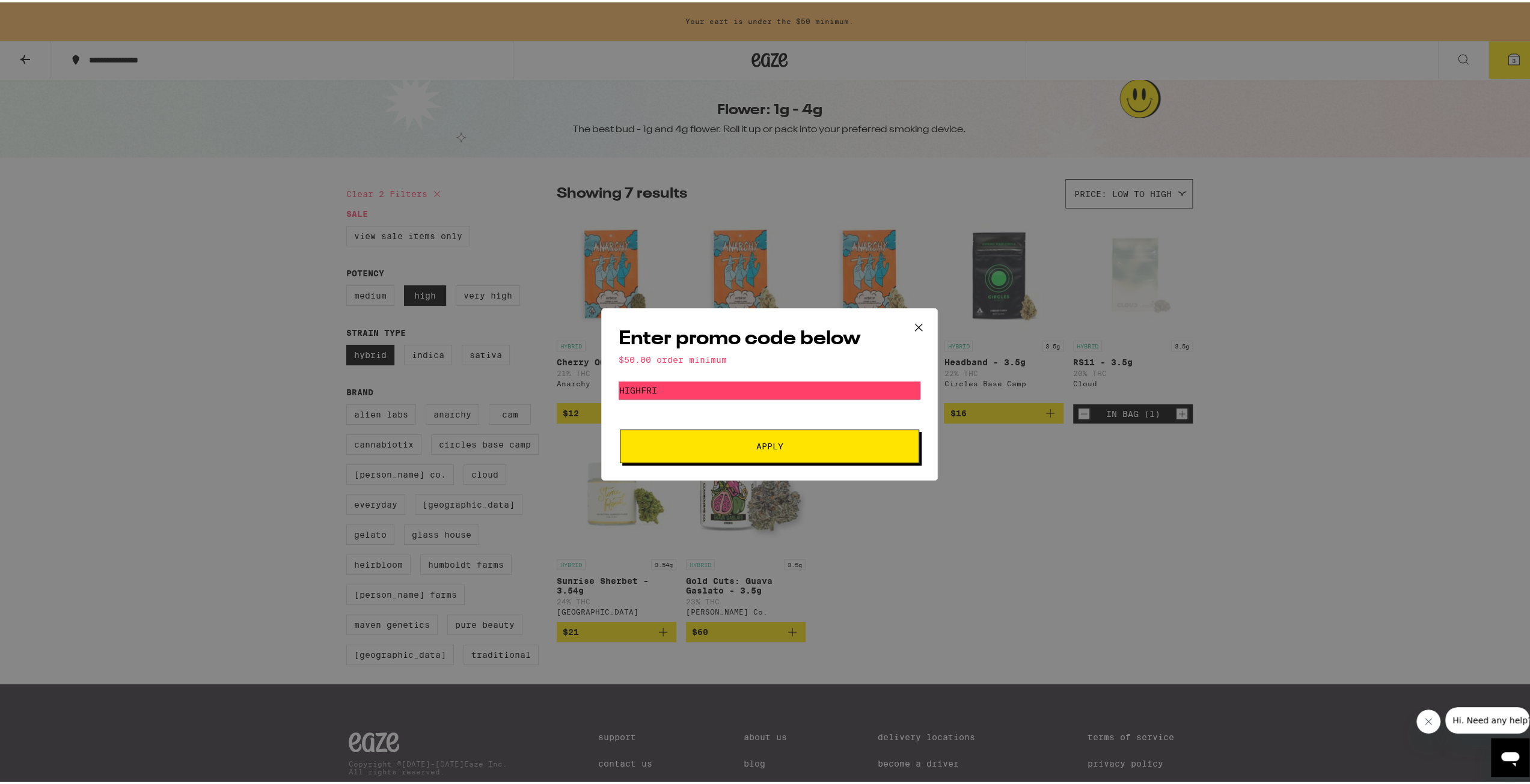
click at [915, 325] on icon at bounding box center [919, 325] width 8 height 8
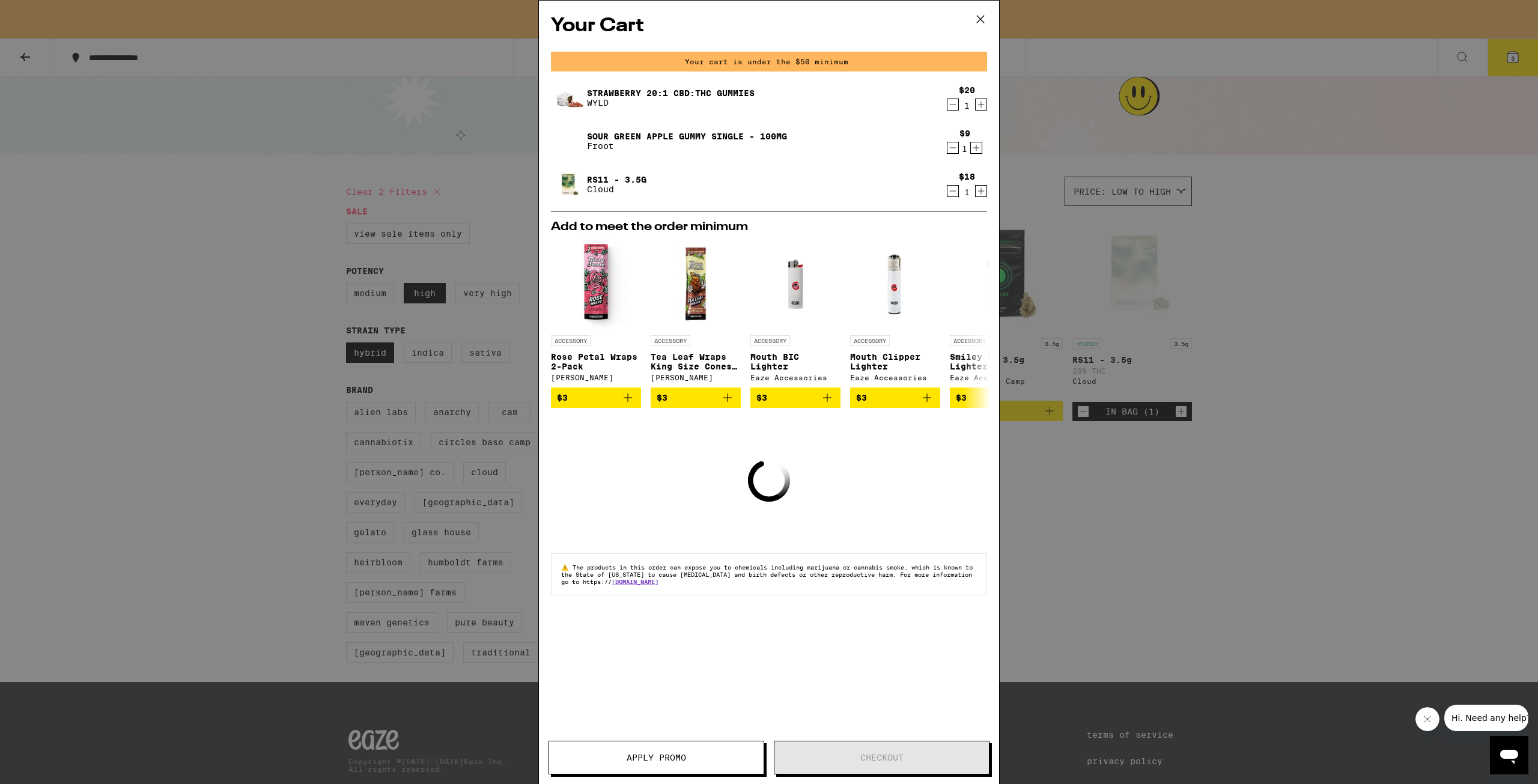
click at [980, 16] on icon at bounding box center [980, 19] width 18 height 18
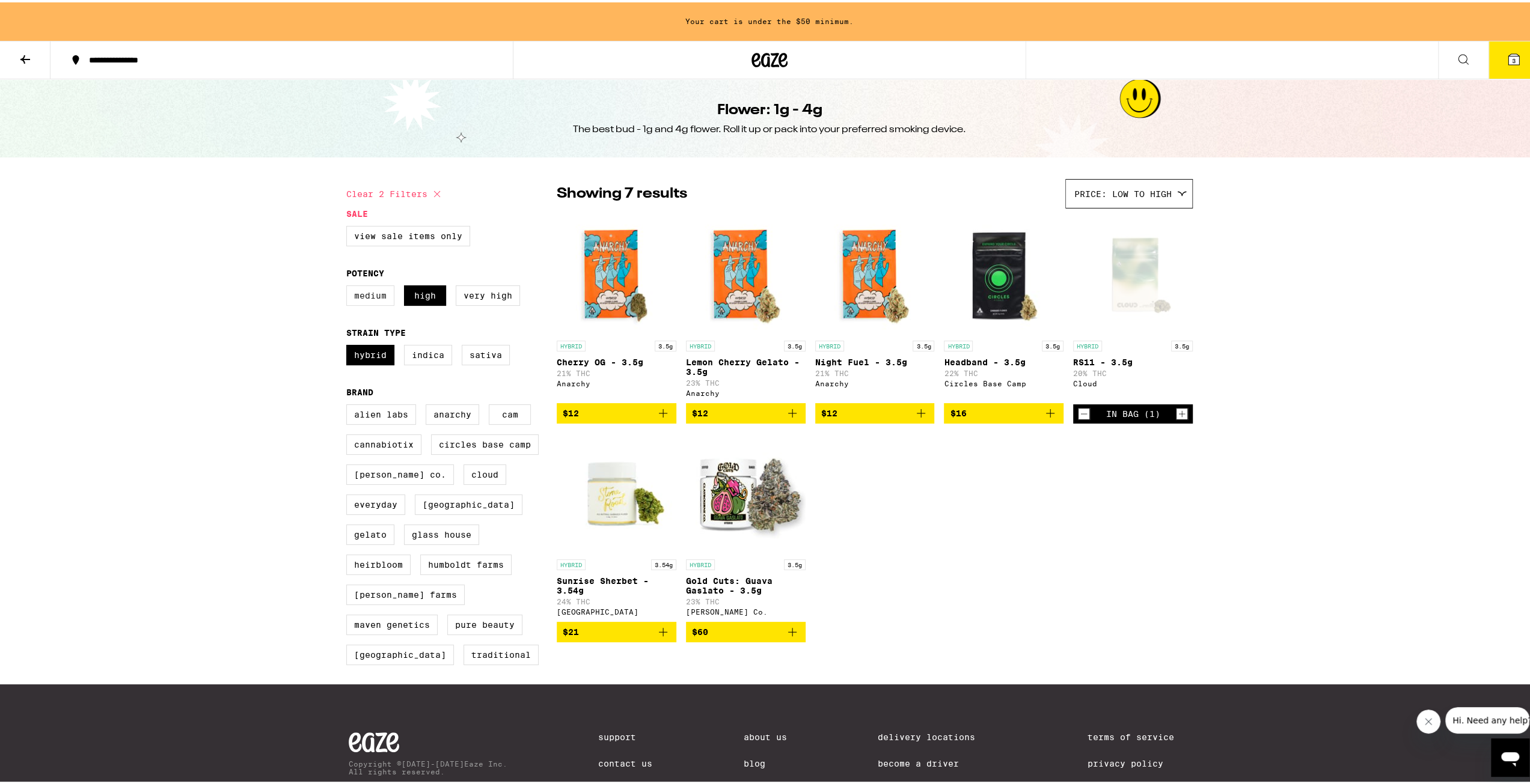
click at [375, 303] on label "Medium" at bounding box center [369, 294] width 48 height 21
click at [350, 285] on input "Medium" at bounding box center [349, 285] width 1 height 1
click at [379, 303] on label "Medium" at bounding box center [369, 294] width 48 height 21
click at [350, 285] on input "Medium" at bounding box center [349, 285] width 1 height 1
checkbox input "false"
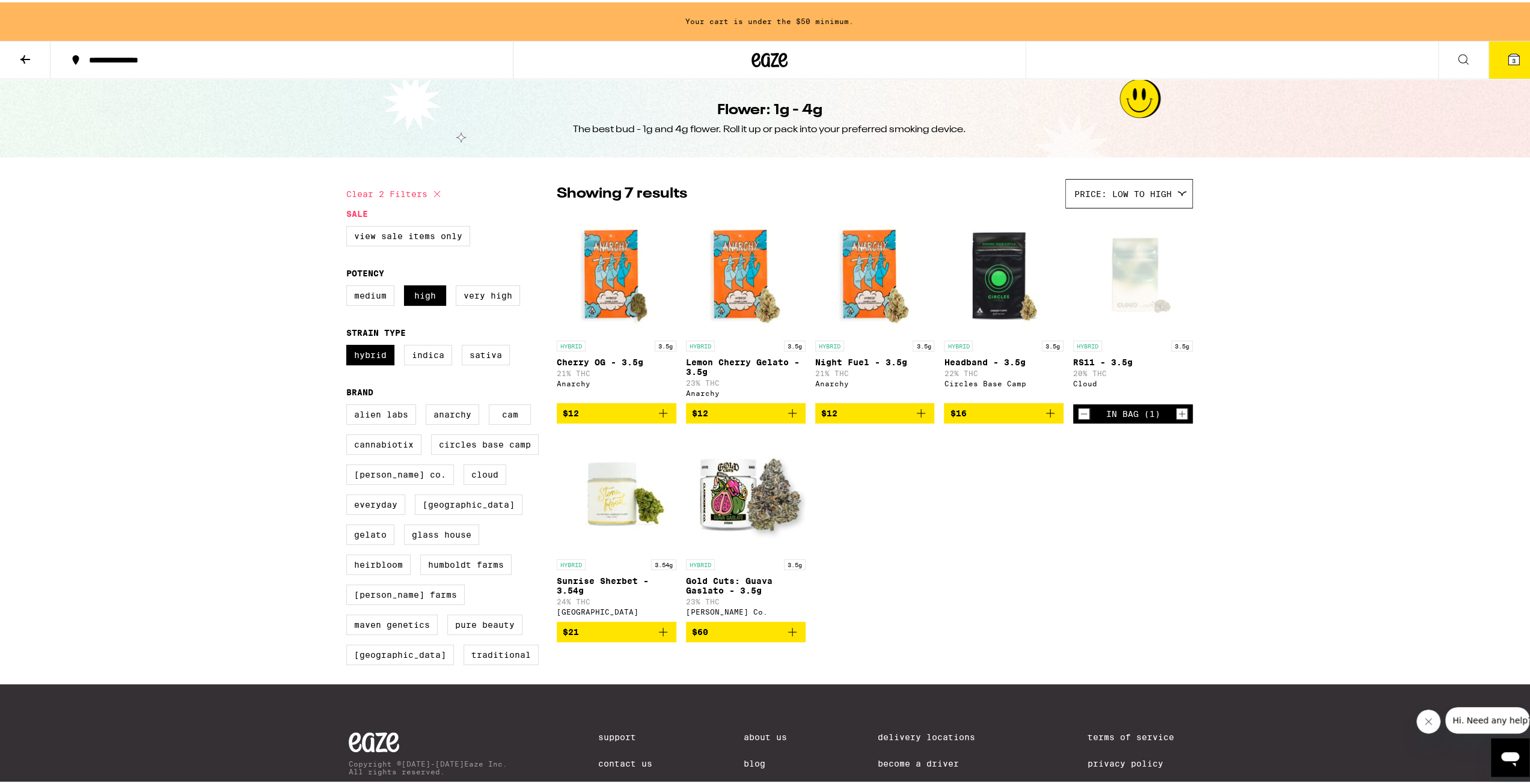
click at [27, 61] on icon at bounding box center [25, 57] width 14 height 14
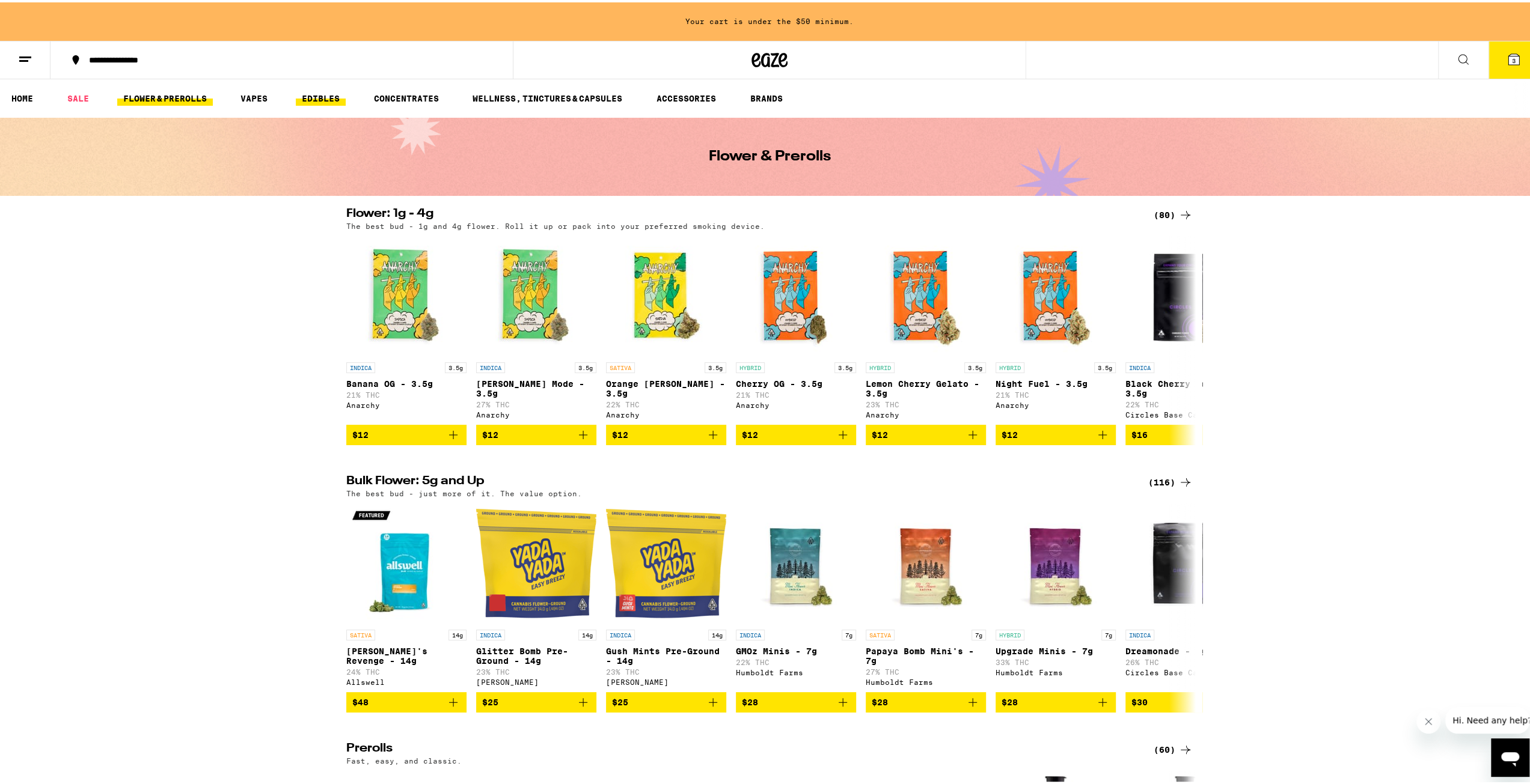
click at [330, 99] on link "EDIBLES" at bounding box center [320, 96] width 50 height 14
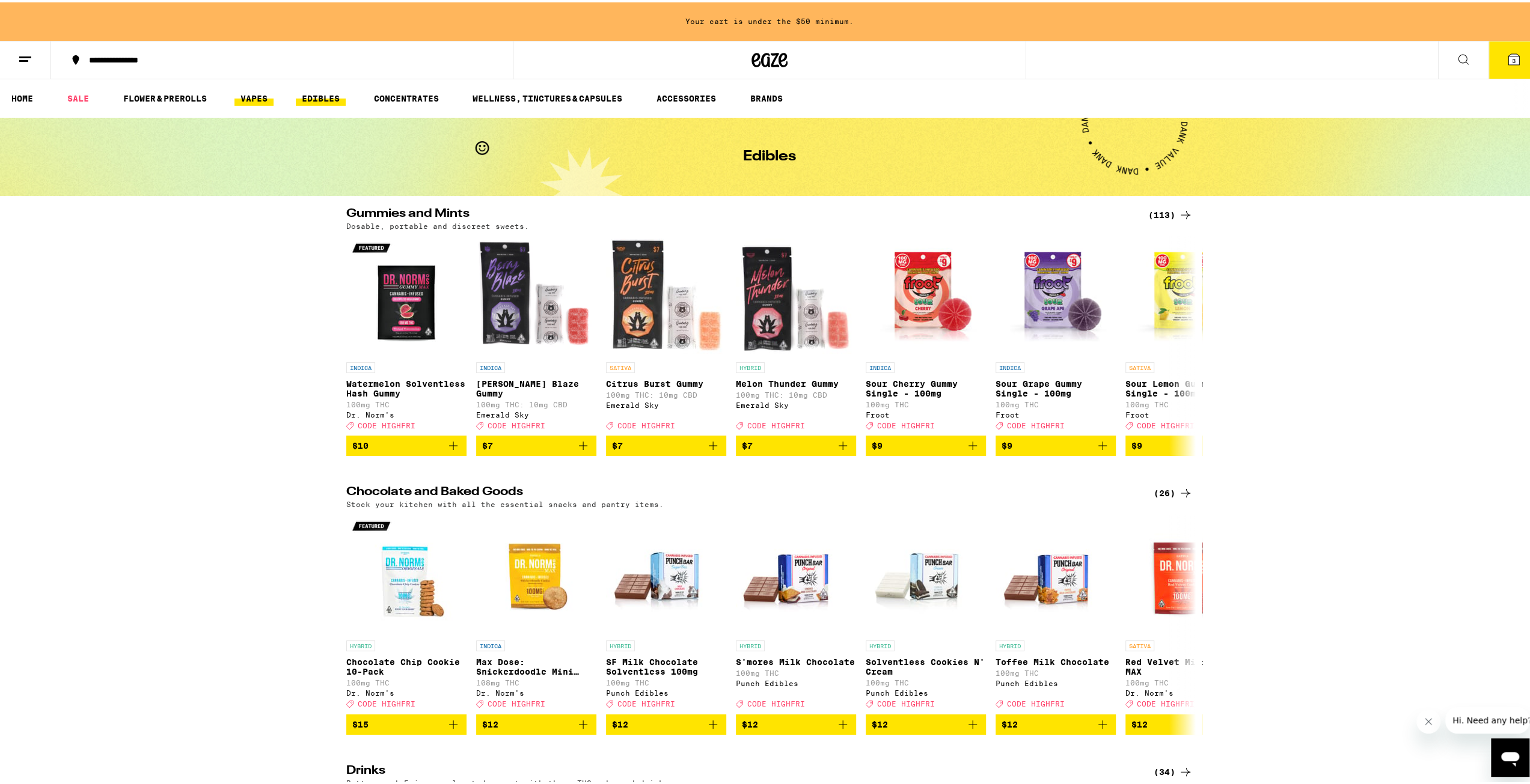
click at [245, 100] on link "VAPES" at bounding box center [253, 96] width 39 height 14
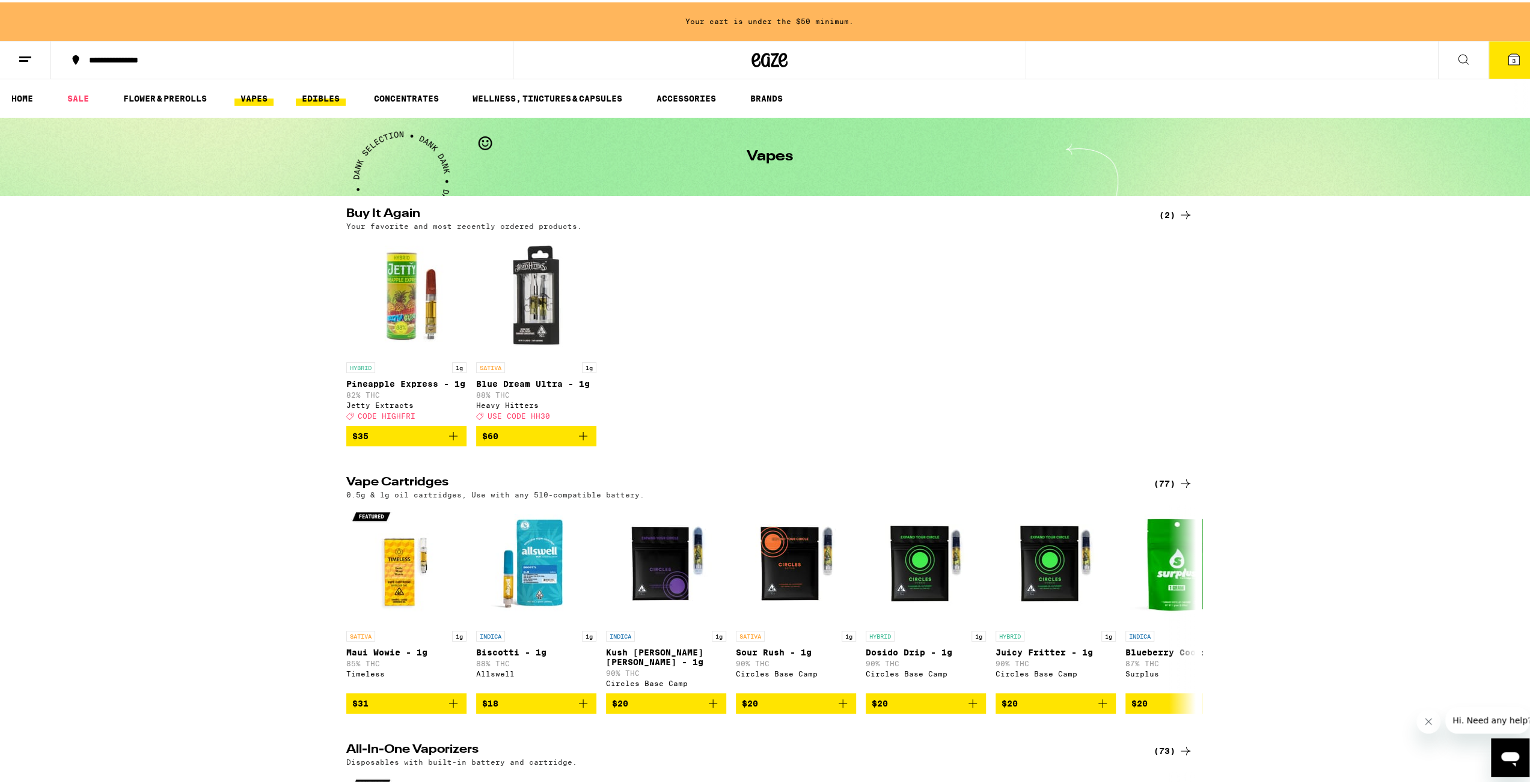
click at [324, 95] on link "EDIBLES" at bounding box center [320, 96] width 50 height 14
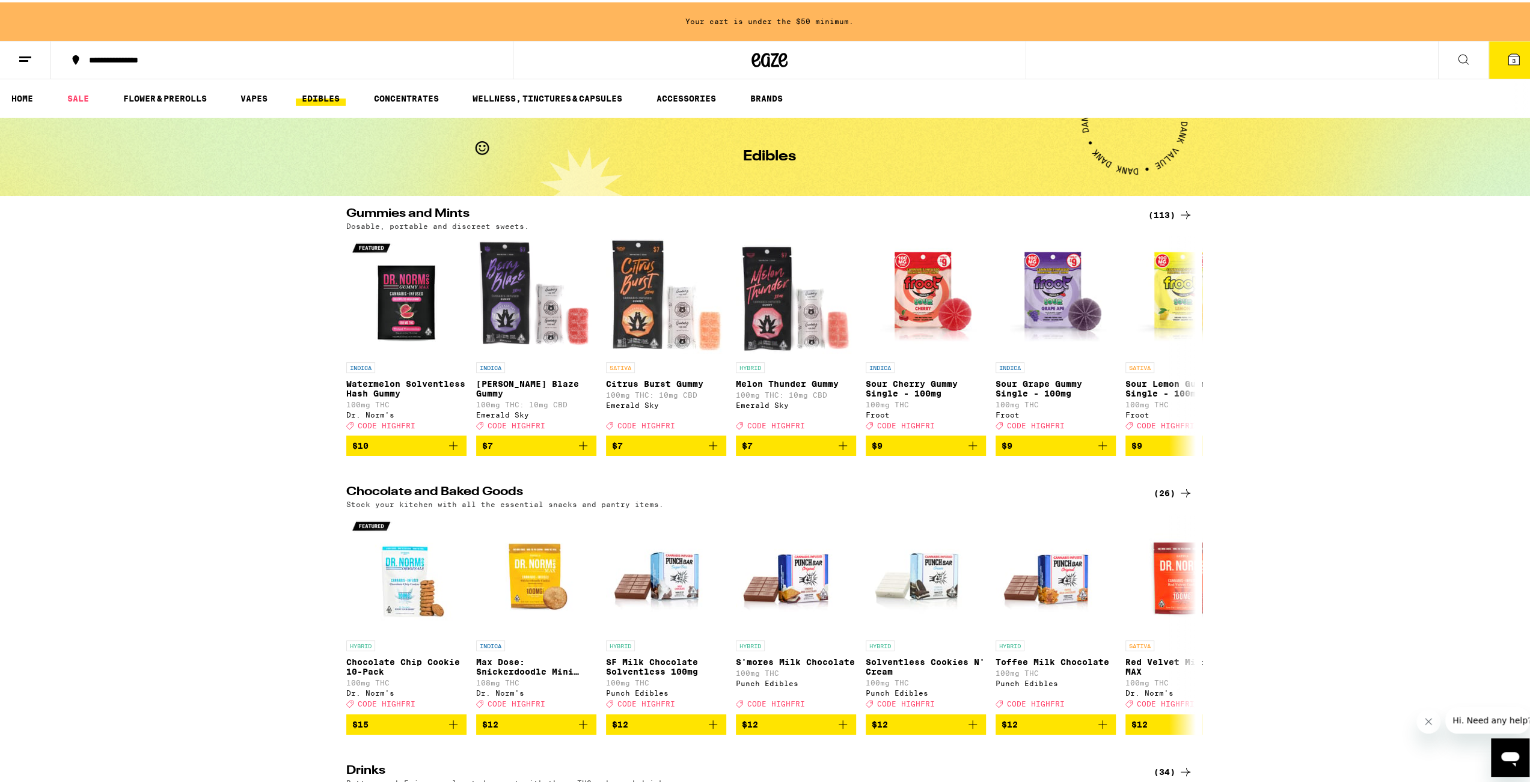
click at [1155, 211] on div "(113)" at bounding box center [1170, 212] width 45 height 14
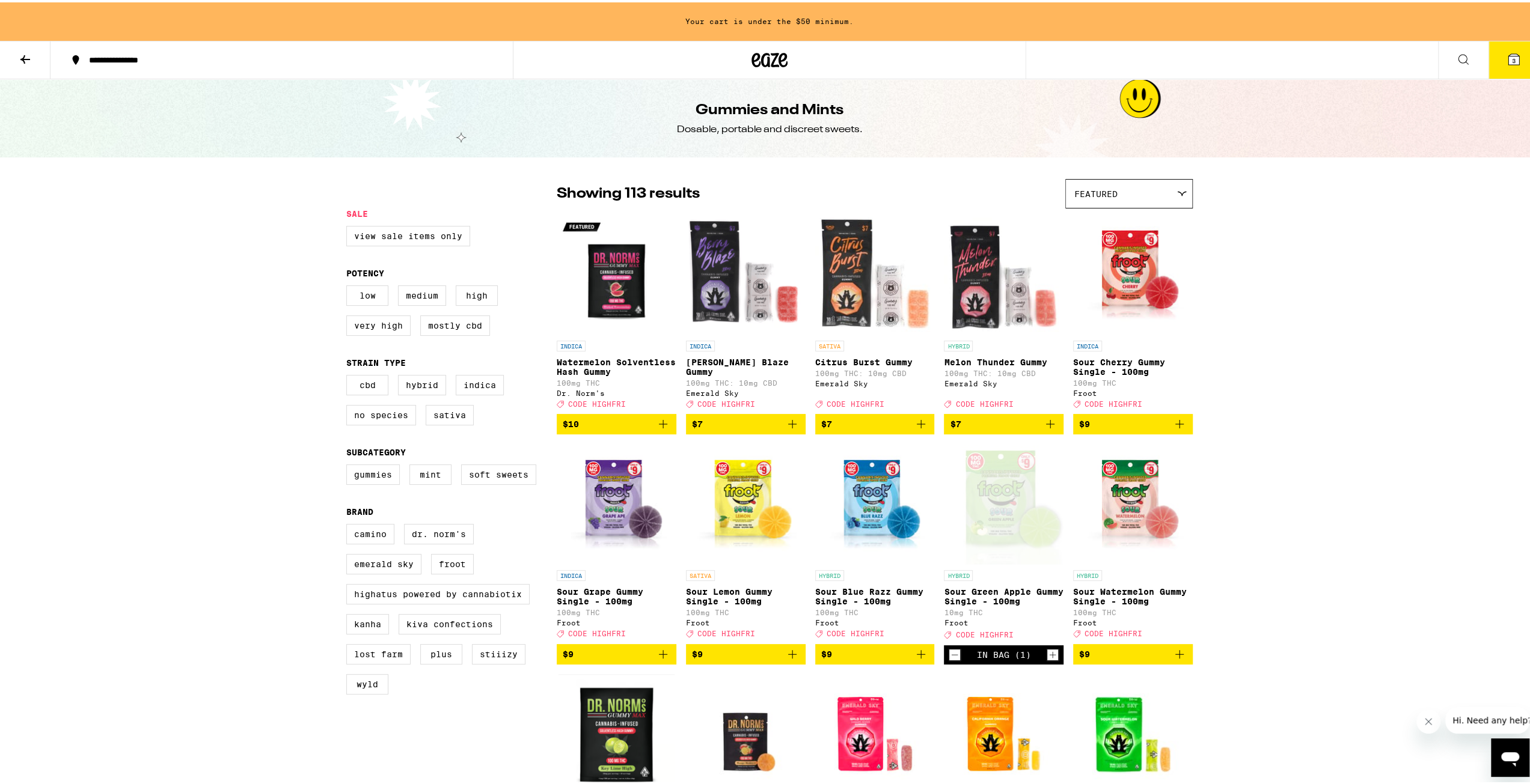
click at [1170, 191] on div "Featured" at bounding box center [1128, 191] width 126 height 28
click at [1155, 252] on span "Price: Low to High" at bounding box center [1128, 246] width 109 height 27
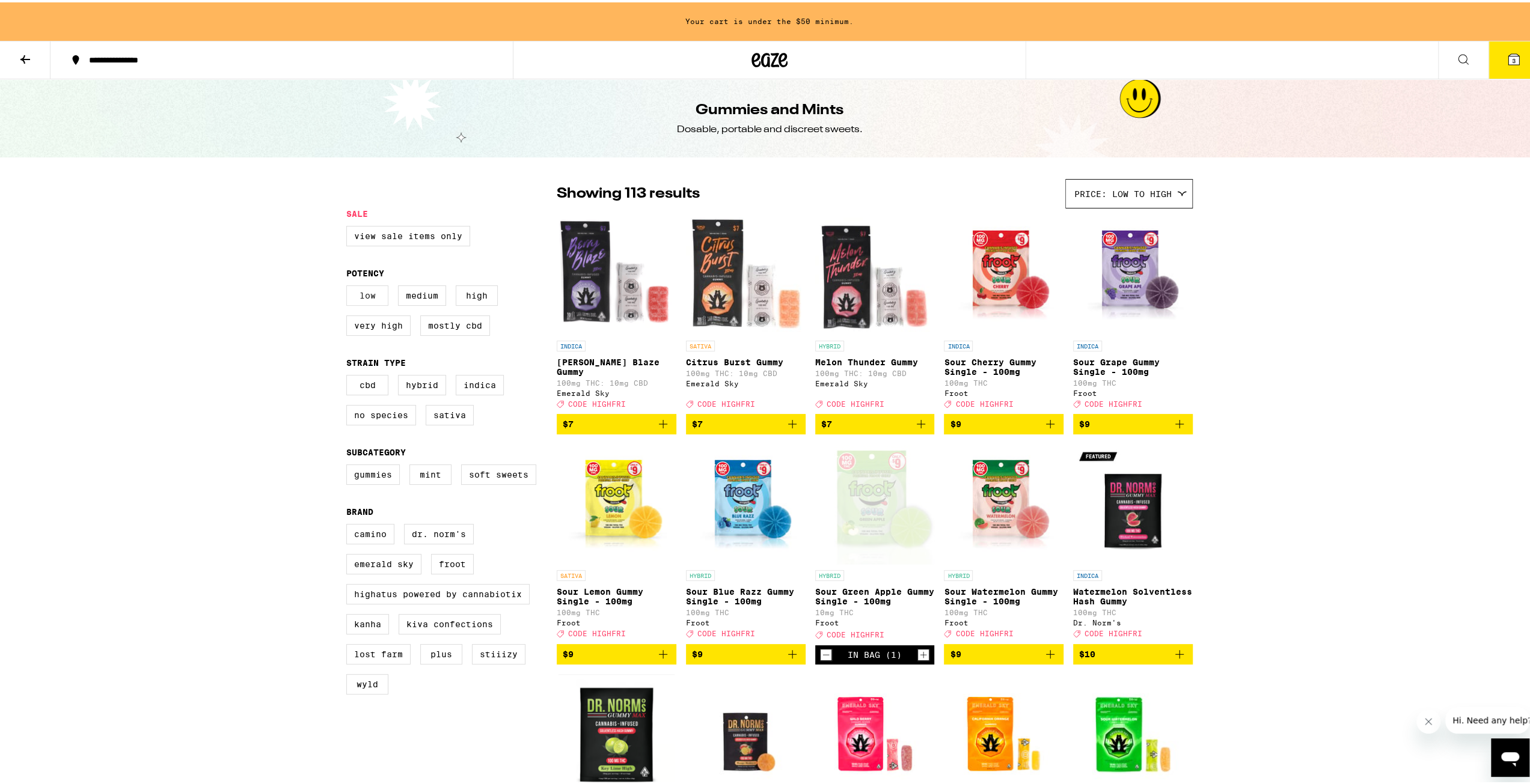
click at [369, 302] on label "Low" at bounding box center [367, 294] width 42 height 21
click at [350, 285] on input "Low" at bounding box center [349, 285] width 1 height 1
checkbox input "true"
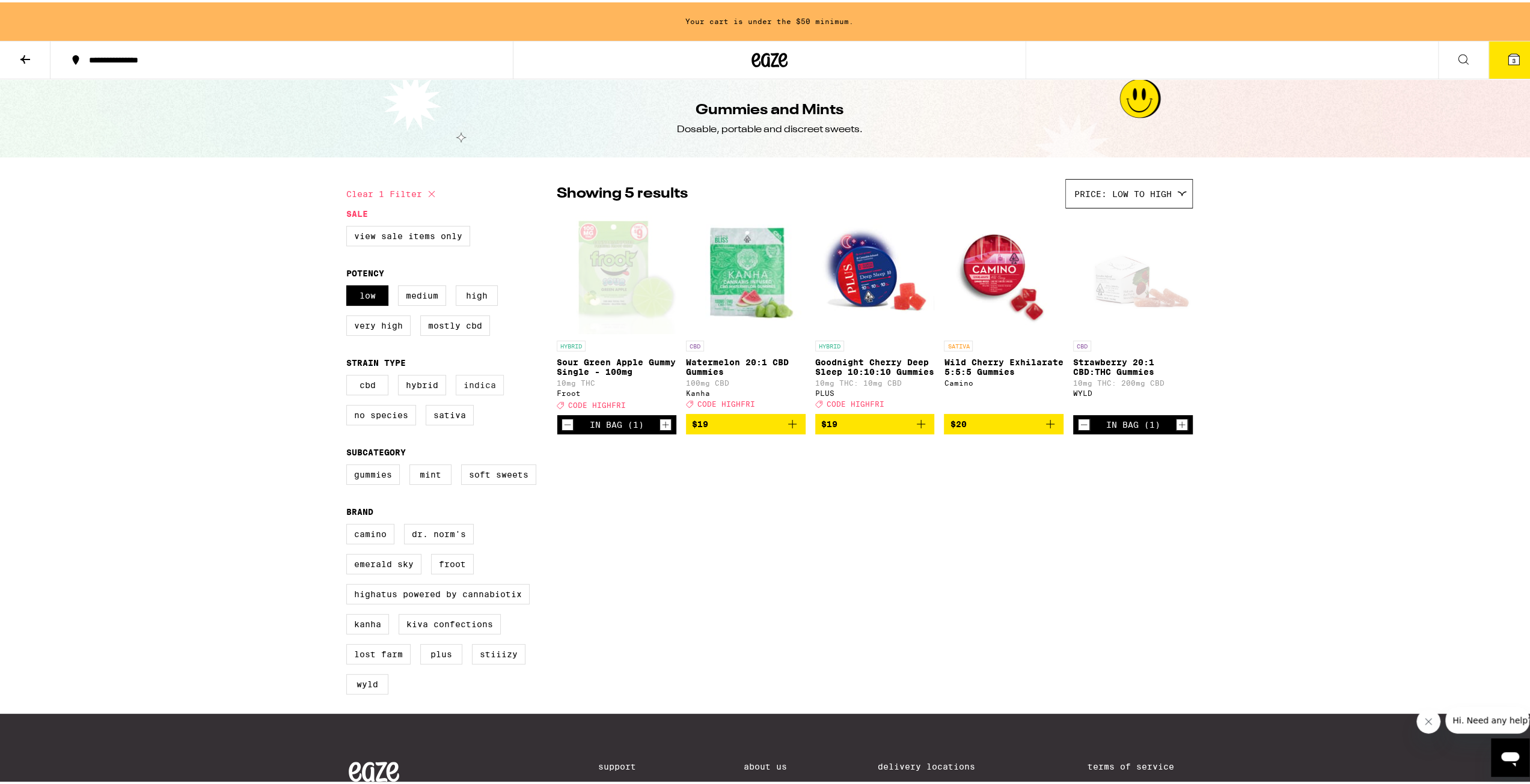
click at [473, 387] on label "Indica" at bounding box center [479, 383] width 48 height 21
click at [350, 375] on input "Indica" at bounding box center [349, 374] width 1 height 1
checkbox input "true"
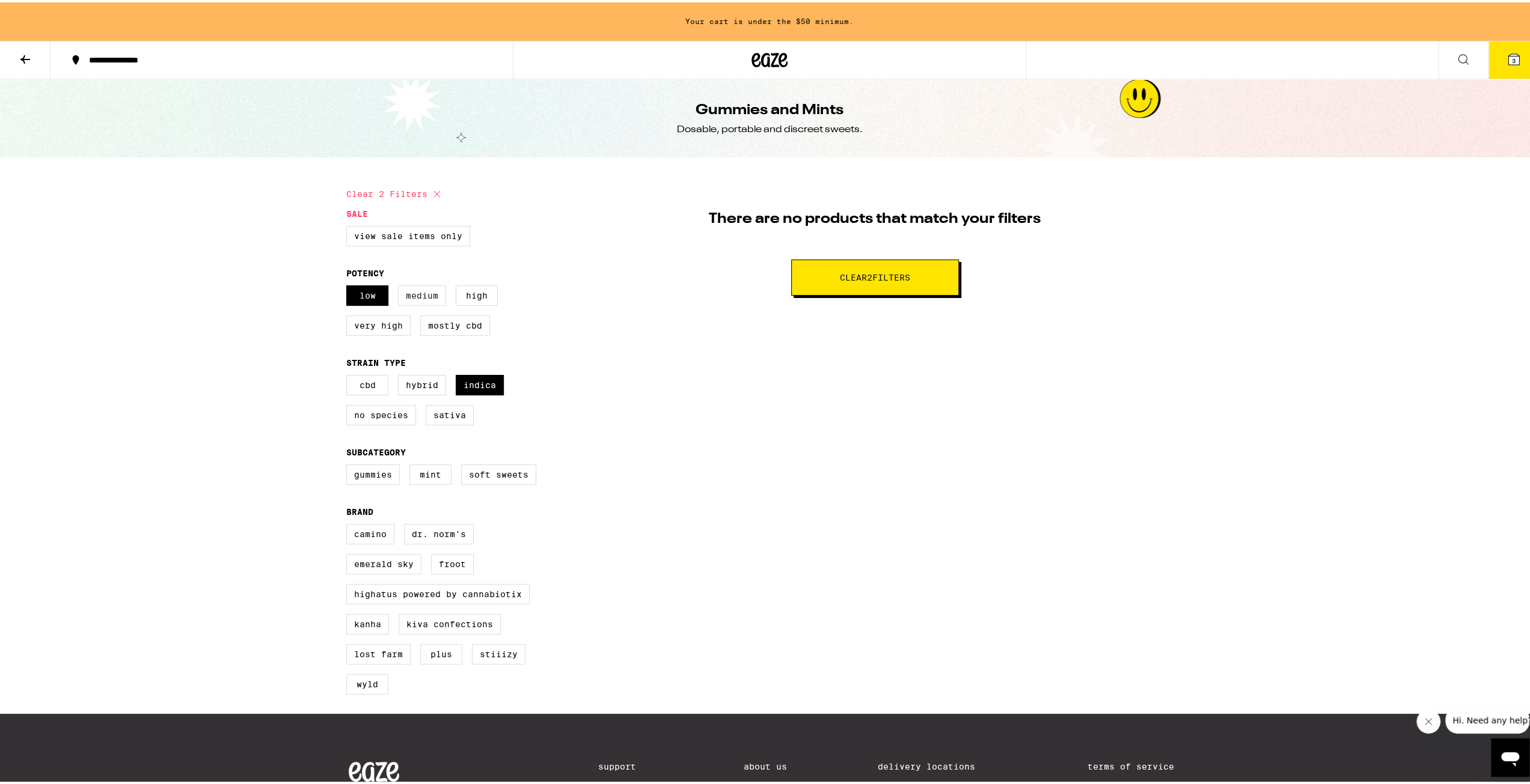
click at [414, 288] on label "Medium" at bounding box center [422, 294] width 48 height 21
click at [350, 285] on input "Medium" at bounding box center [349, 285] width 1 height 1
checkbox input "true"
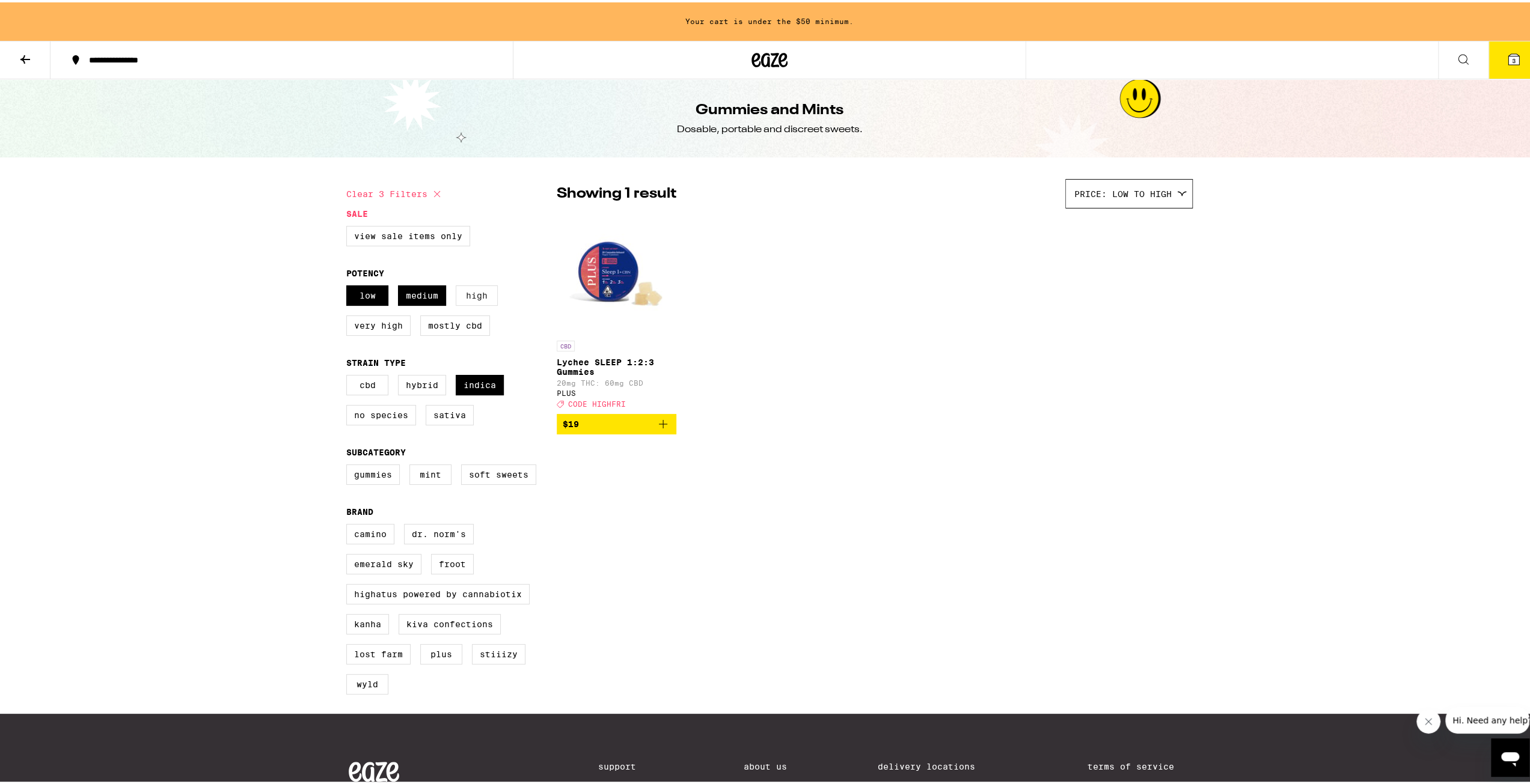
click at [468, 296] on label "High" at bounding box center [477, 294] width 42 height 21
click at [350, 285] on input "High" at bounding box center [349, 285] width 1 height 1
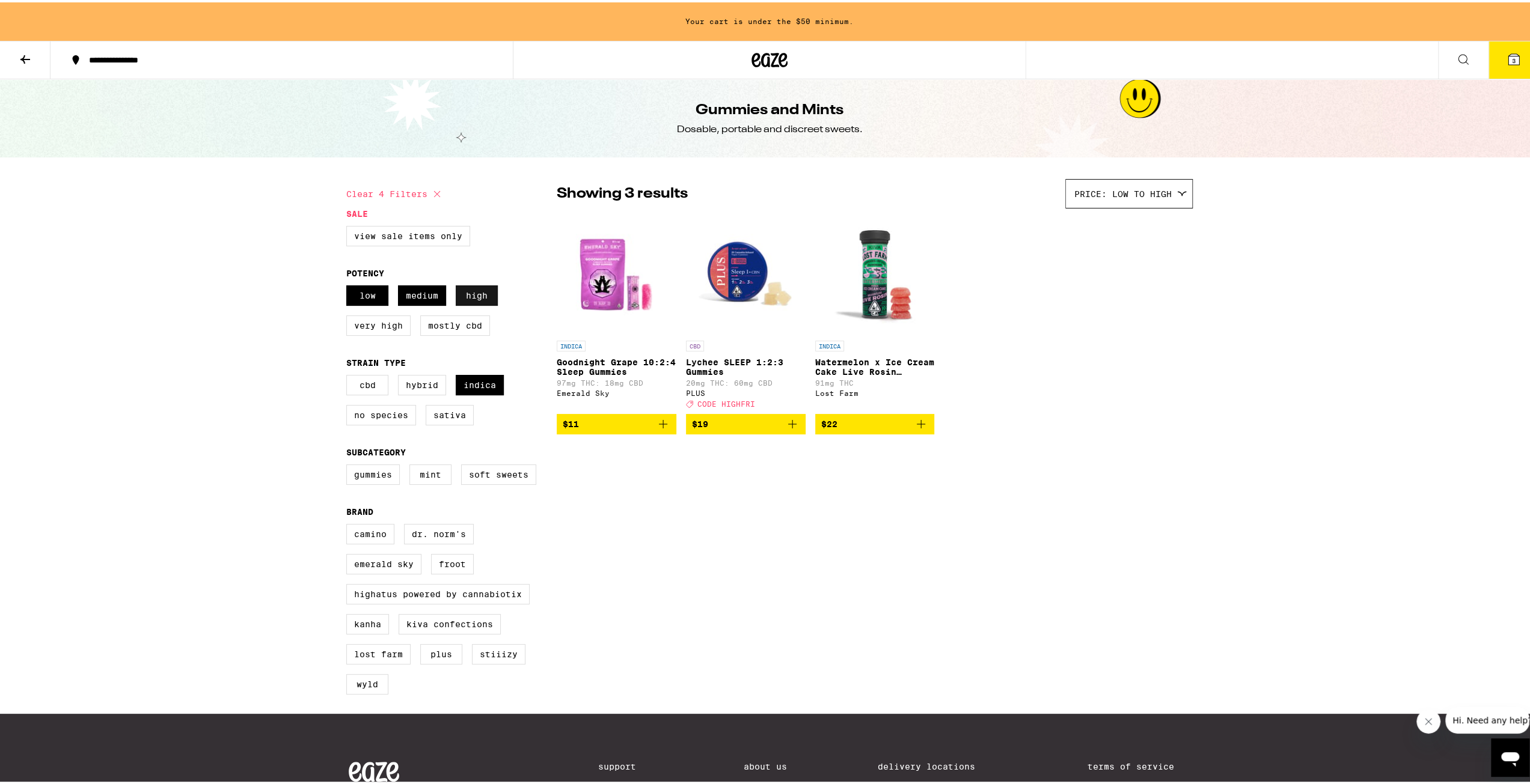
click at [469, 296] on label "High" at bounding box center [477, 294] width 42 height 21
click at [350, 285] on input "High" at bounding box center [349, 285] width 1 height 1
checkbox input "false"
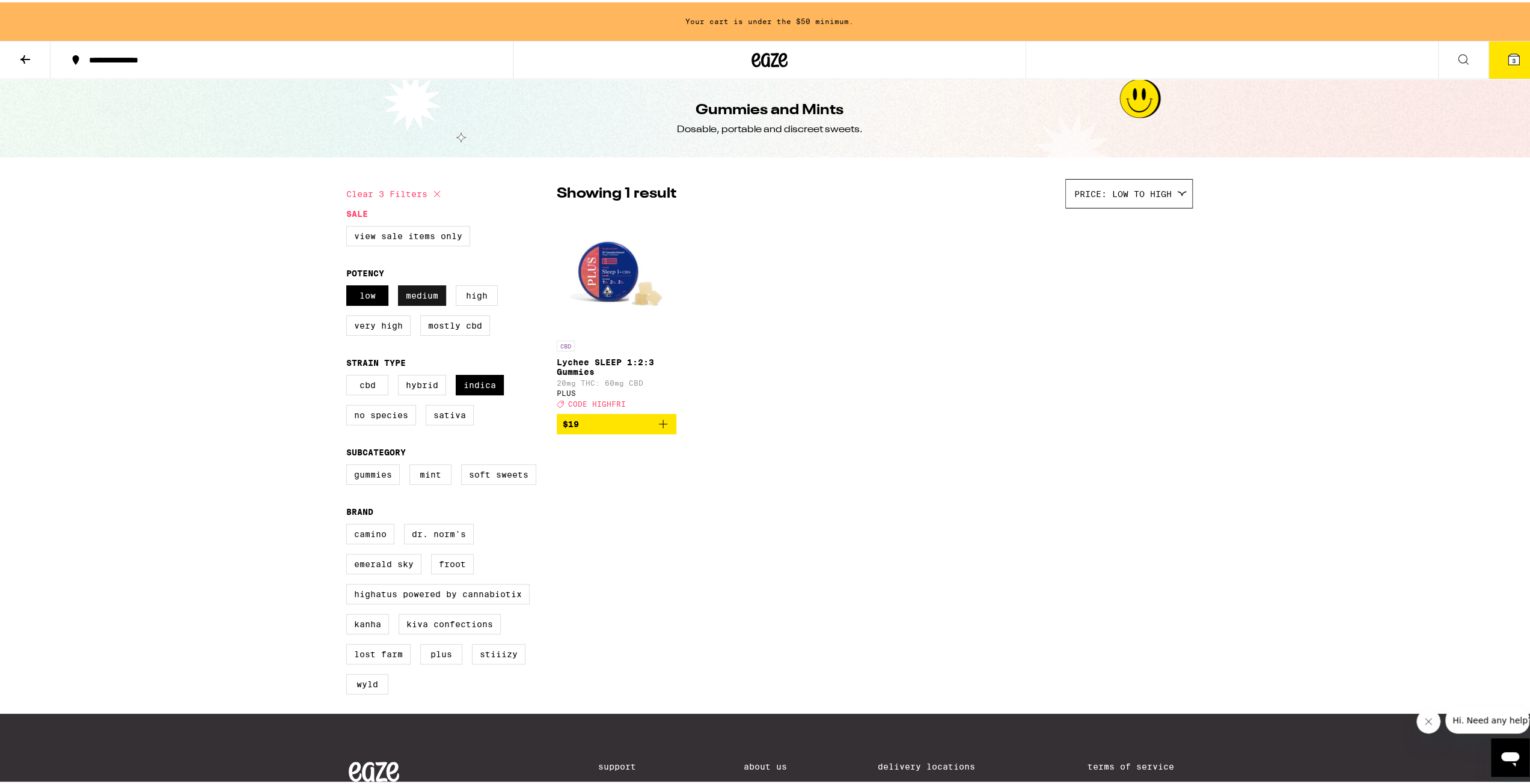
click at [404, 298] on label "Medium" at bounding box center [422, 294] width 48 height 21
click at [350, 285] on input "Medium" at bounding box center [349, 285] width 1 height 1
checkbox input "false"
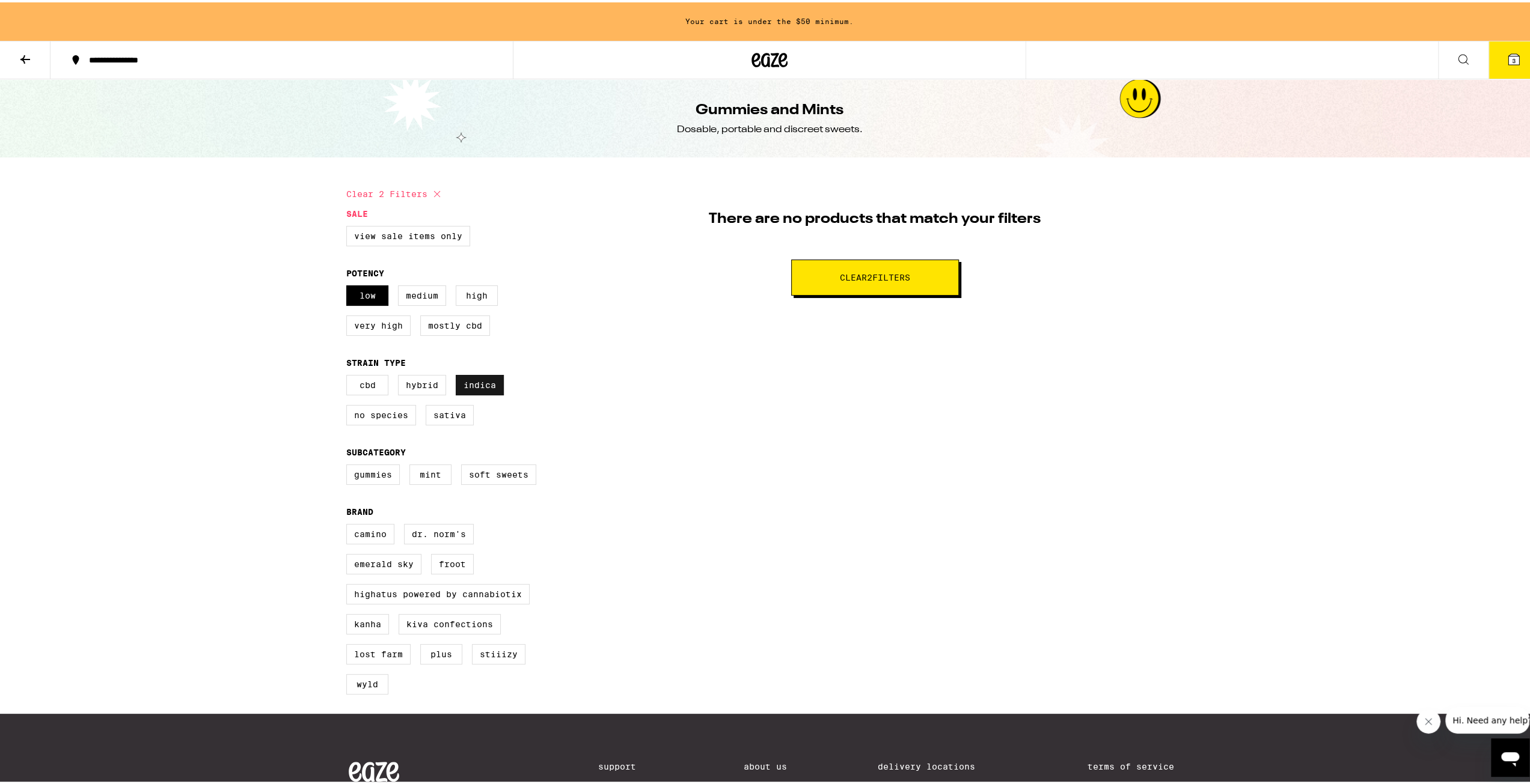
click at [464, 386] on label "Indica" at bounding box center [479, 383] width 48 height 21
click at [350, 375] on input "Indica" at bounding box center [349, 374] width 1 height 1
checkbox input "false"
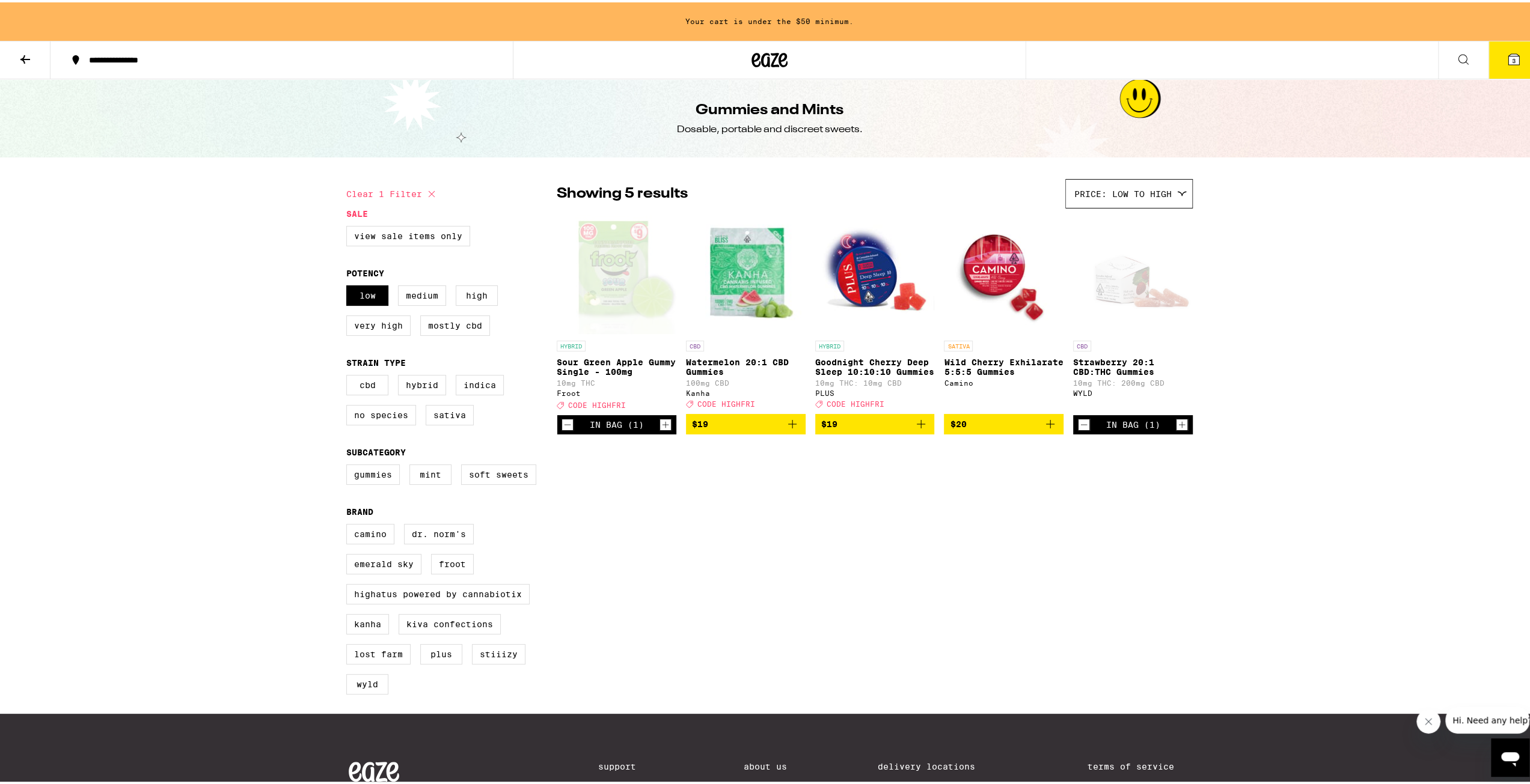
click at [556, 432] on div "In Bag (1)" at bounding box center [616, 422] width 119 height 19
click at [562, 430] on icon "Decrement" at bounding box center [567, 421] width 10 height 14
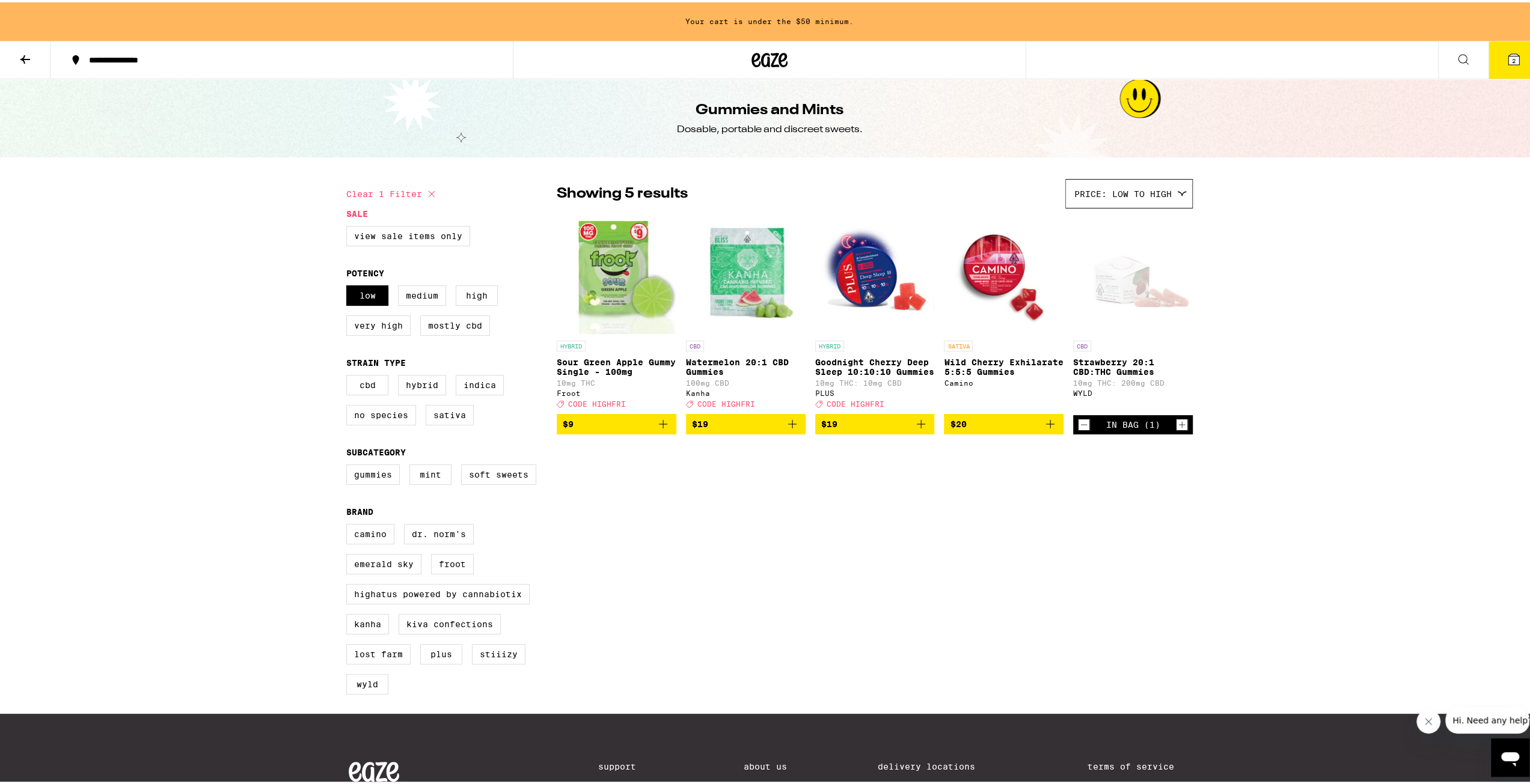
click at [656, 429] on icon "Add to bag" at bounding box center [662, 421] width 14 height 14
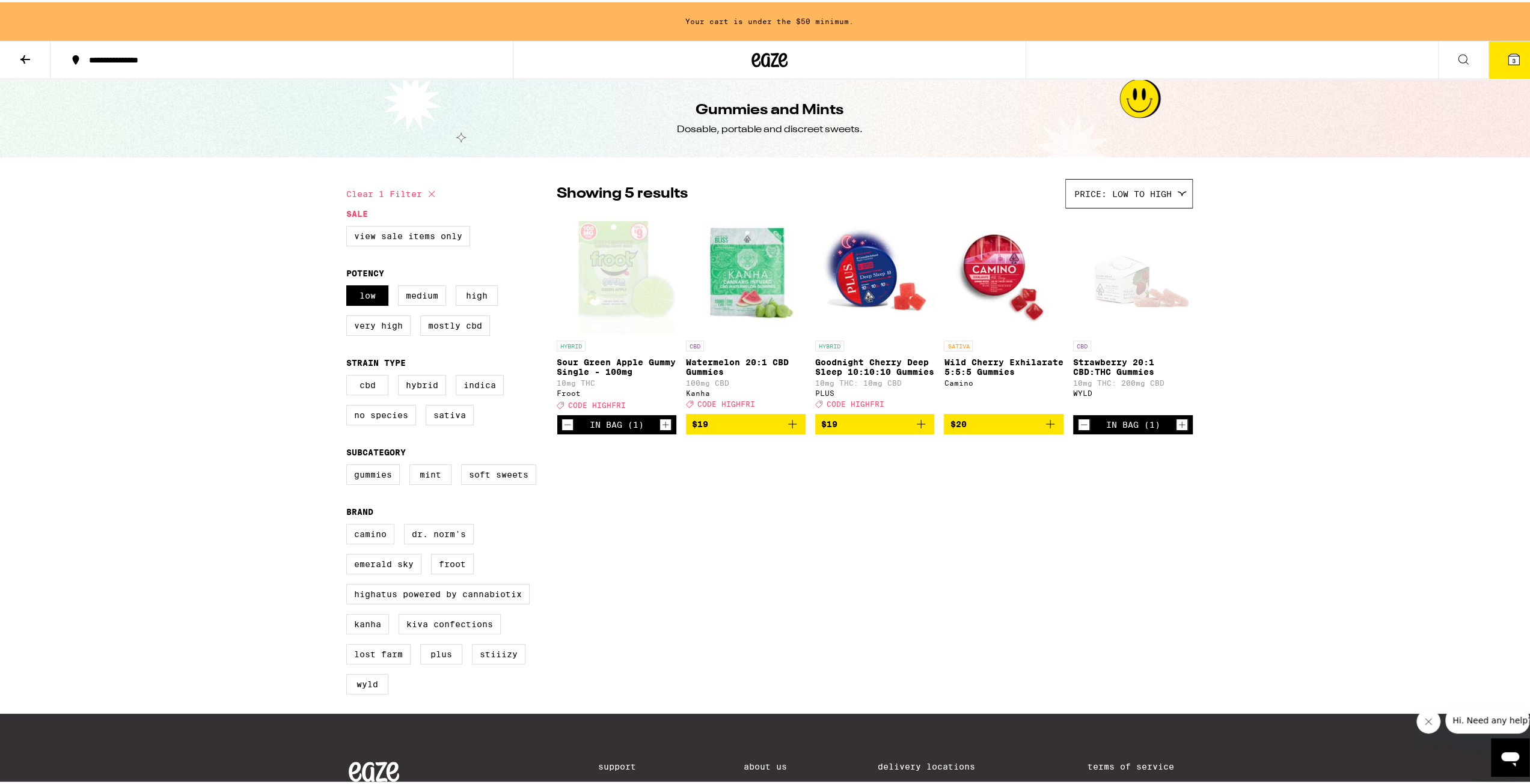
click at [660, 430] on icon "Increment" at bounding box center [665, 421] width 10 height 14
click at [1081, 430] on icon "Decrement" at bounding box center [1083, 421] width 10 height 14
click at [1488, 60] on button "3" at bounding box center [1513, 57] width 50 height 37
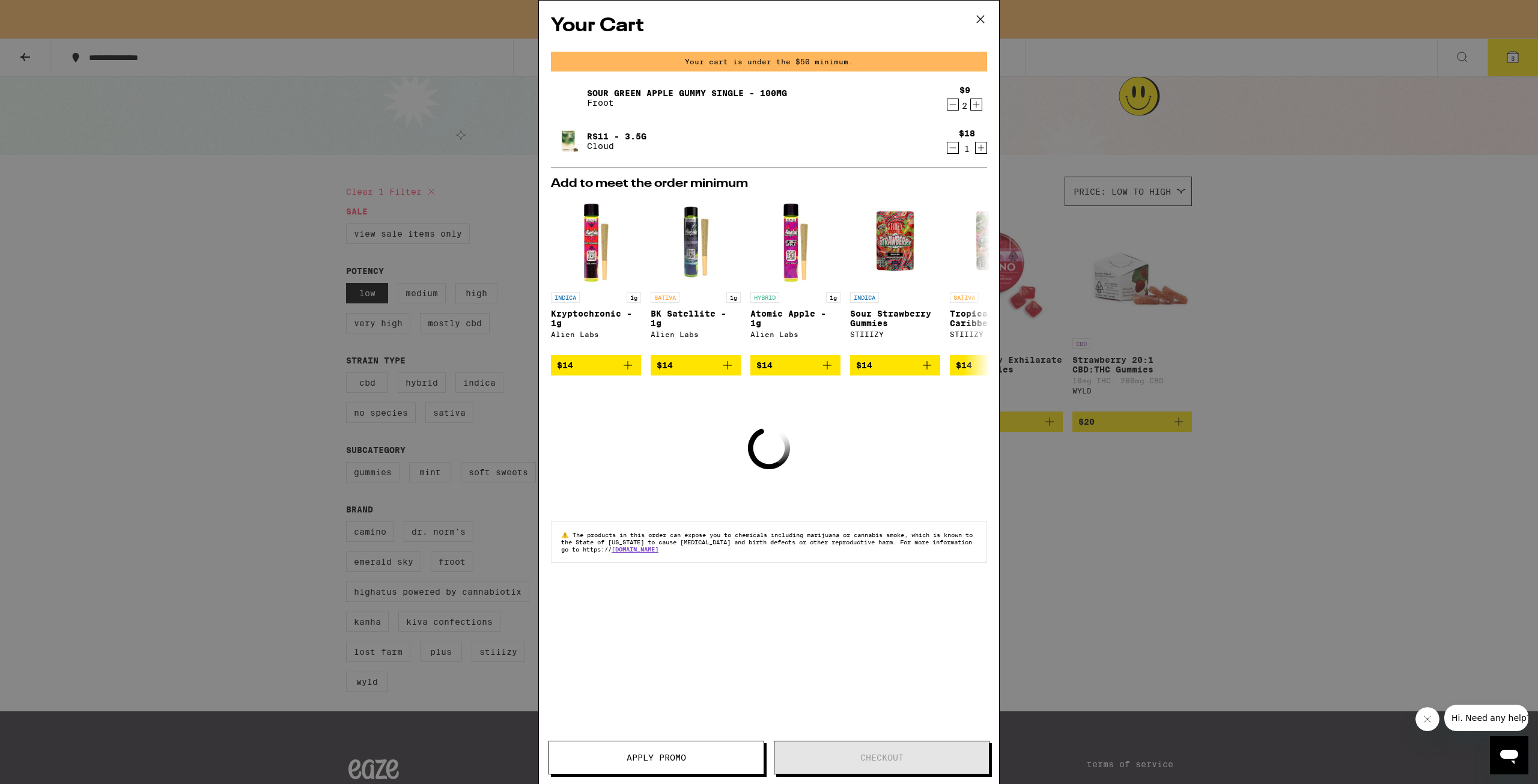
click at [1248, 314] on div "Your Cart Your cart is under the $50 minimum. Sour Green Apple Gummy Single - 1…" at bounding box center [769, 392] width 1538 height 784
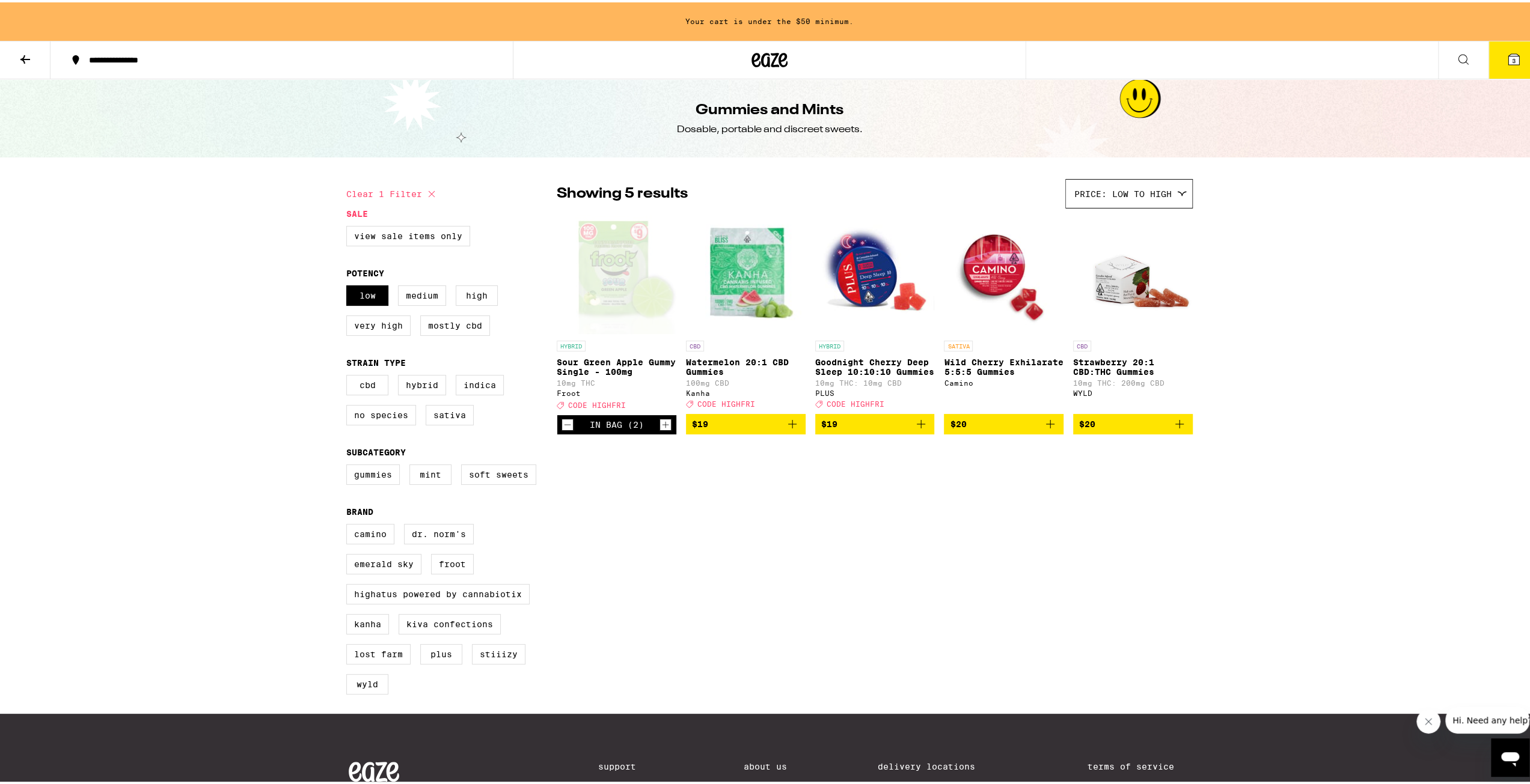
click at [37, 62] on button at bounding box center [25, 58] width 50 height 38
click at [35, 60] on button at bounding box center [25, 58] width 50 height 38
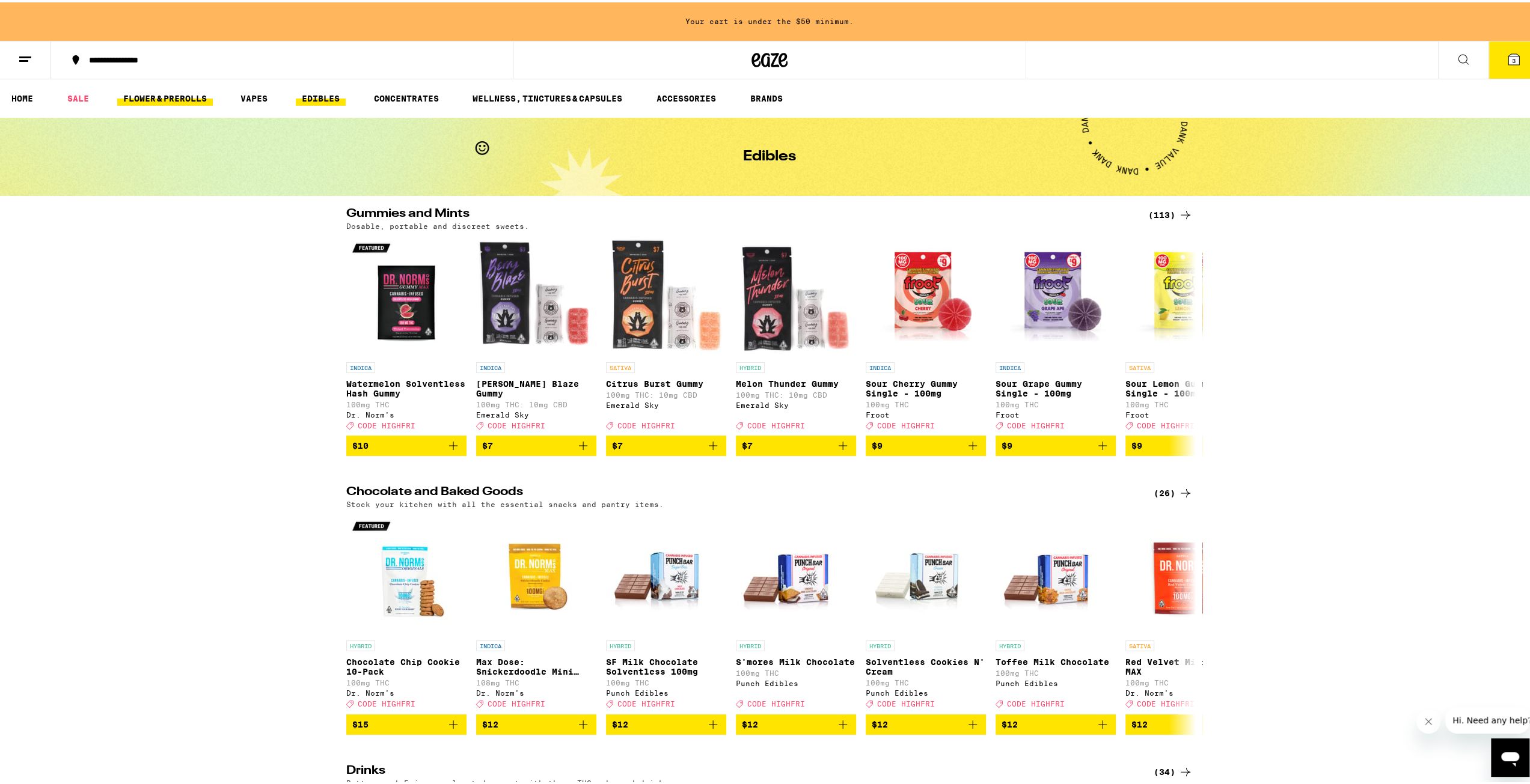
click at [175, 97] on link "FLOWER & PREROLLS" at bounding box center [165, 96] width 96 height 14
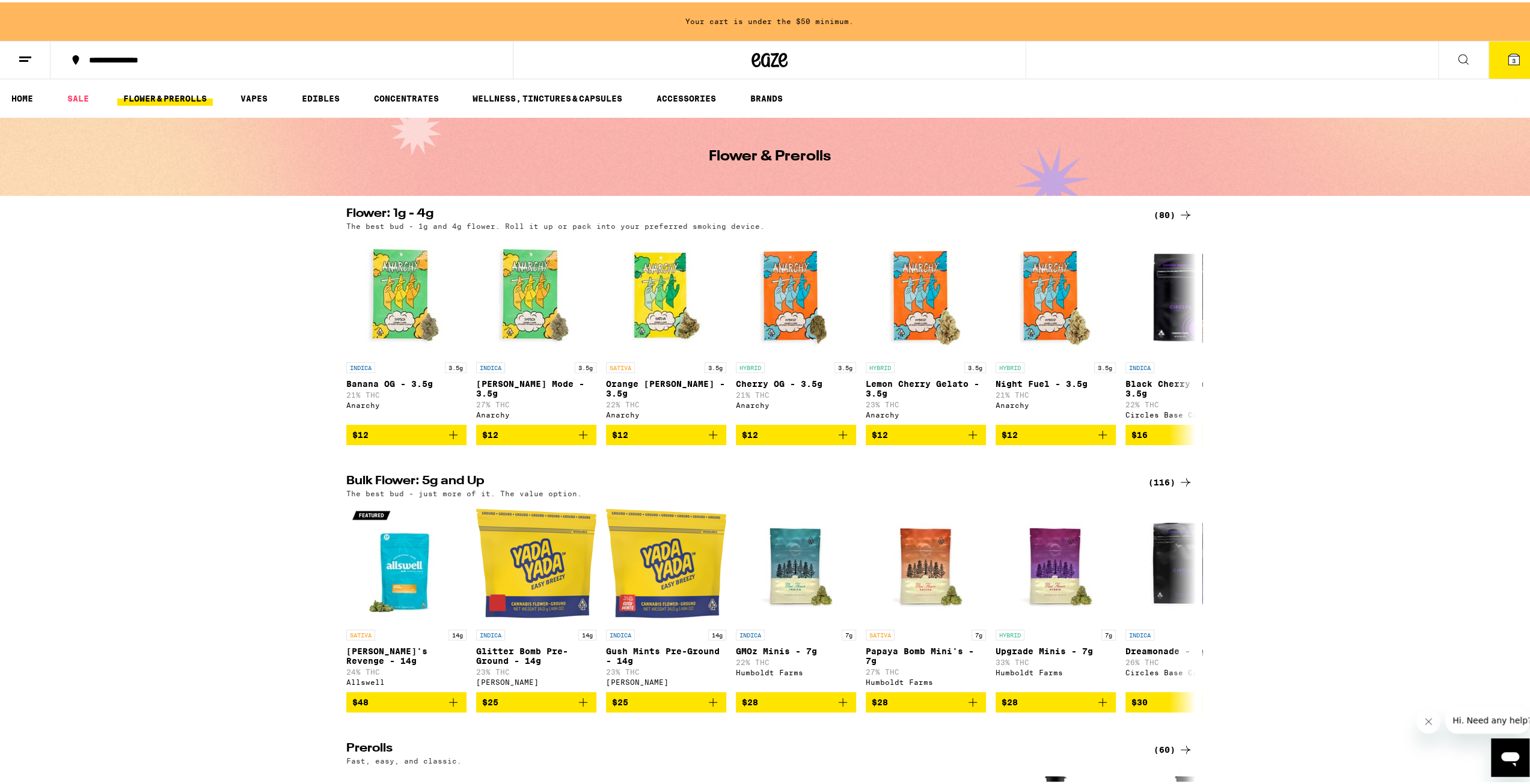
click at [1161, 208] on div "(80)" at bounding box center [1172, 212] width 39 height 14
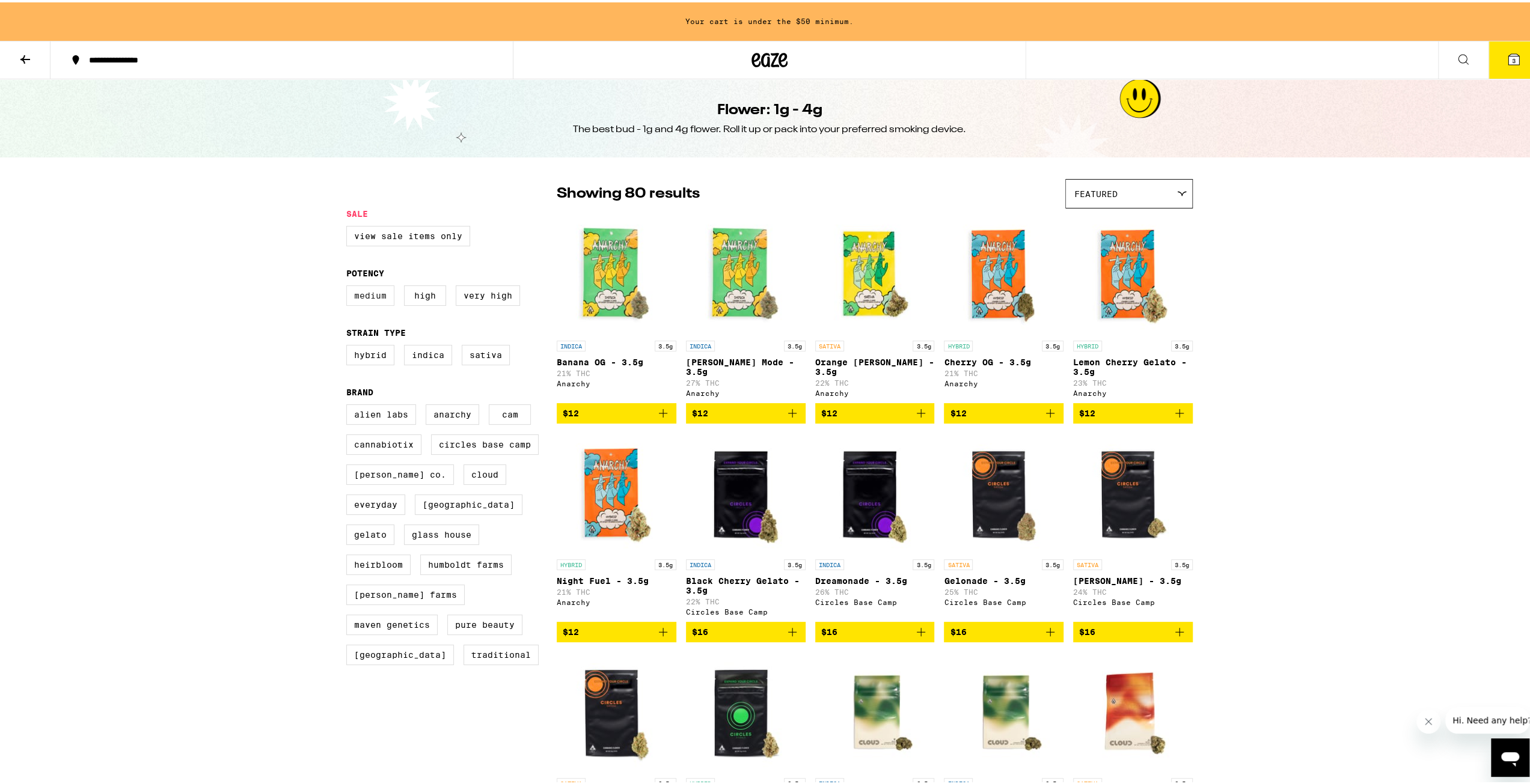
click at [361, 300] on label "Medium" at bounding box center [369, 294] width 48 height 21
click at [350, 285] on input "Medium" at bounding box center [349, 285] width 1 height 1
checkbox input "true"
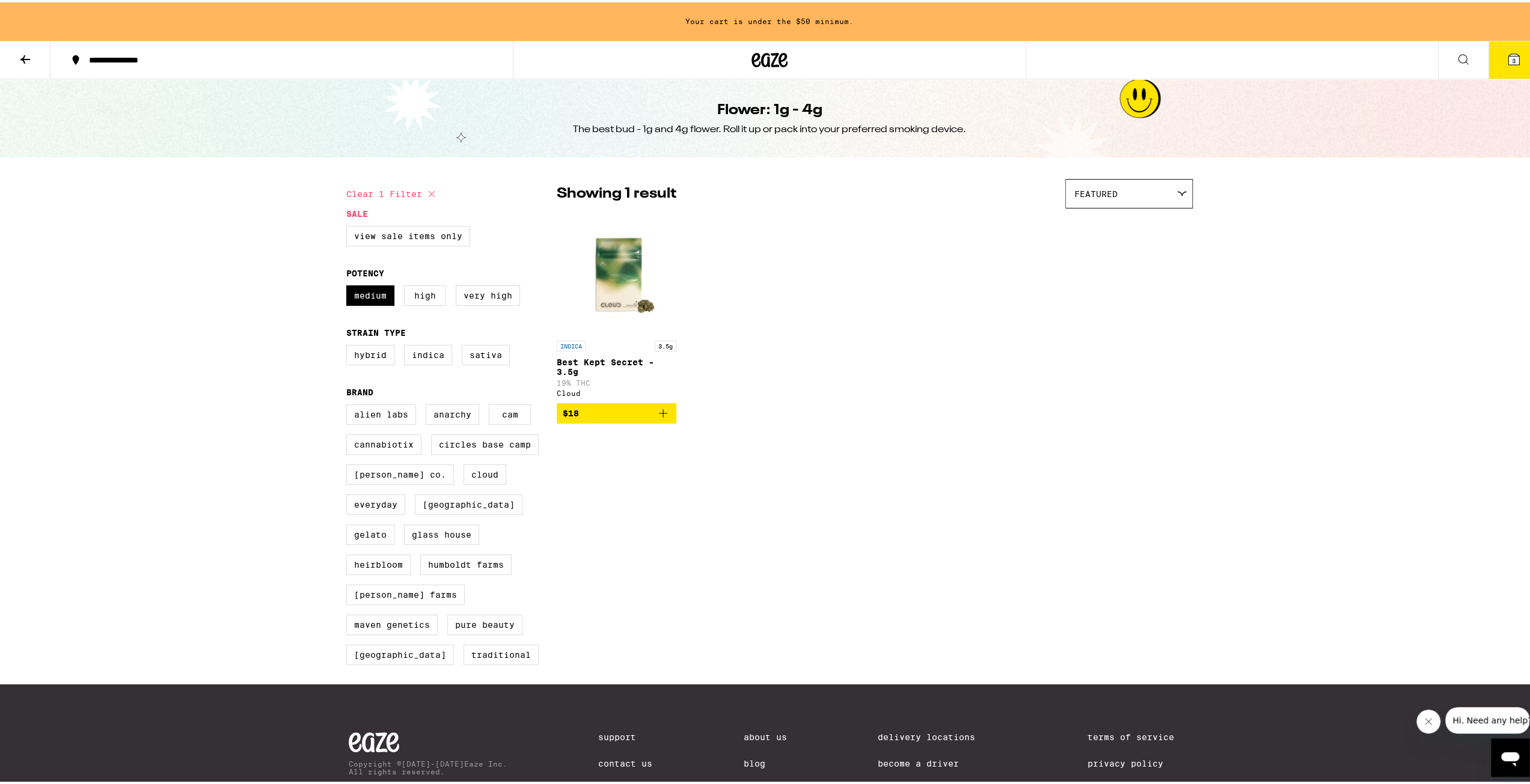
click at [661, 419] on icon "Add to bag" at bounding box center [662, 410] width 14 height 14
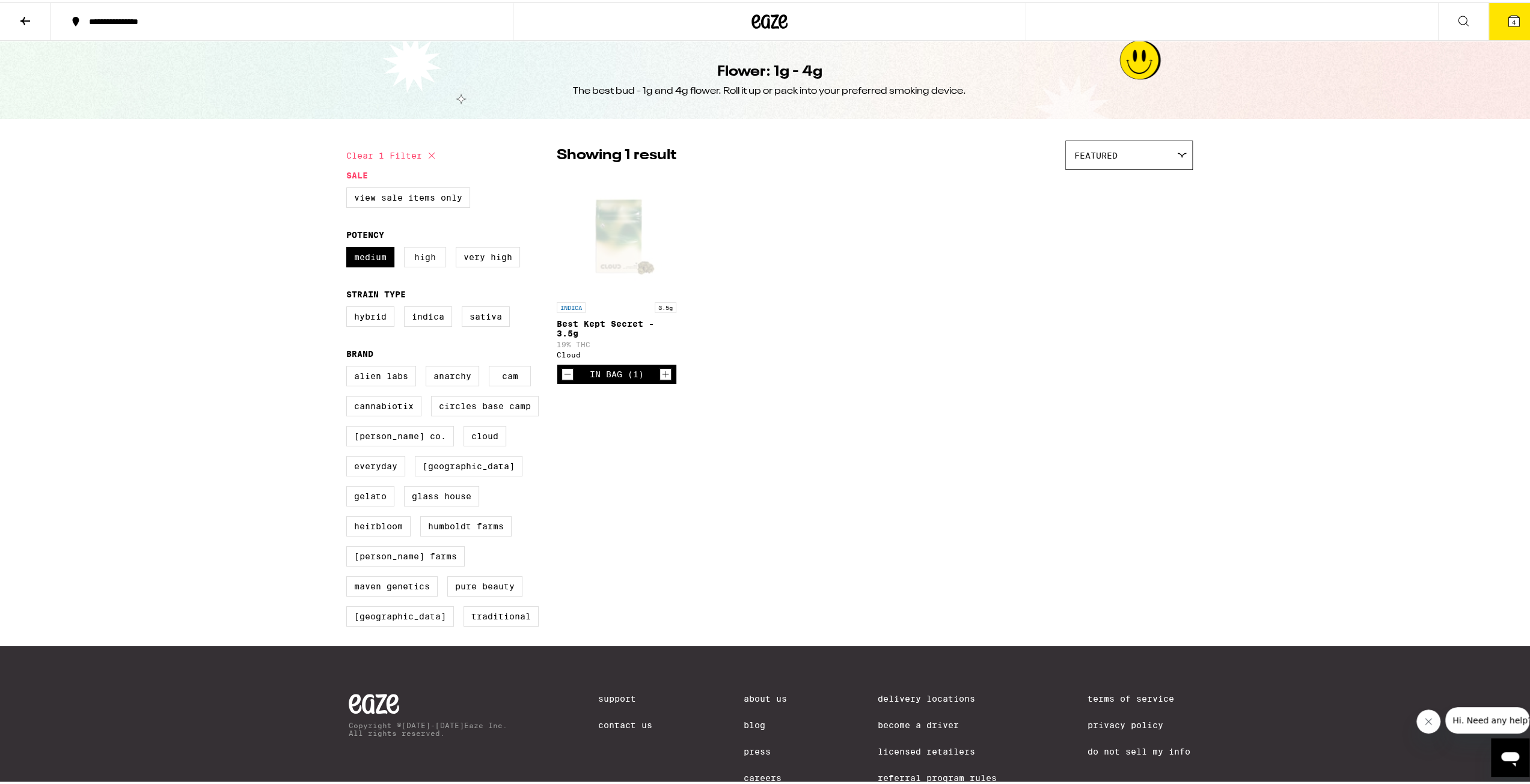
click at [412, 265] on label "High" at bounding box center [424, 255] width 42 height 21
click at [350, 247] on input "High" at bounding box center [349, 246] width 1 height 1
checkbox input "true"
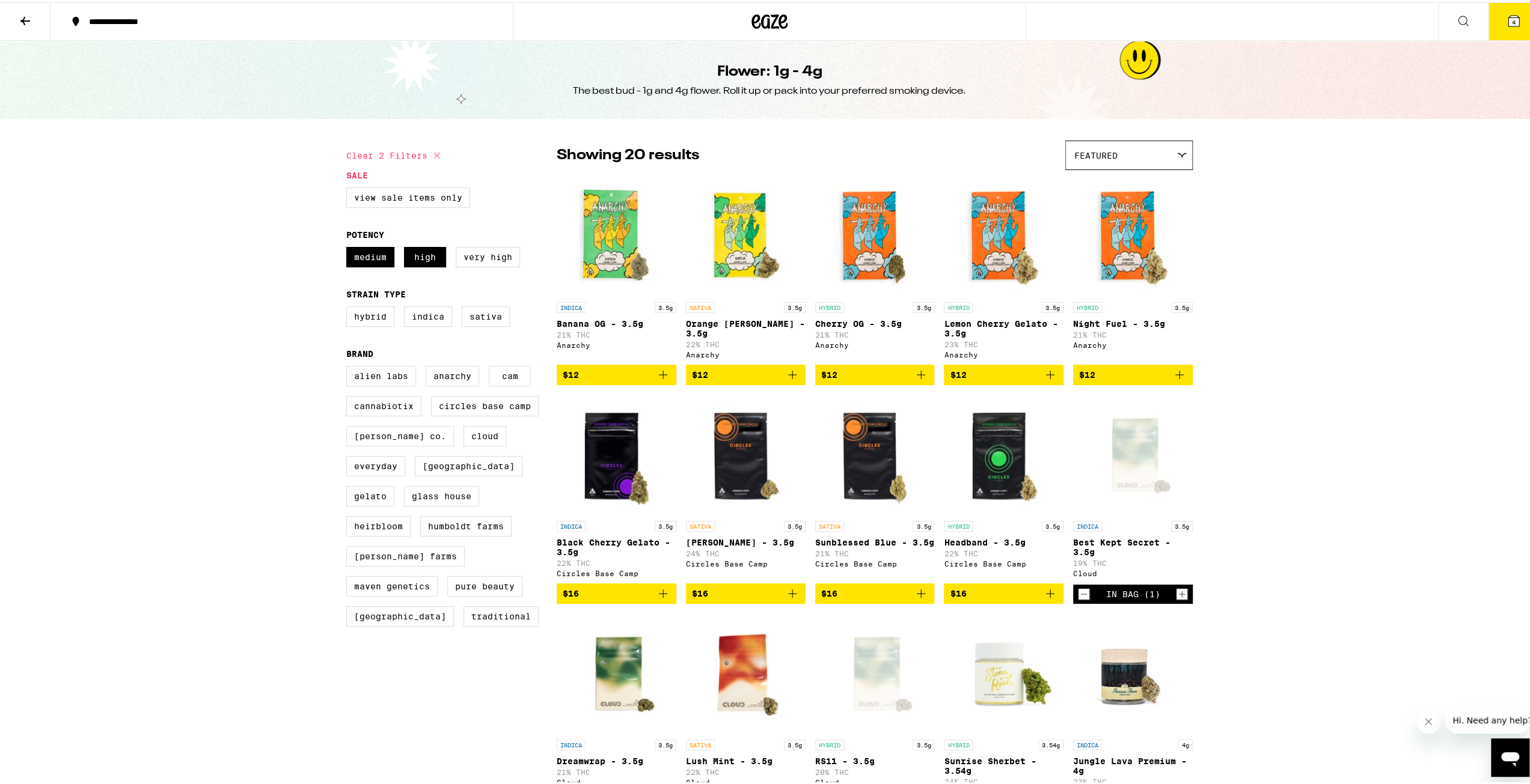
click at [1171, 165] on div "Featured" at bounding box center [1128, 153] width 126 height 28
click at [1146, 205] on span "Price: Low to High" at bounding box center [1128, 207] width 109 height 27
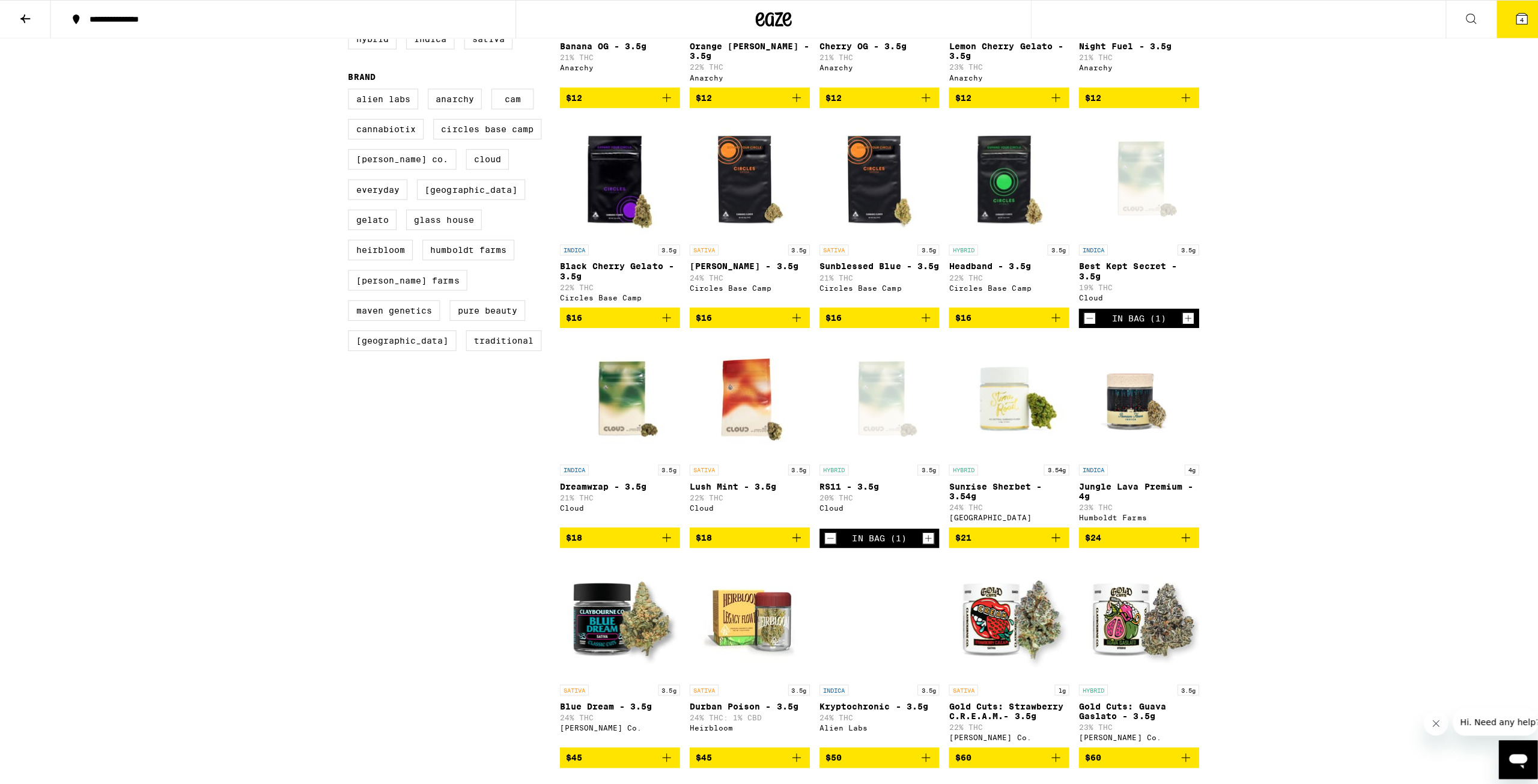
scroll to position [300, 0]
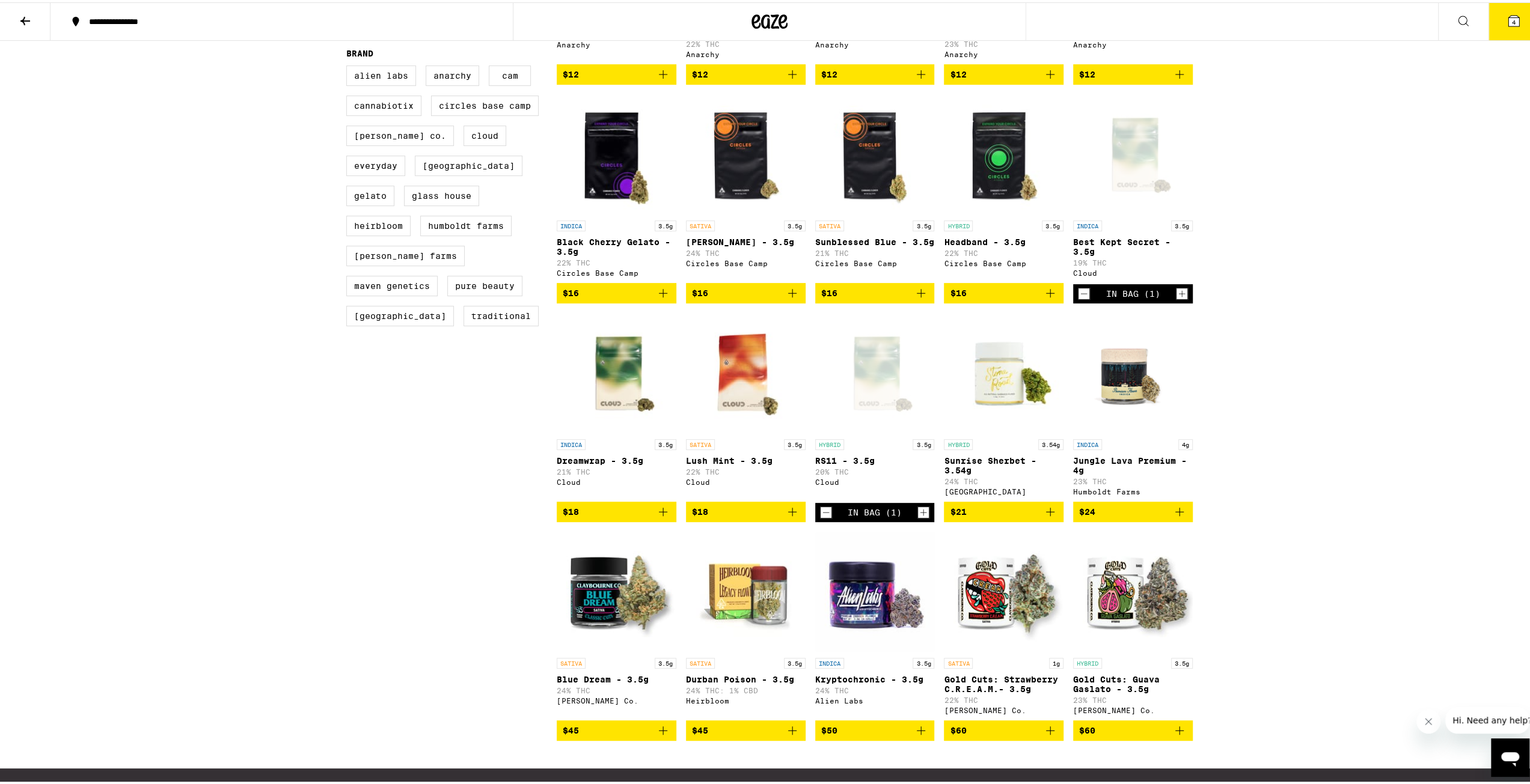
click at [1508, 19] on icon at bounding box center [1513, 18] width 10 height 10
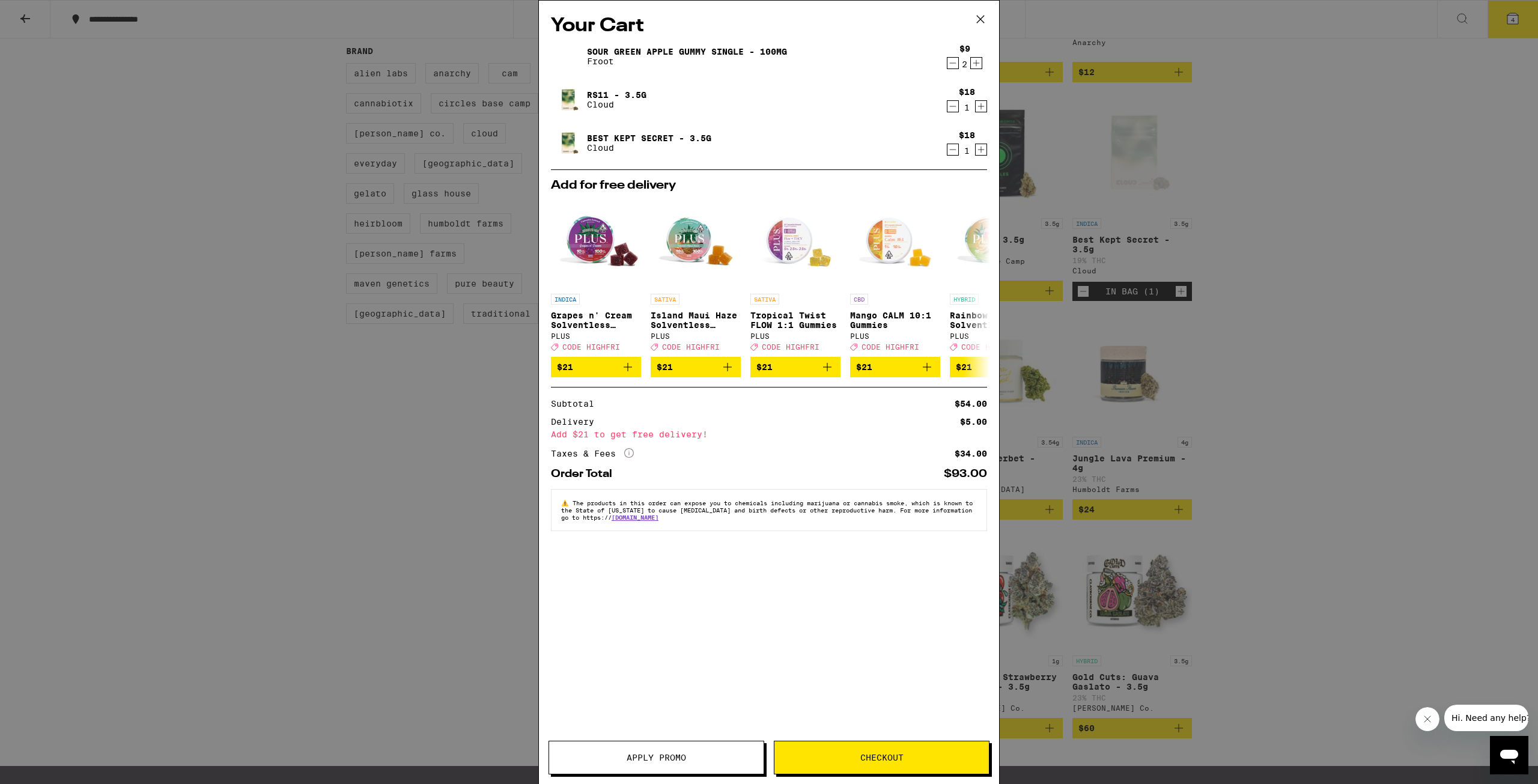
click at [627, 457] on icon "More Info" at bounding box center [629, 453] width 9 height 9
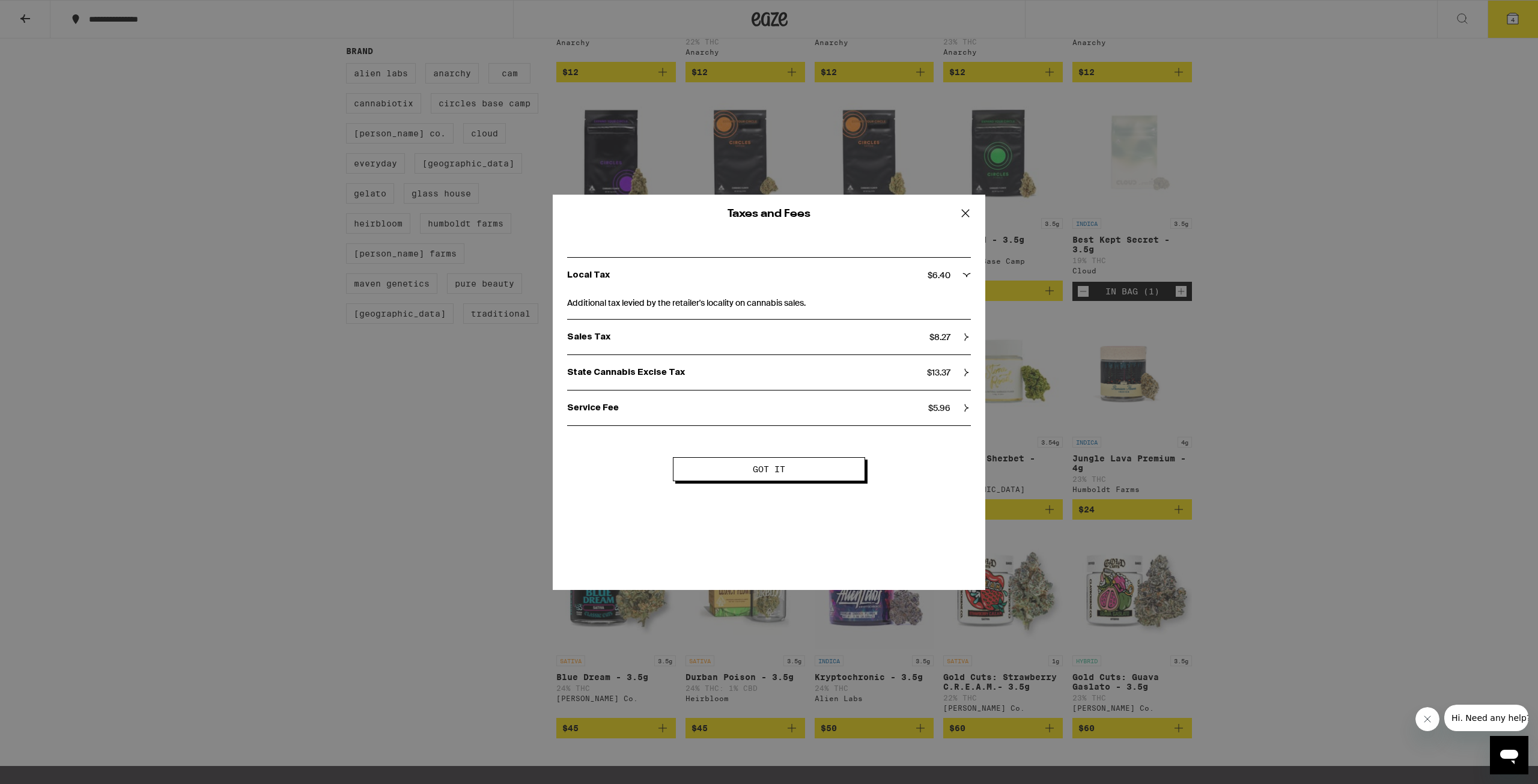
drag, startPoint x: 800, startPoint y: 460, endPoint x: 778, endPoint y: 474, distance: 26.1
drag, startPoint x: 778, startPoint y: 474, endPoint x: 728, endPoint y: 471, distance: 50.1
click at [728, 471] on span "Got it" at bounding box center [769, 469] width 95 height 9
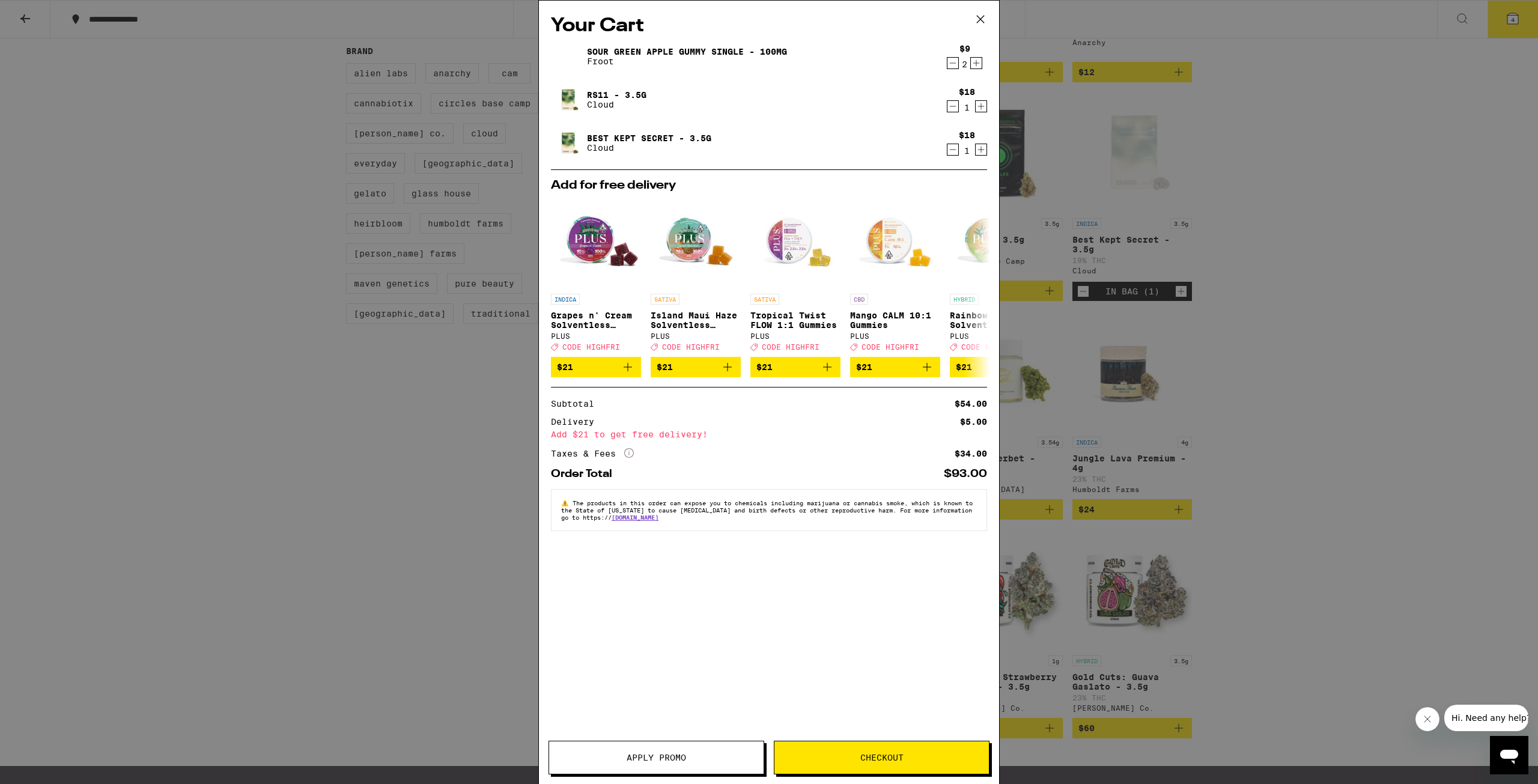
click at [624, 763] on button "Apply Promo" at bounding box center [656, 757] width 216 height 34
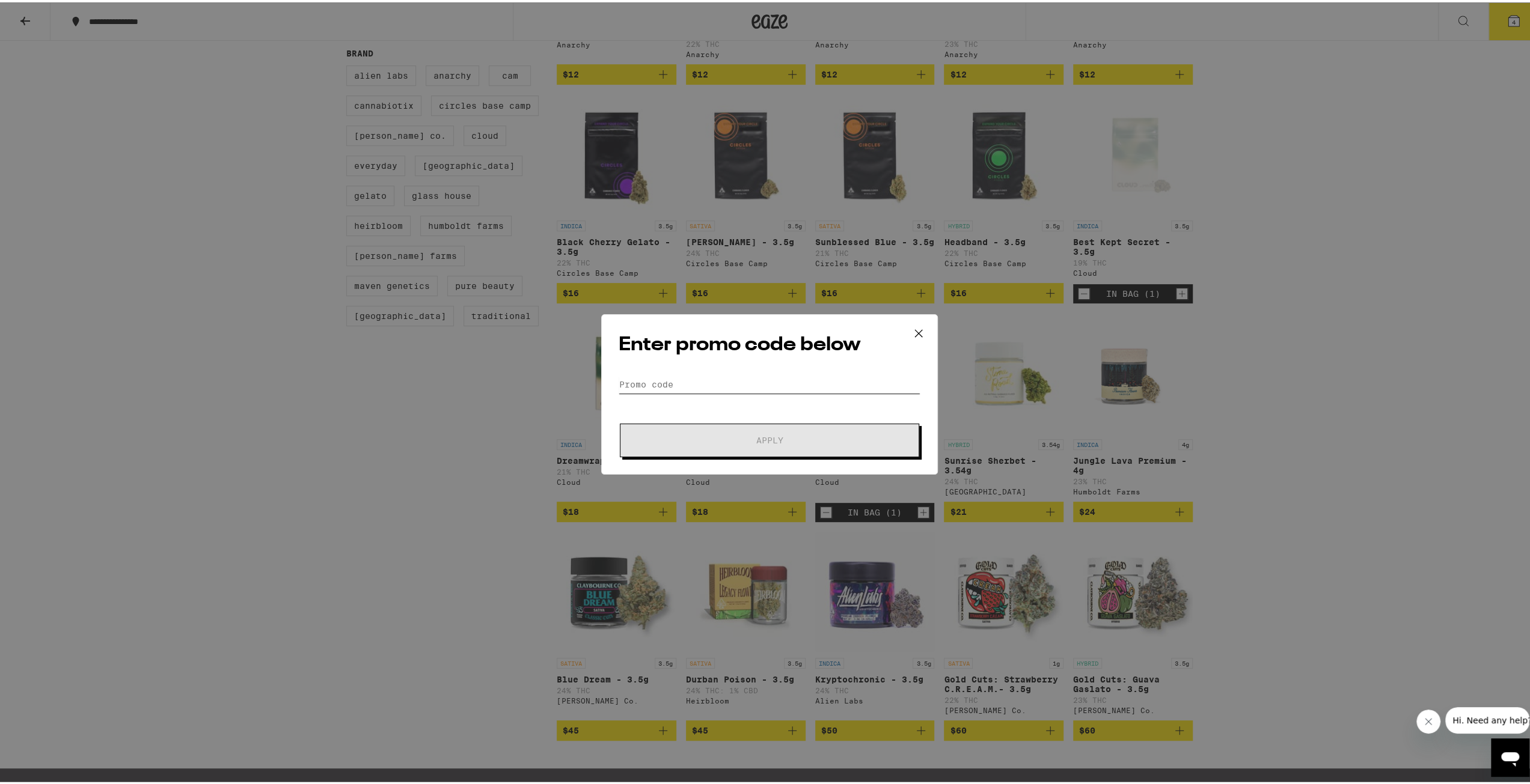
click at [674, 380] on input "Promo Code" at bounding box center [769, 382] width 301 height 18
paste input "HIGHFRI"
type input "HIGHFRI"
click at [697, 434] on span "Apply" at bounding box center [769, 437] width 216 height 9
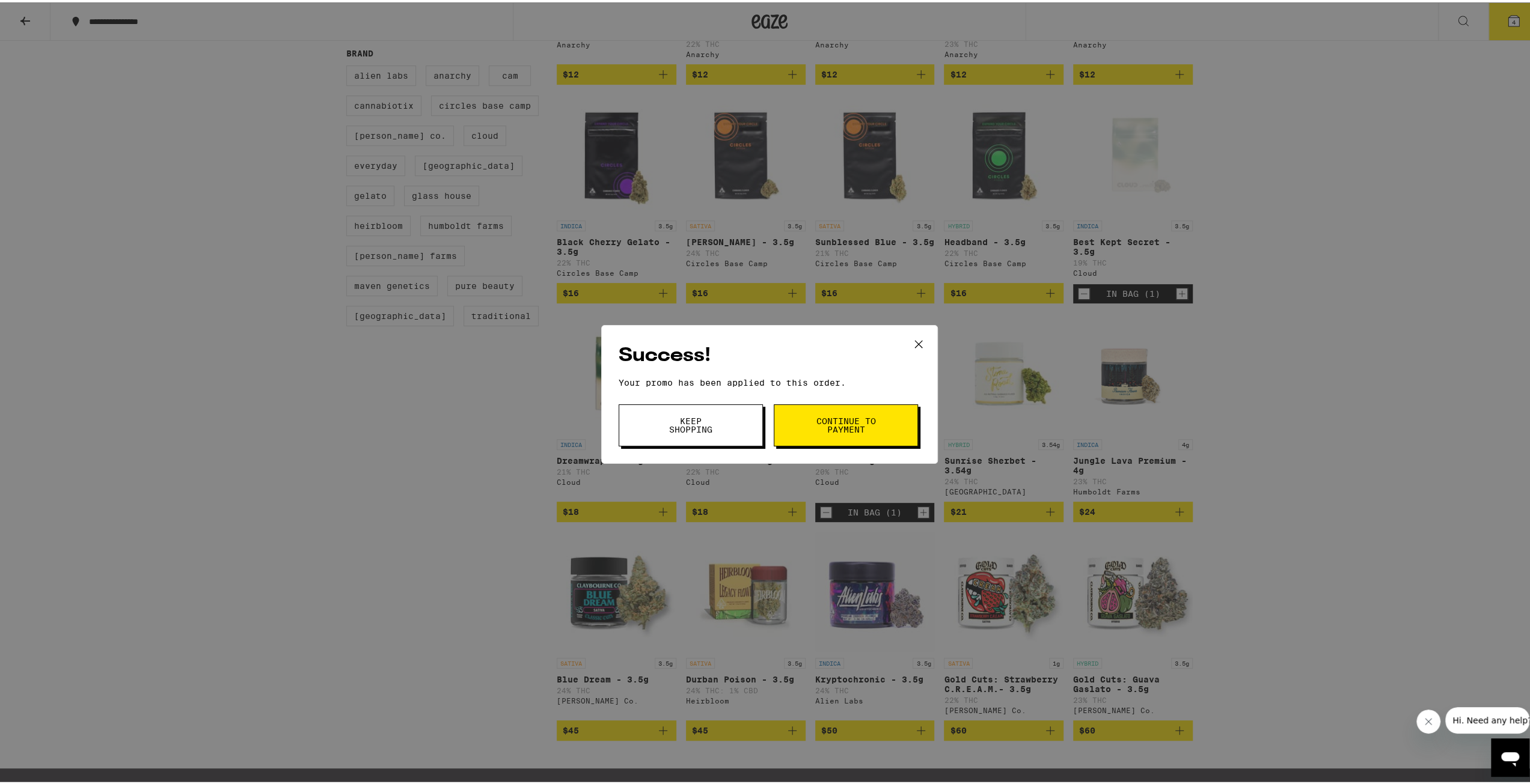
click at [910, 341] on icon at bounding box center [918, 341] width 18 height 18
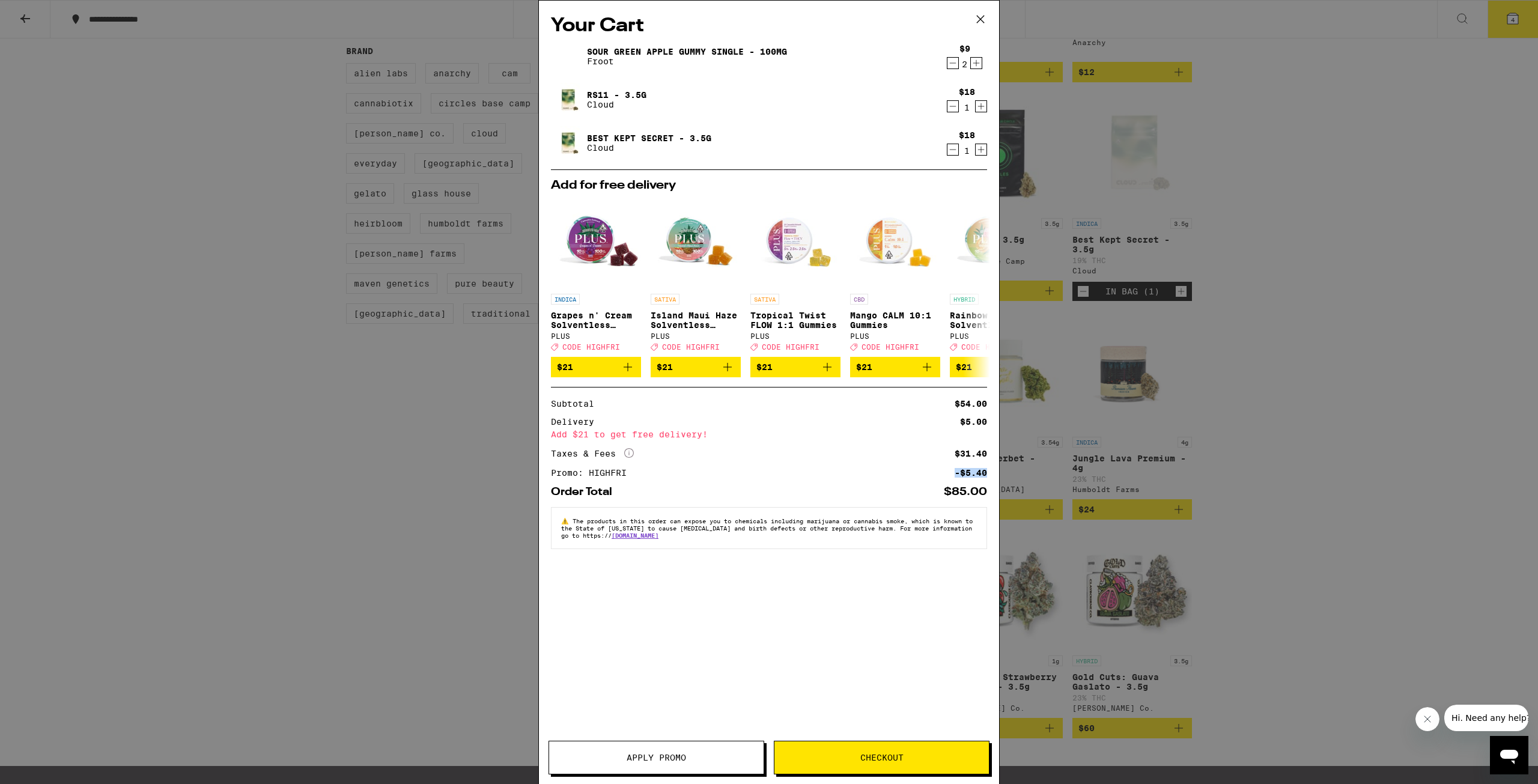
drag, startPoint x: 948, startPoint y: 479, endPoint x: 989, endPoint y: 476, distance: 41.1
click at [989, 476] on div "Your Cart Sour Green Apple Gummy Single - 100mg Froot $9 2 RS11 - 3.5g Cloud $1…" at bounding box center [769, 374] width 460 height 747
click at [917, 477] on div "Promo: HIGHFRI -$5.40" at bounding box center [769, 472] width 437 height 9
drag, startPoint x: 948, startPoint y: 430, endPoint x: 992, endPoint y: 428, distance: 44.0
click at [995, 427] on div "Your Cart Sour Green Apple Gummy Single - 100mg Froot $9 2 RS11 - 3.5g Cloud $1…" at bounding box center [769, 374] width 460 height 747
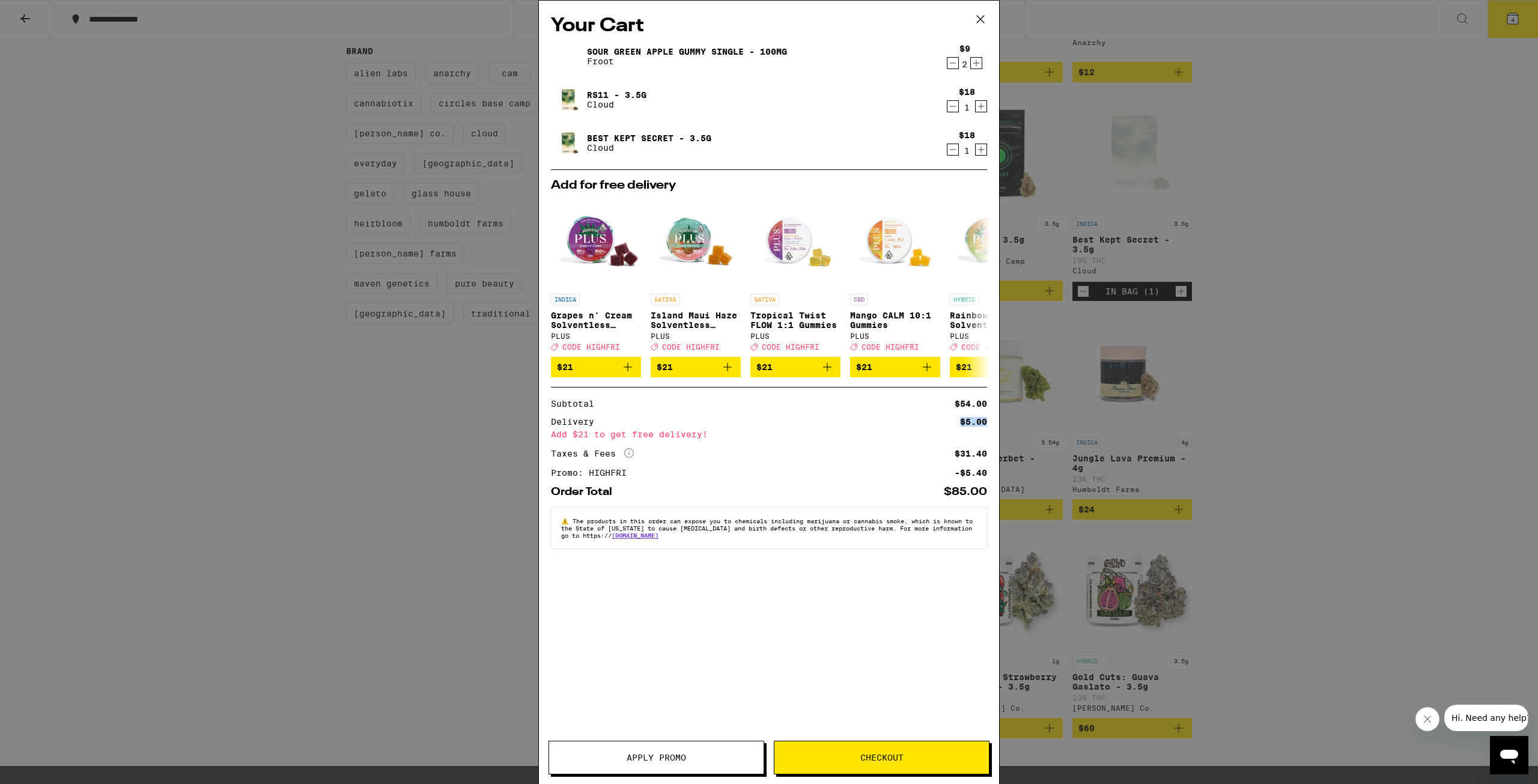
click at [909, 432] on div "Delivery $5.00 Add $21 to get free delivery!" at bounding box center [769, 428] width 437 height 21
drag, startPoint x: 577, startPoint y: 444, endPoint x: 717, endPoint y: 440, distance: 140.1
click at [717, 438] on div "Add $21 to get free delivery!" at bounding box center [769, 434] width 437 height 9
click at [755, 437] on div "Add $21 to get free delivery!" at bounding box center [769, 434] width 437 height 9
click at [881, 757] on span "Checkout" at bounding box center [882, 757] width 44 height 9
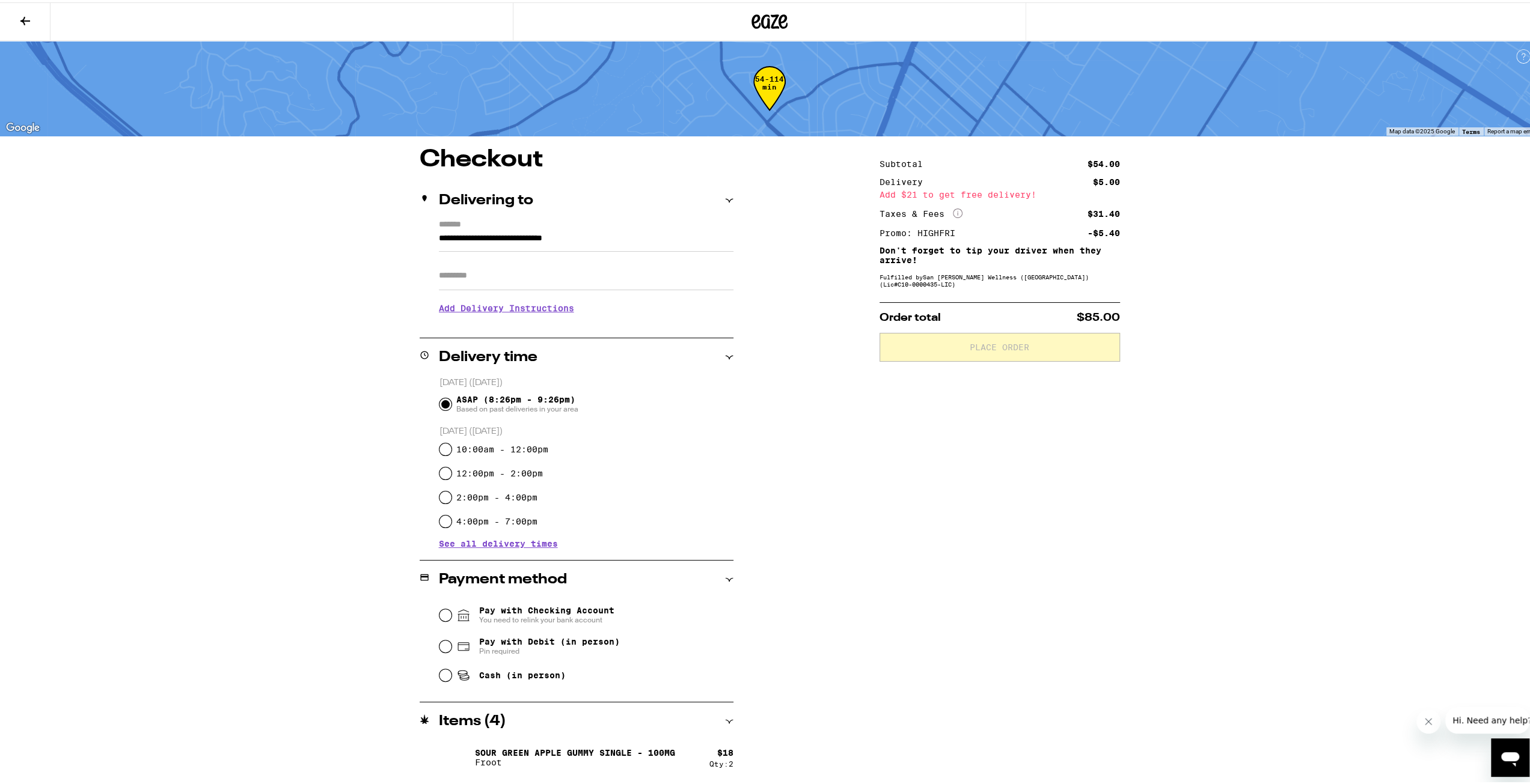
click at [879, 398] on div "Subtotal $54.00 Delivery $5.00 Add $21 to get free delivery! Taxes & Fees More …" at bounding box center [999, 508] width 241 height 723
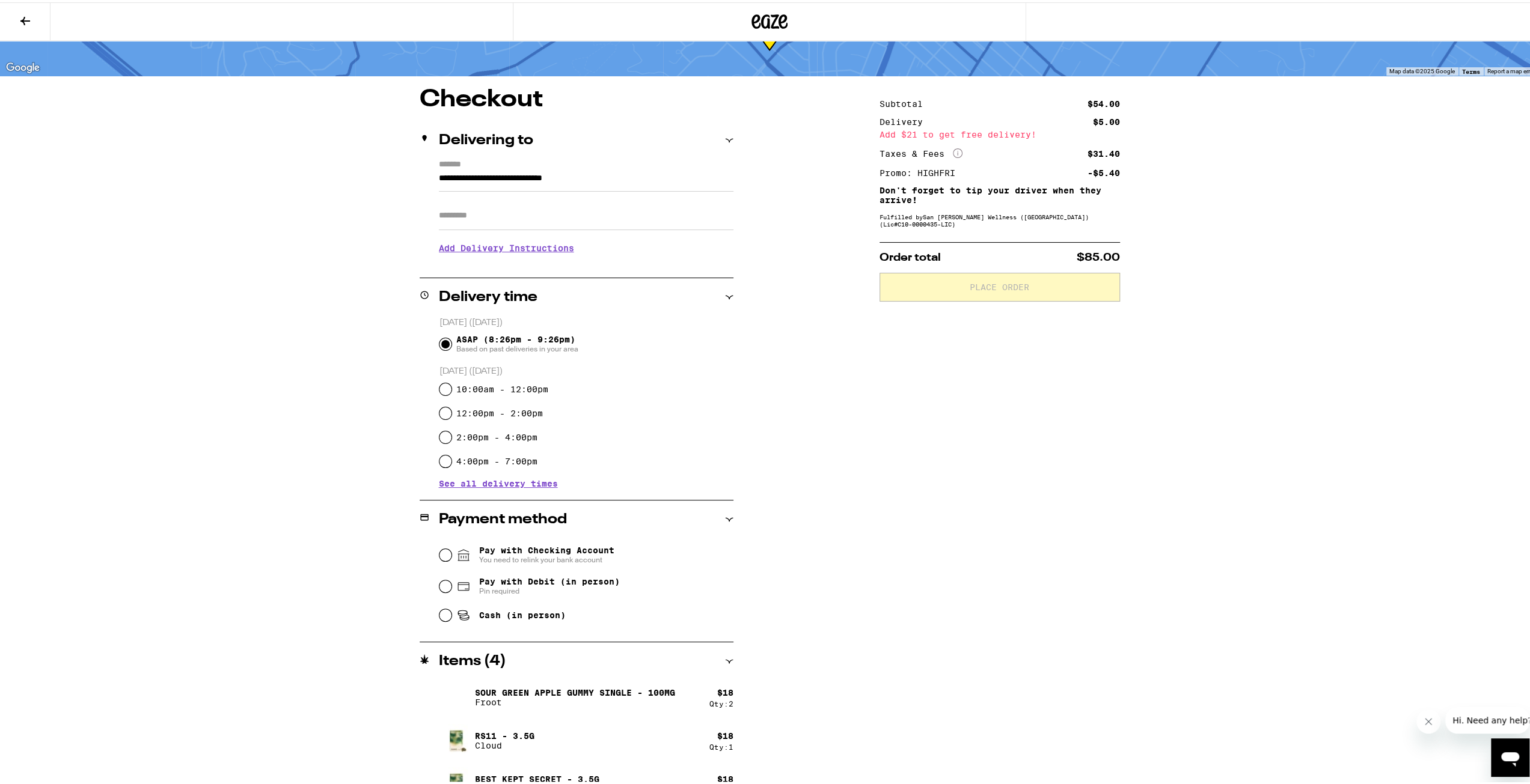
scroll to position [83, 0]
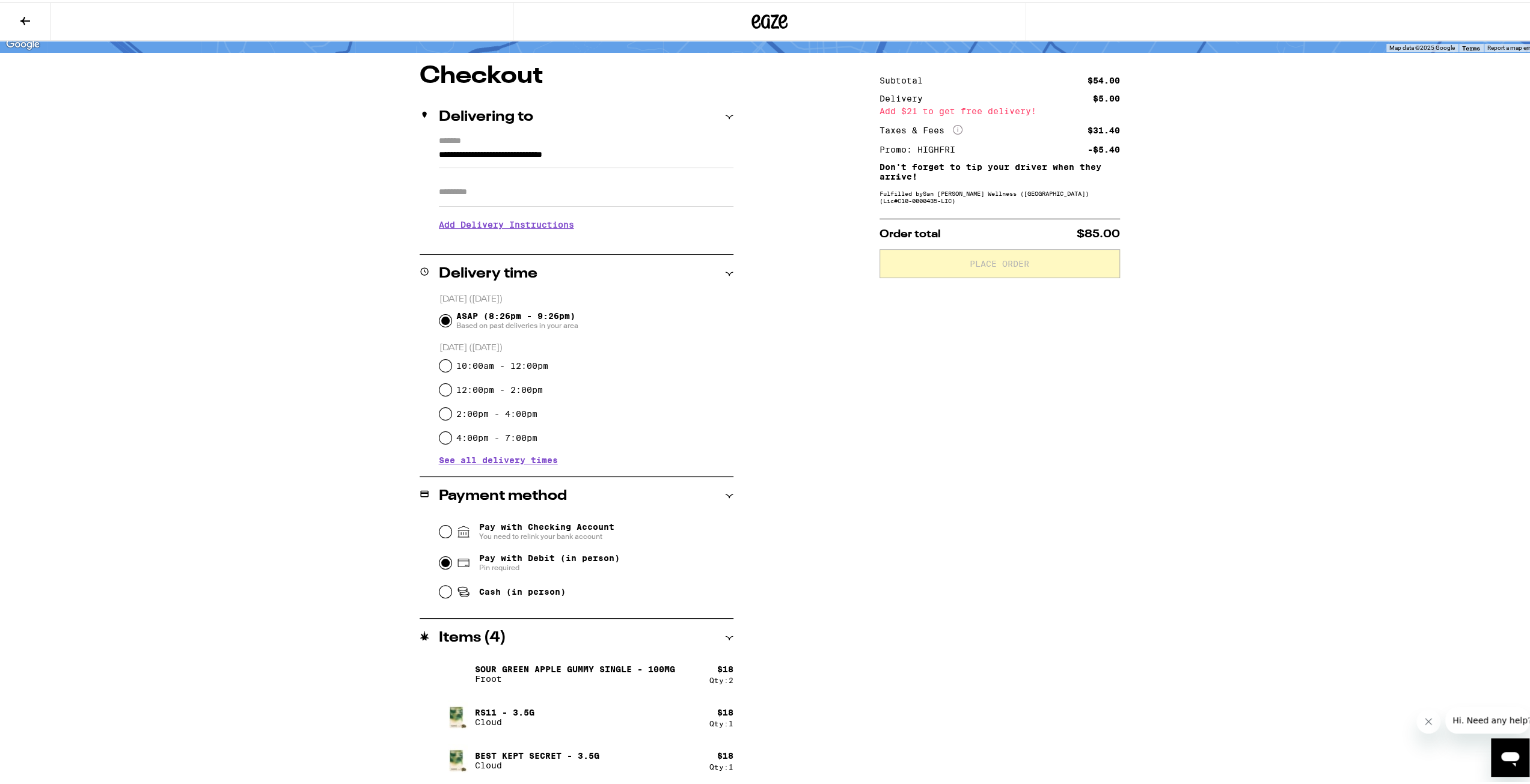
click at [440, 562] on input "Pay with Debit (in person) Pin required" at bounding box center [445, 561] width 12 height 12
radio input "true"
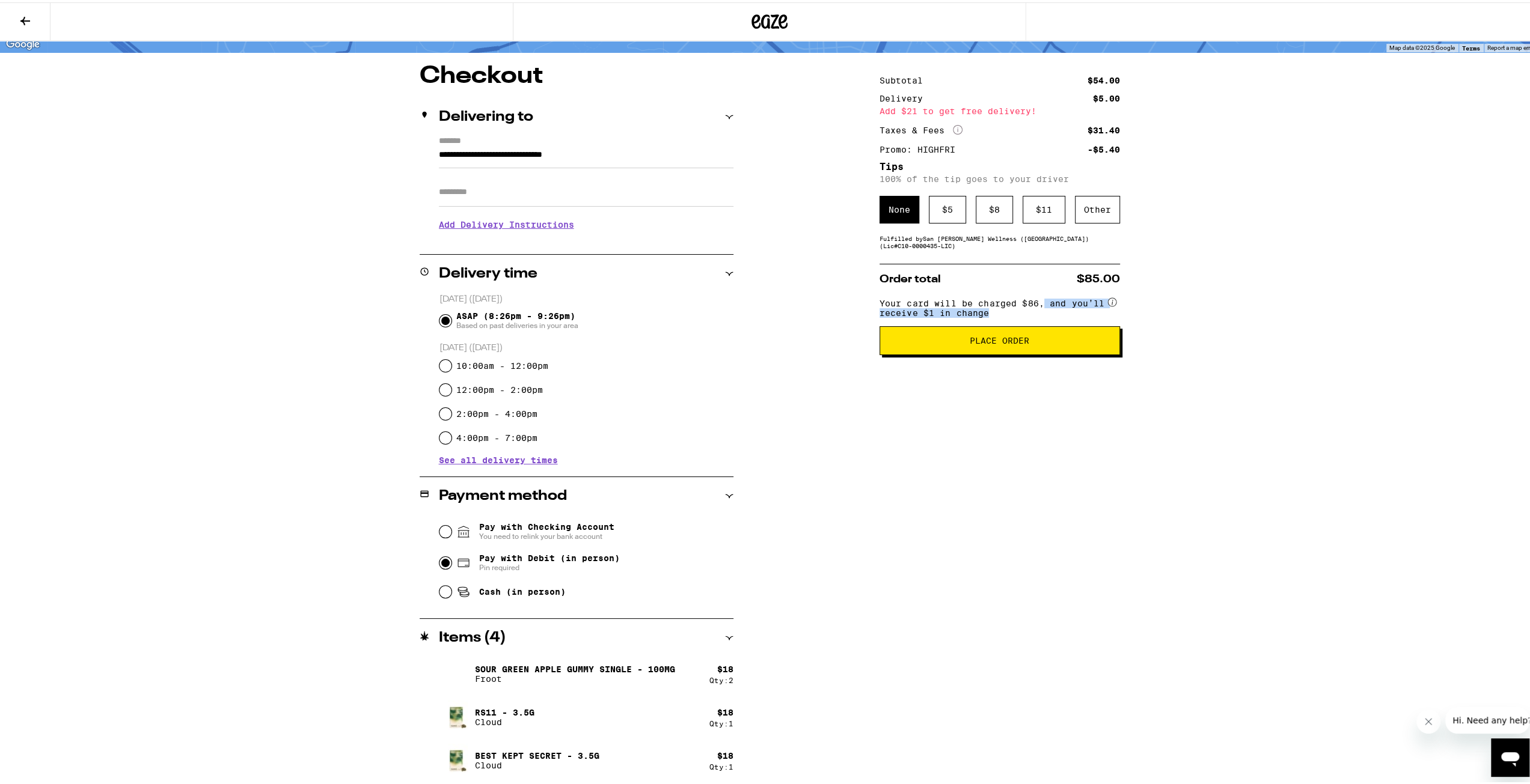
drag, startPoint x: 1005, startPoint y: 319, endPoint x: 1042, endPoint y: 302, distance: 40.7
click at [1042, 302] on span "Your card will be charged $86, and you’ll receive $1 in change" at bounding box center [992, 303] width 226 height 24
click at [1139, 377] on div "**********" at bounding box center [769, 423] width 866 height 723
click at [949, 216] on div "$ 5" at bounding box center [946, 206] width 37 height 27
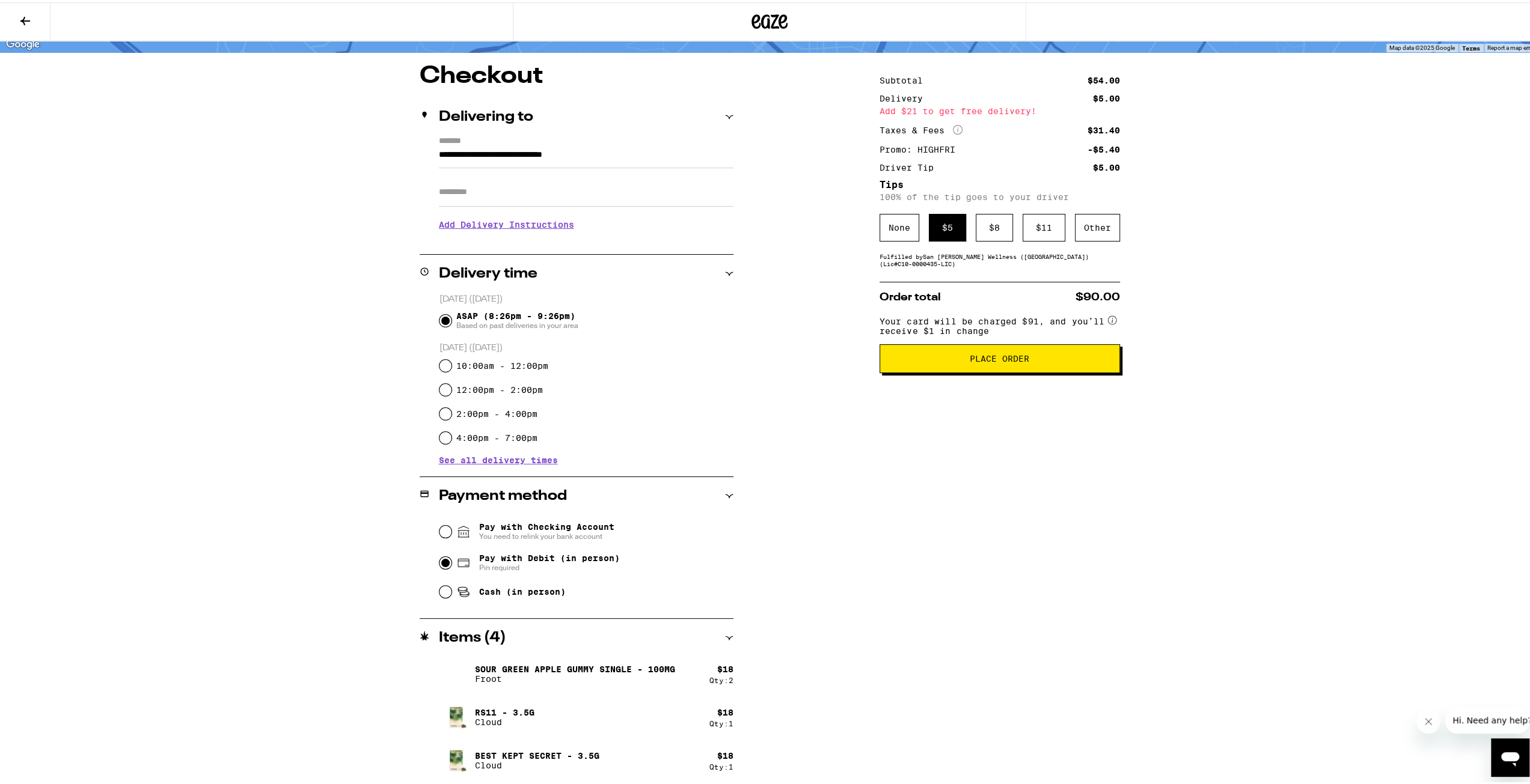
click at [996, 361] on span "Place Order" at bounding box center [999, 356] width 60 height 9
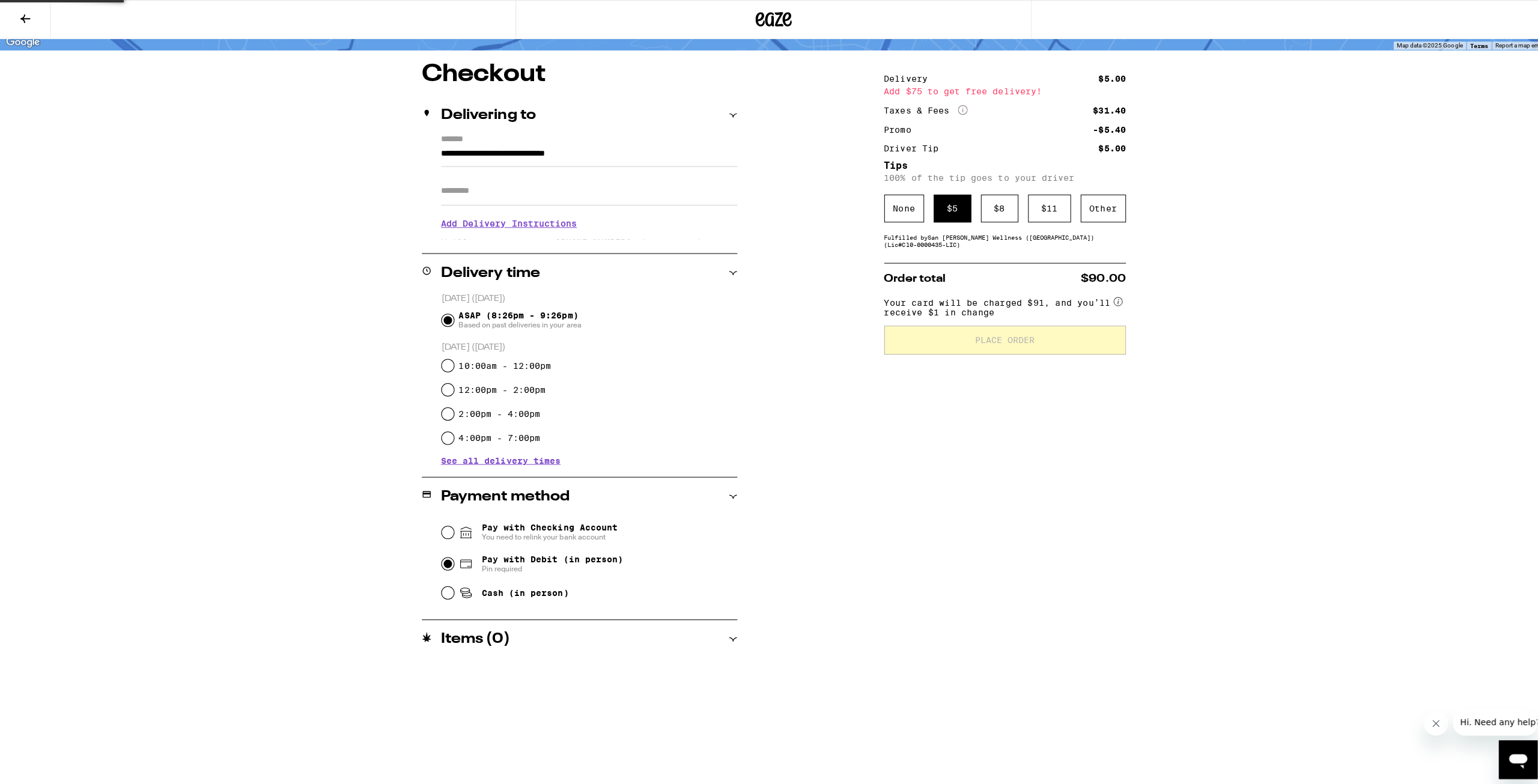
scroll to position [0, 0]
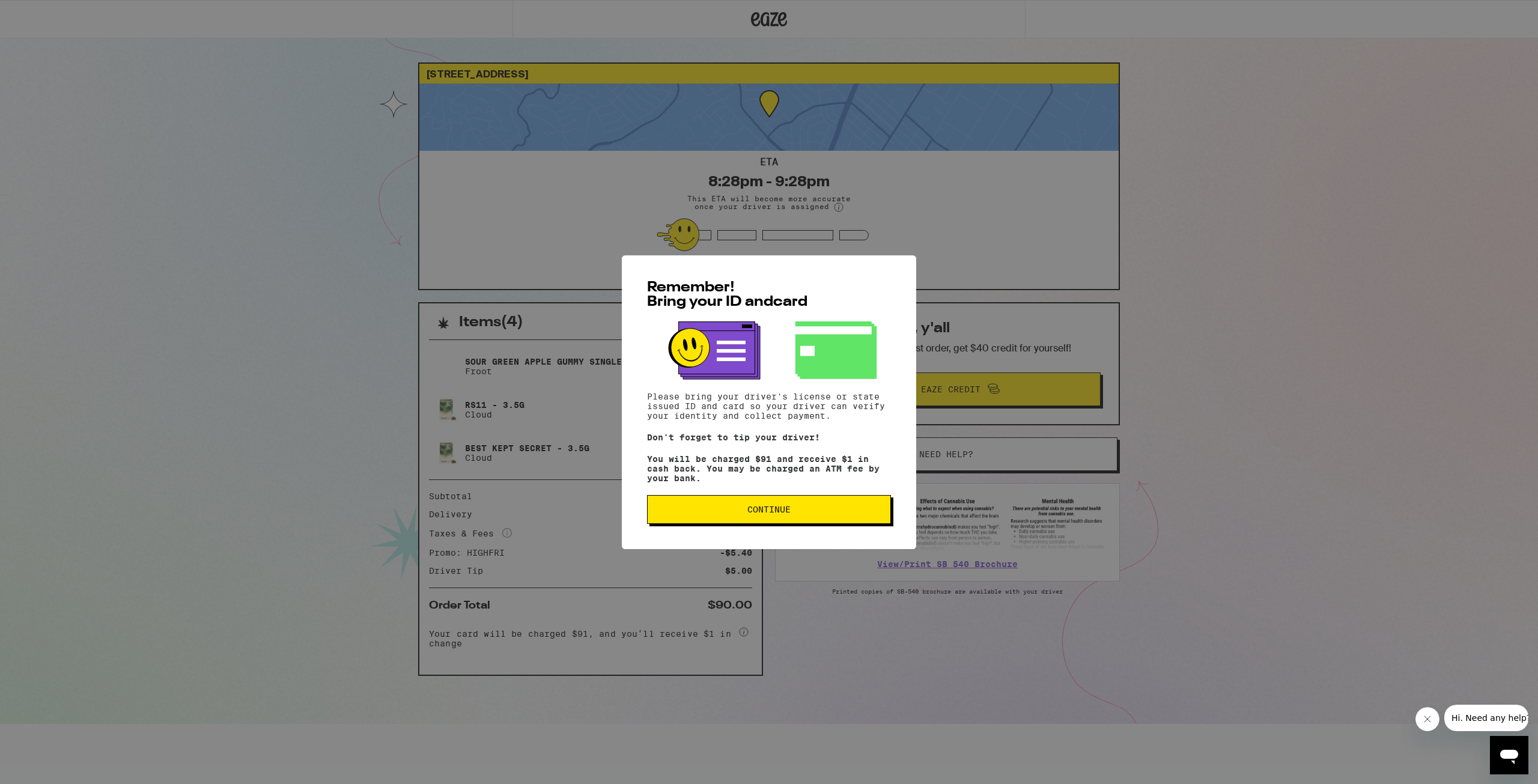
click at [772, 498] on button "Continue" at bounding box center [769, 499] width 244 height 28
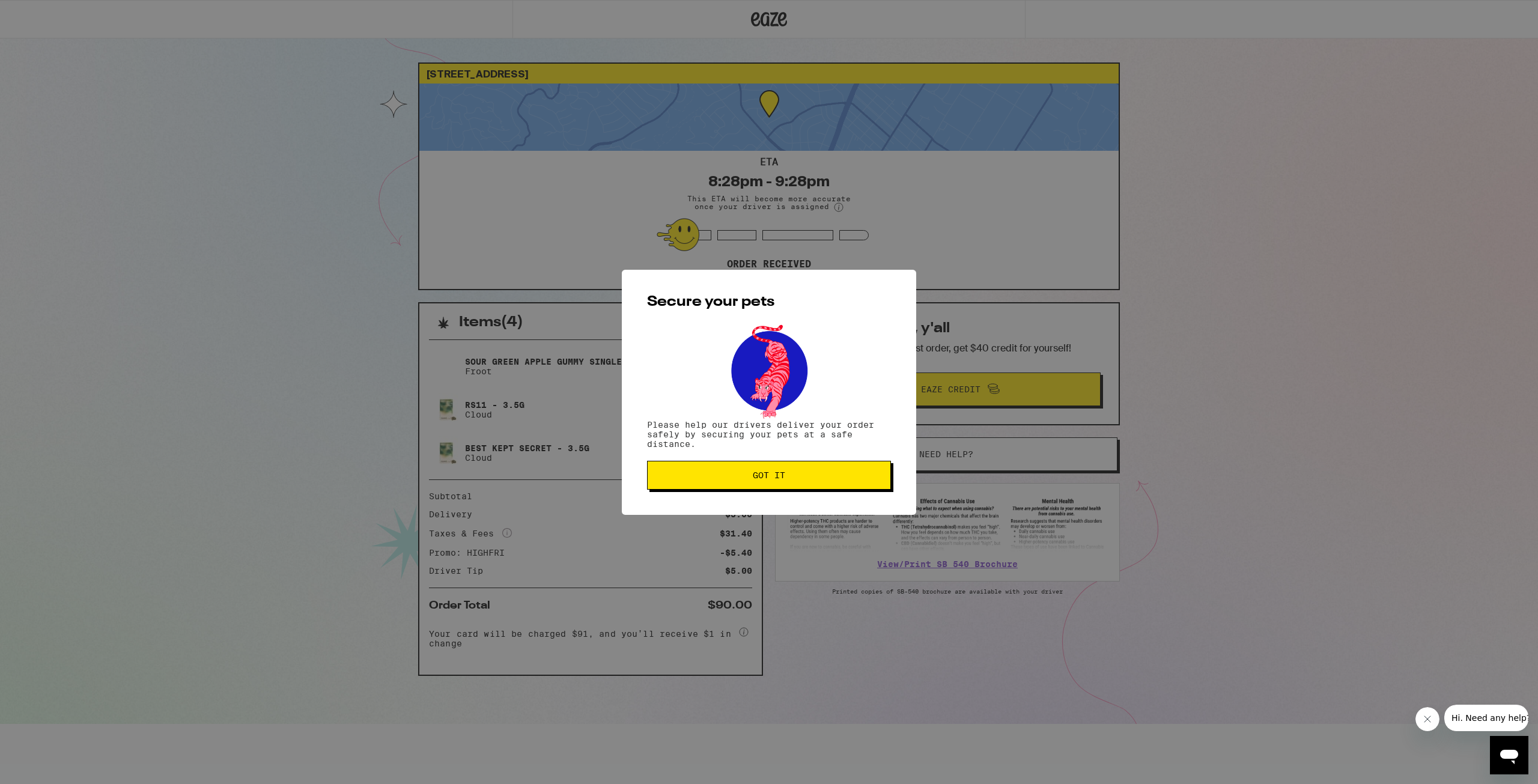
click at [774, 473] on span "Got it" at bounding box center [769, 474] width 32 height 9
